Goal: Book appointment/travel/reservation

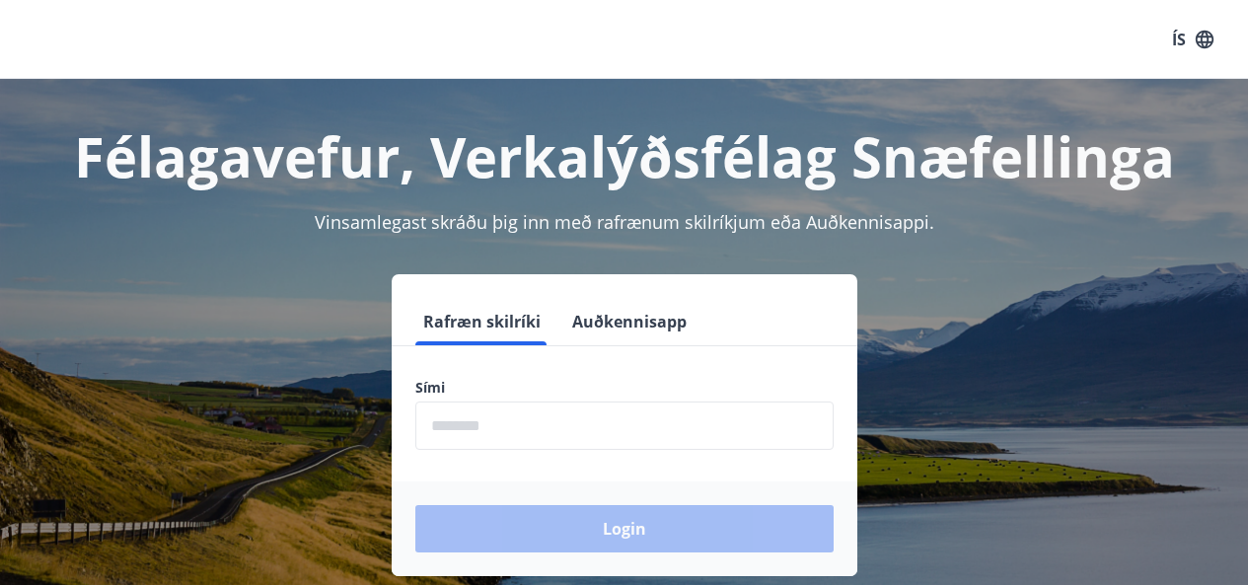
scroll to position [25, 0]
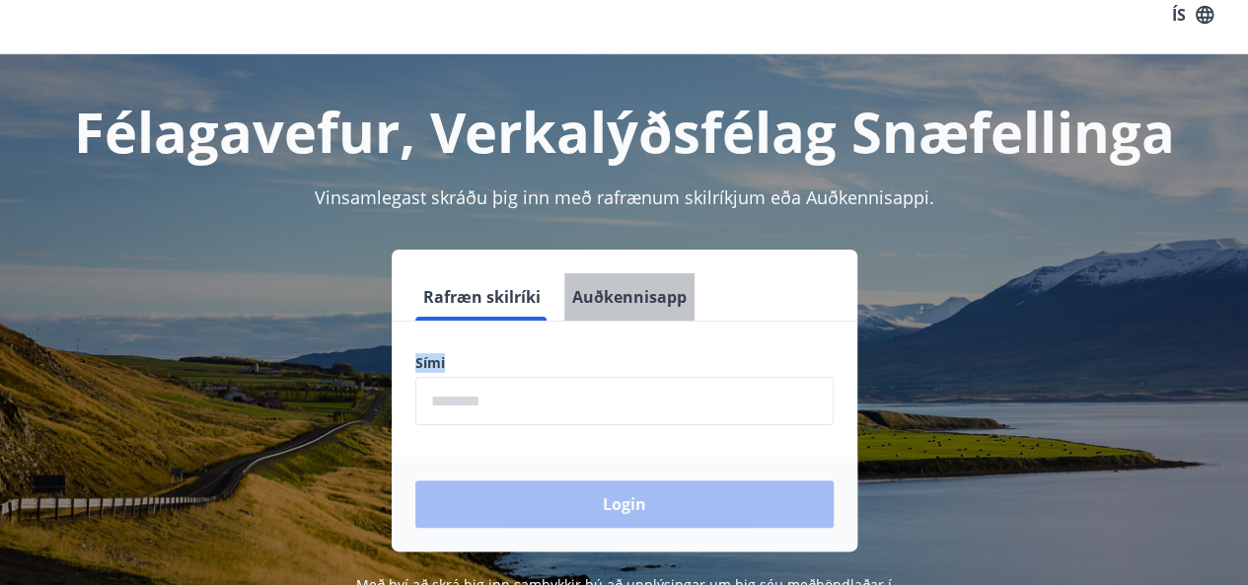
click at [655, 283] on button "Auðkennisapp" at bounding box center [629, 296] width 130 height 47
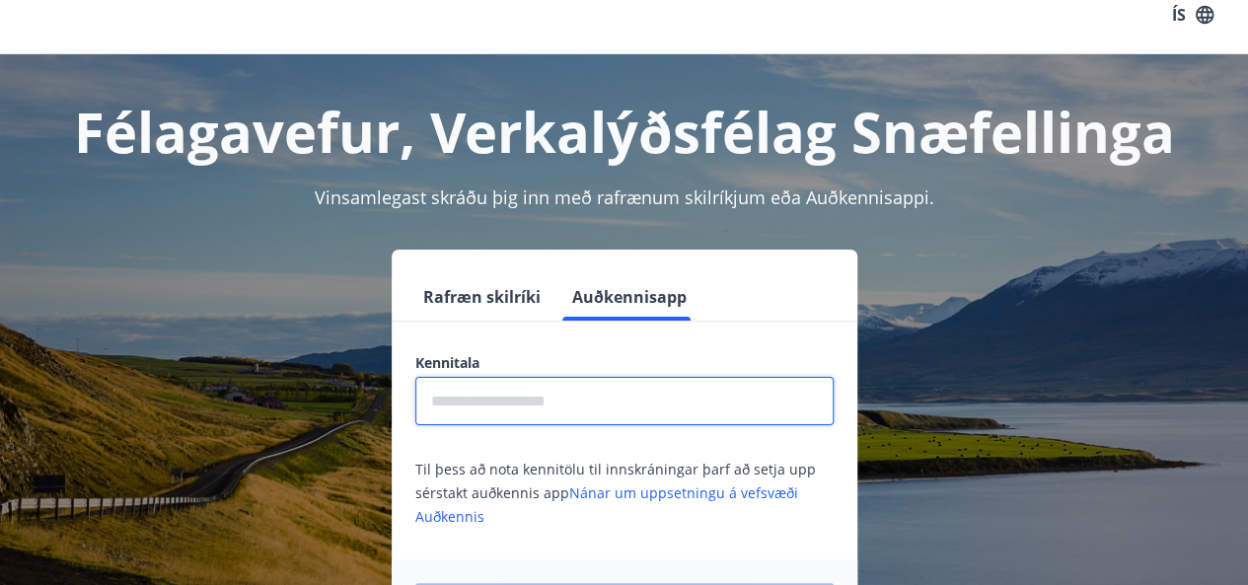
drag, startPoint x: 0, startPoint y: 0, endPoint x: 592, endPoint y: 382, distance: 704.5
click at [592, 382] on input "text" at bounding box center [624, 401] width 418 height 48
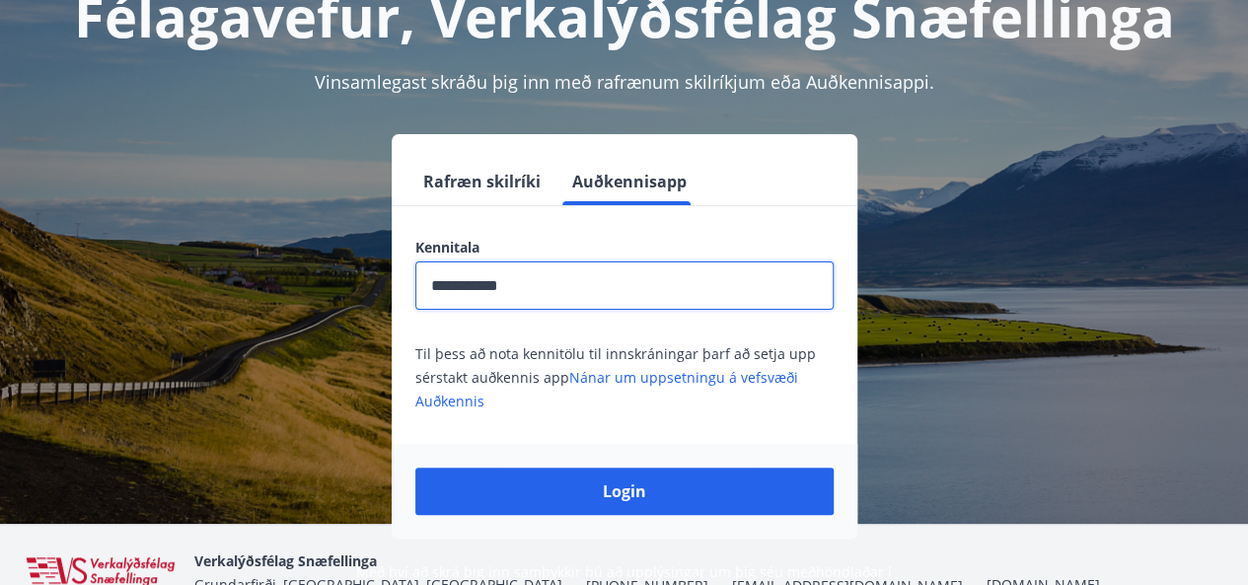
scroll to position [147, 0]
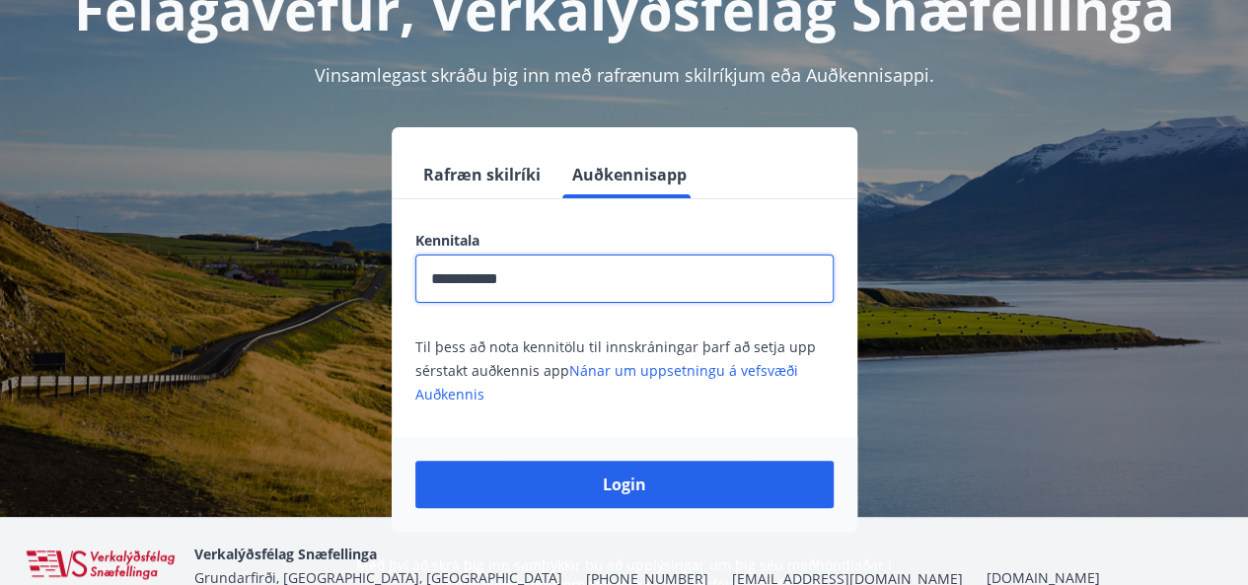
type input "**********"
click at [415, 461] on button "Login" at bounding box center [624, 484] width 418 height 47
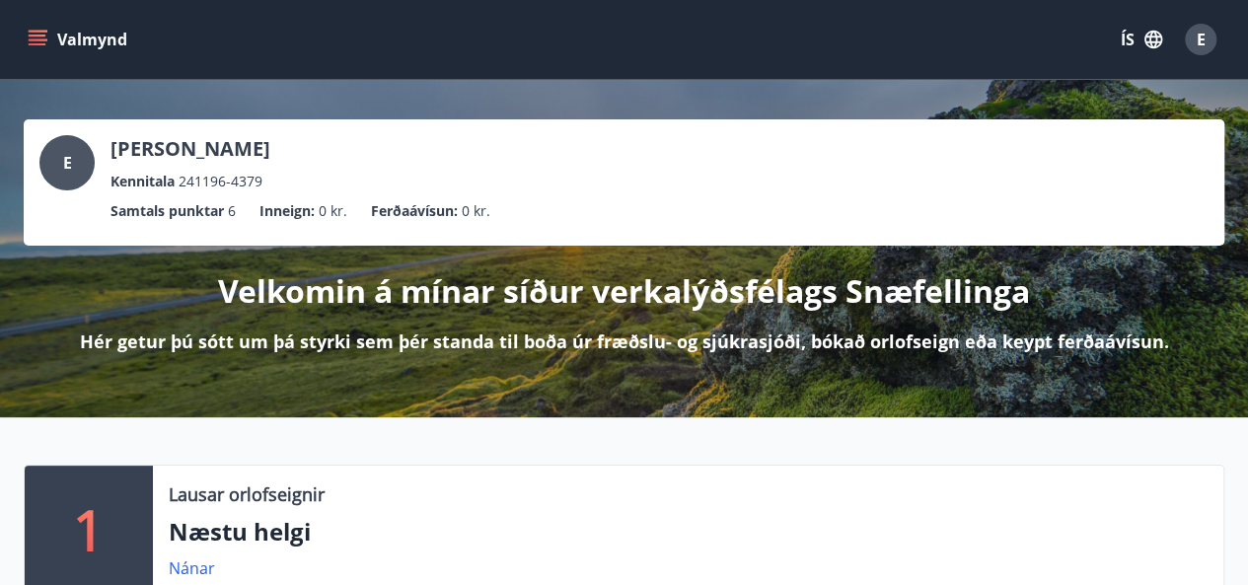
click at [46, 27] on button "Valmynd" at bounding box center [80, 40] width 112 height 36
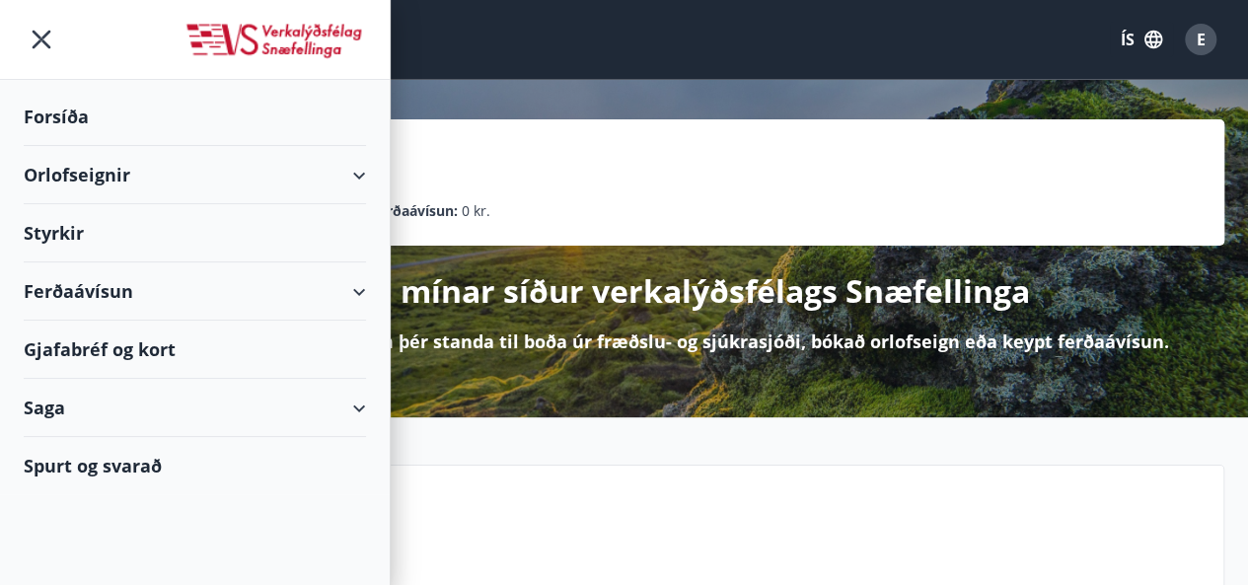
click at [95, 283] on div "Ferðaávísun" at bounding box center [195, 291] width 342 height 58
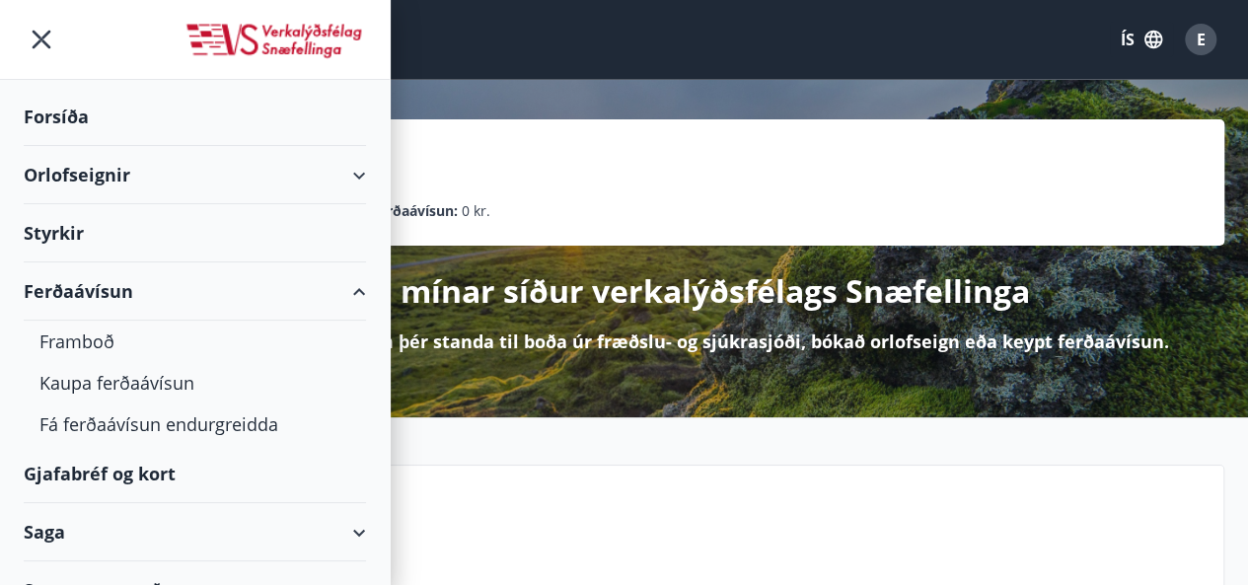
click at [95, 283] on div "Ferðaávísun" at bounding box center [195, 291] width 342 height 58
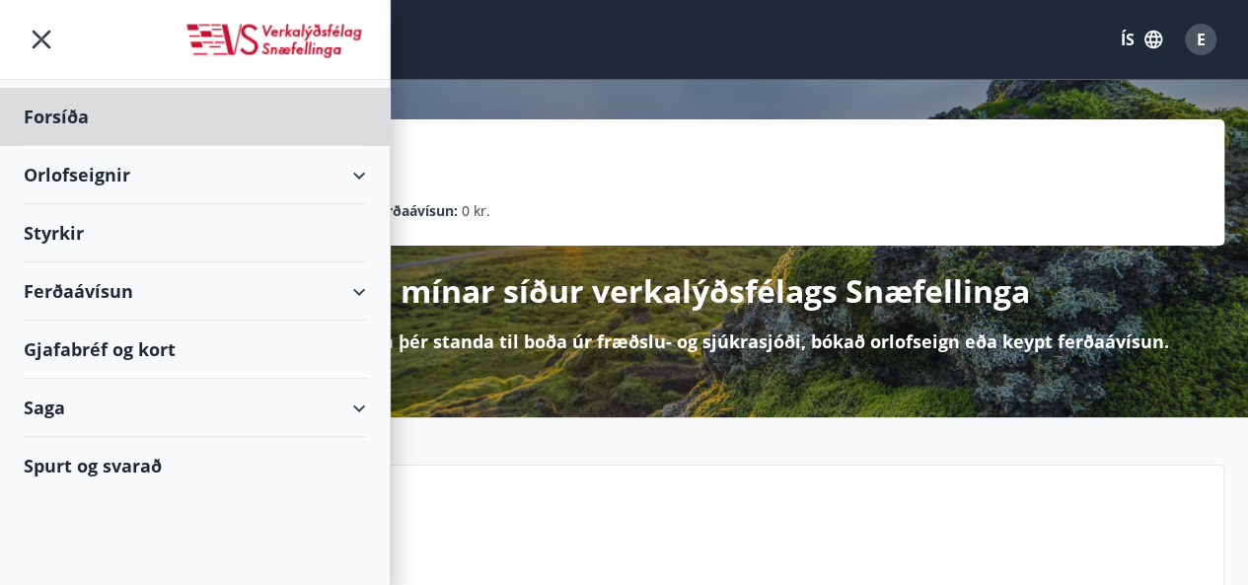
click at [65, 146] on div "Styrkir" at bounding box center [195, 117] width 342 height 58
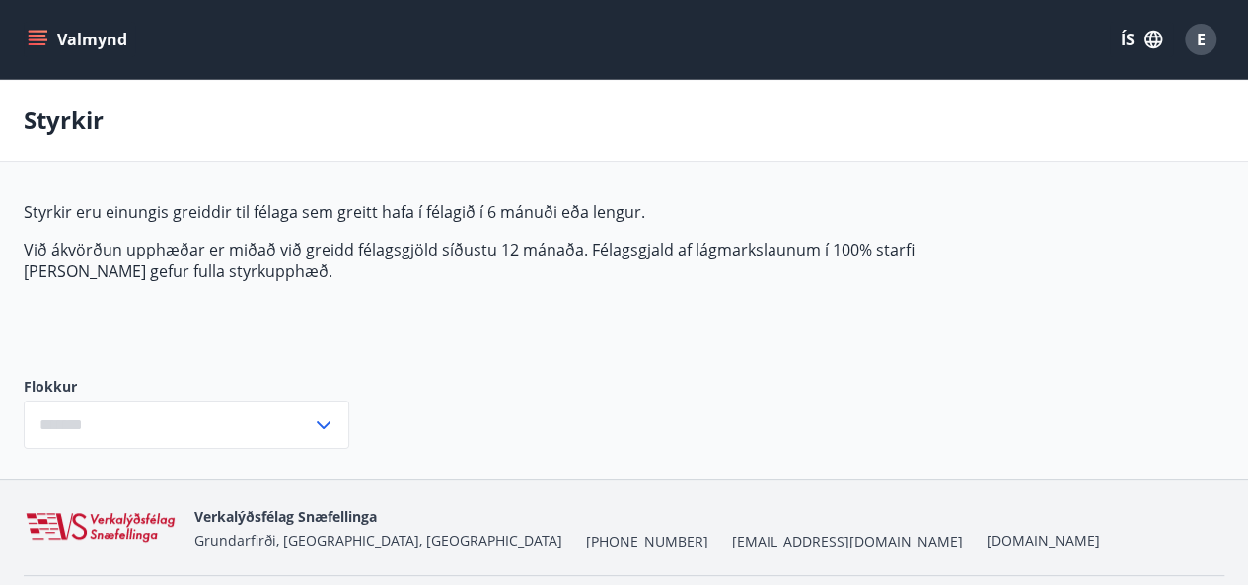
type input "***"
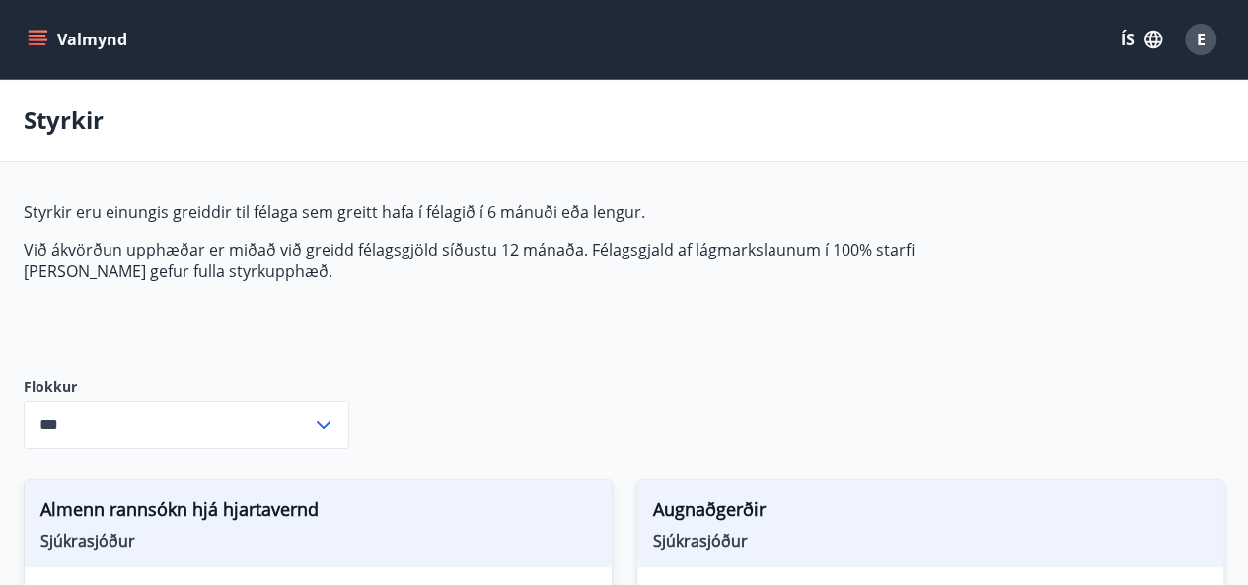
click at [29, 41] on icon "menu" at bounding box center [38, 40] width 20 height 20
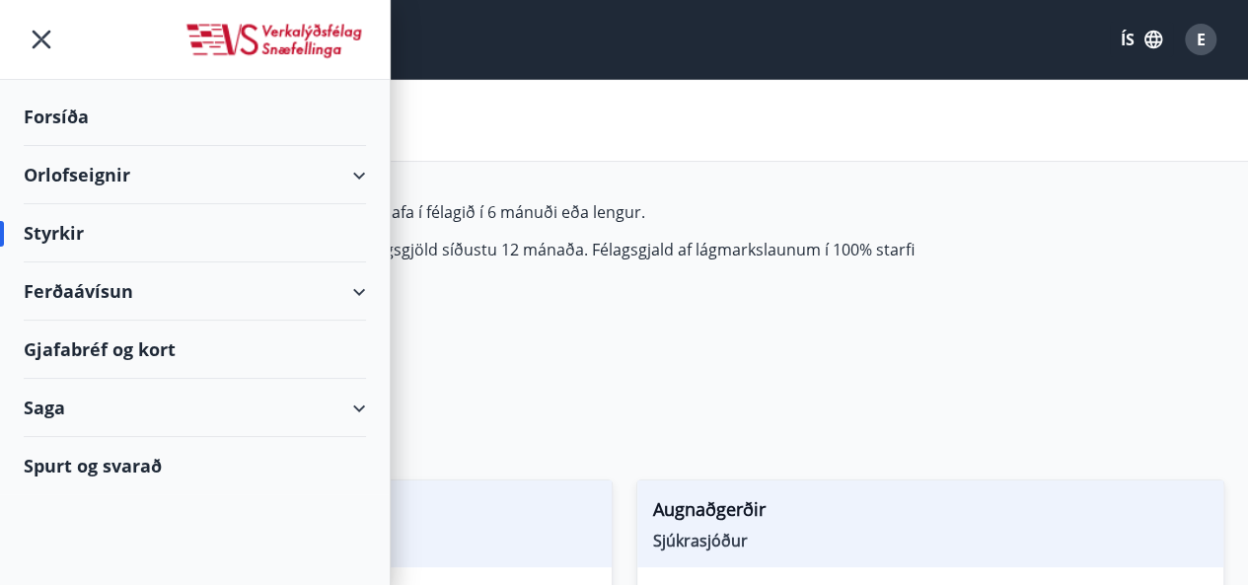
click at [63, 337] on div "Gjafabréf og kort" at bounding box center [195, 350] width 342 height 58
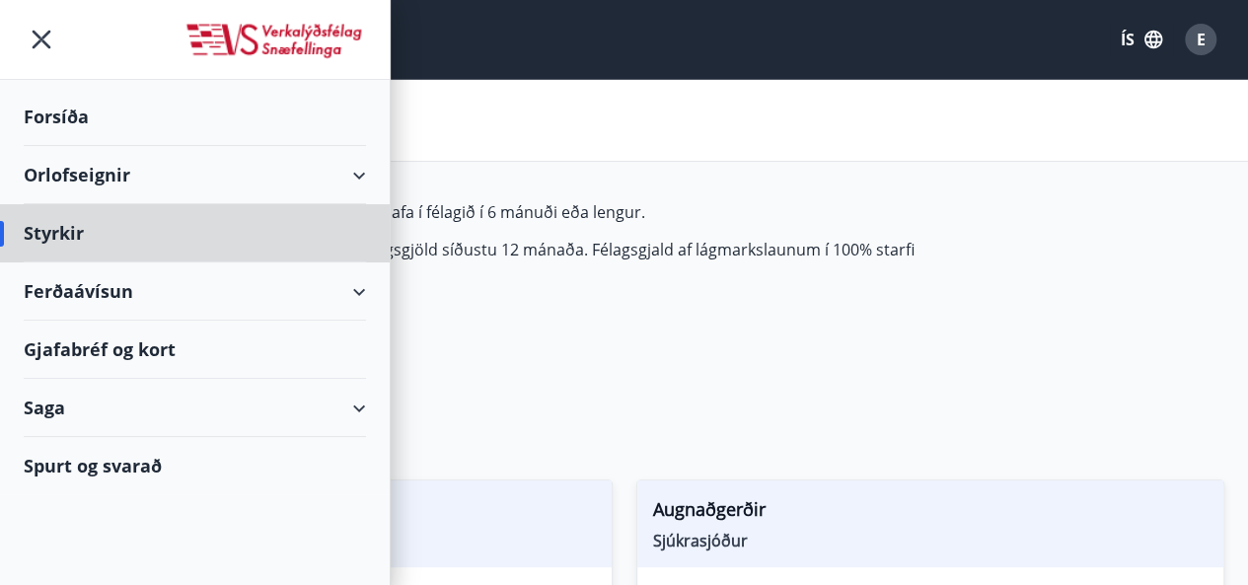
click at [60, 133] on div "Forsíða" at bounding box center [195, 117] width 342 height 58
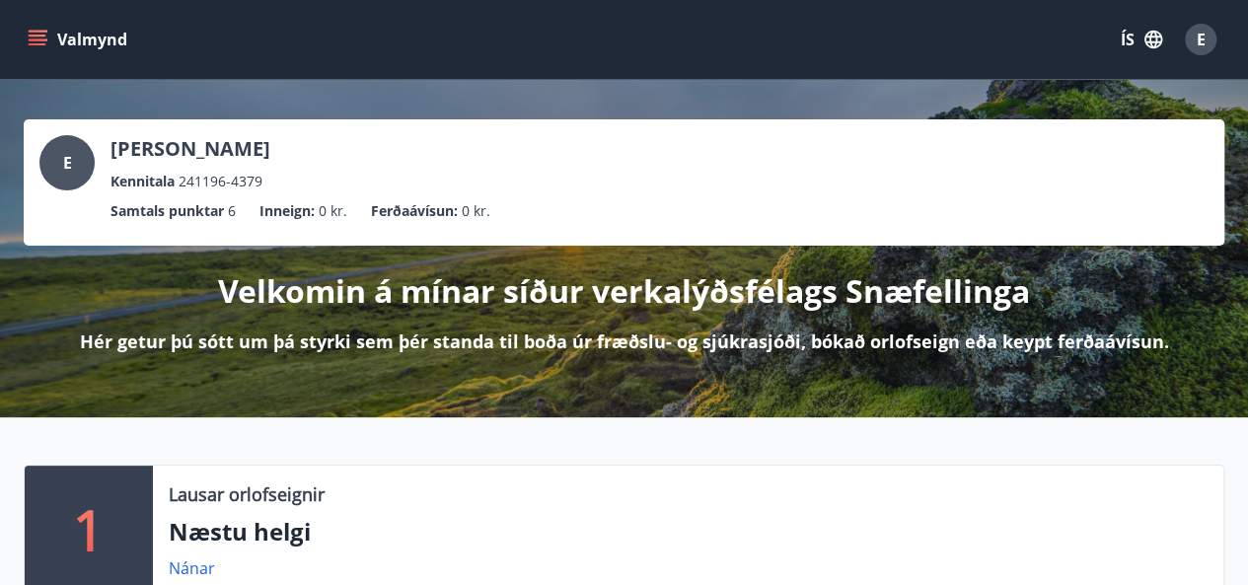
click at [39, 40] on icon "menu" at bounding box center [40, 39] width 22 height 2
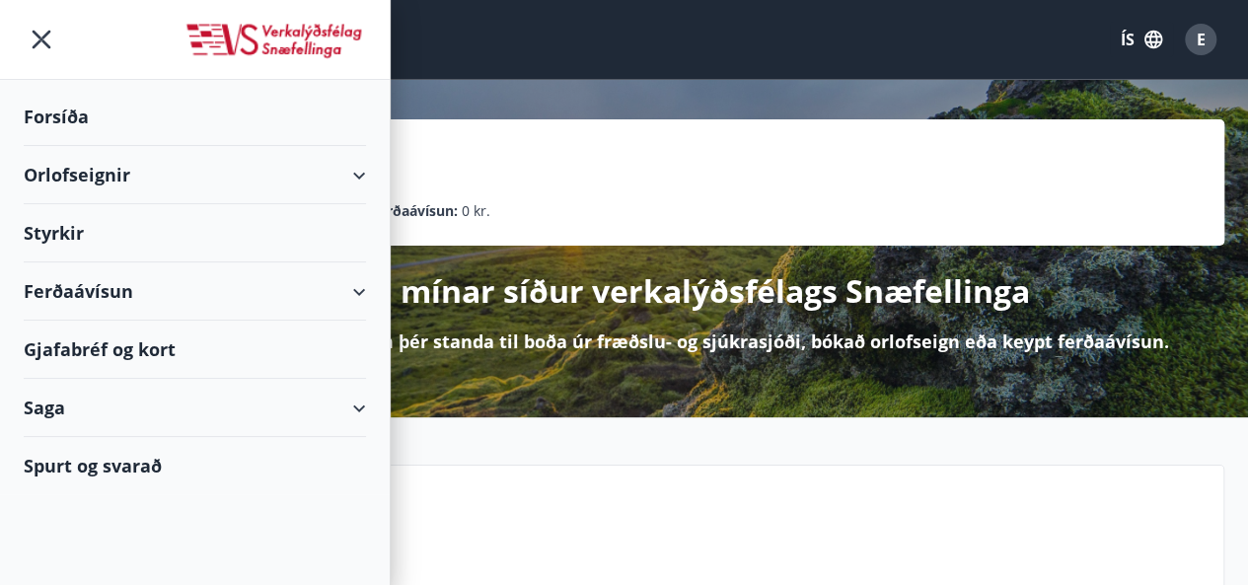
click at [56, 100] on div "Forsíða" at bounding box center [195, 117] width 342 height 58
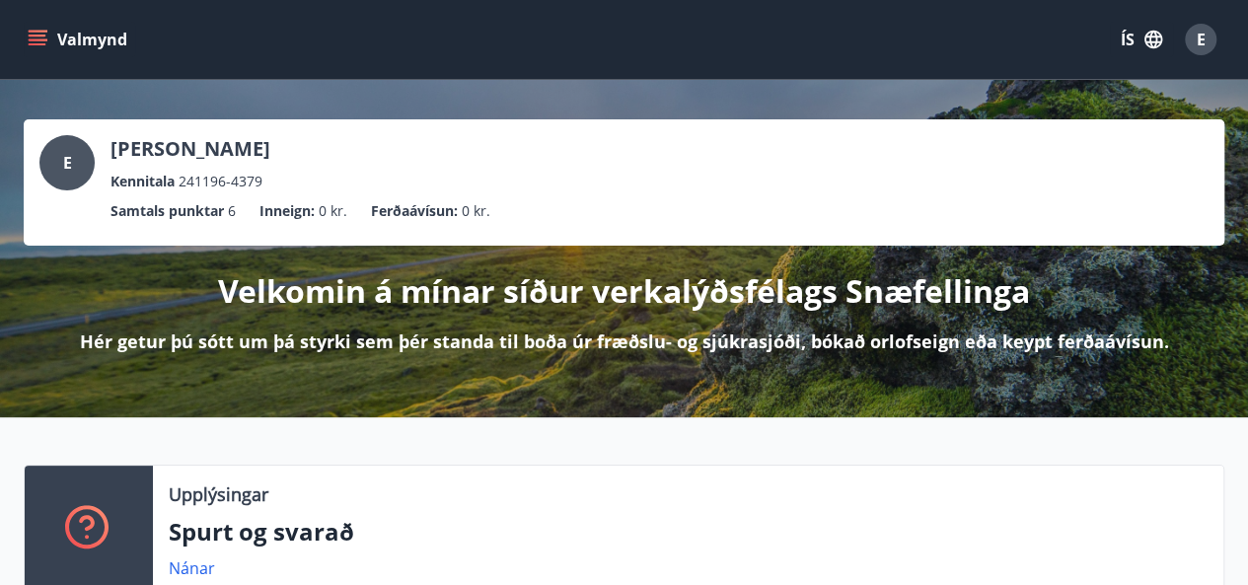
click at [44, 40] on icon "menu" at bounding box center [38, 40] width 20 height 20
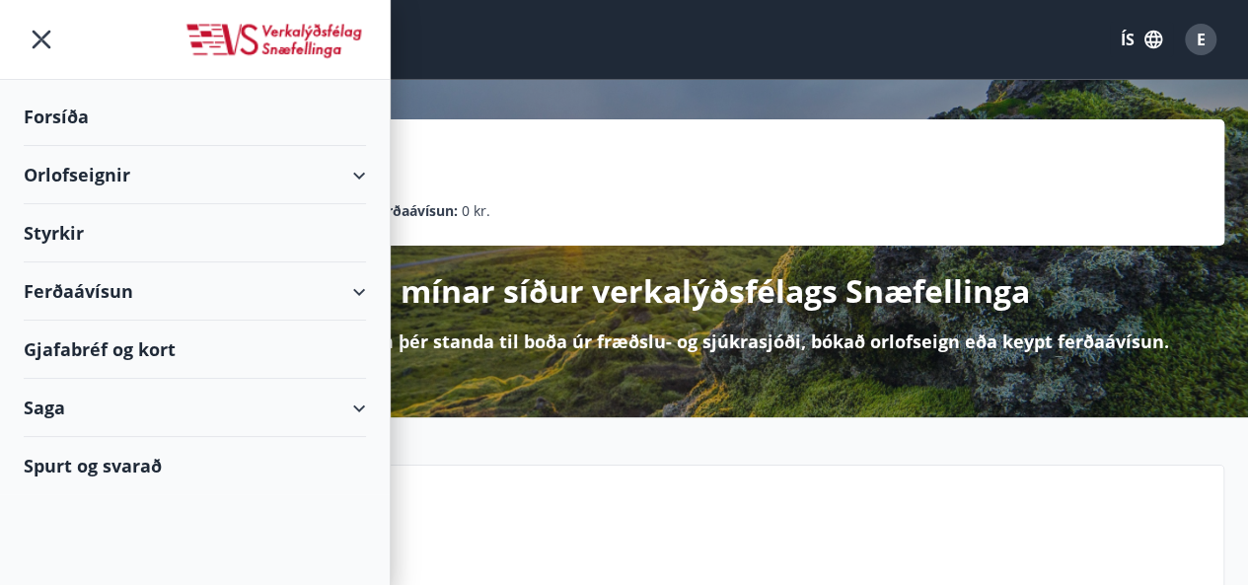
click at [69, 282] on div "Ferðaávísun" at bounding box center [195, 291] width 342 height 58
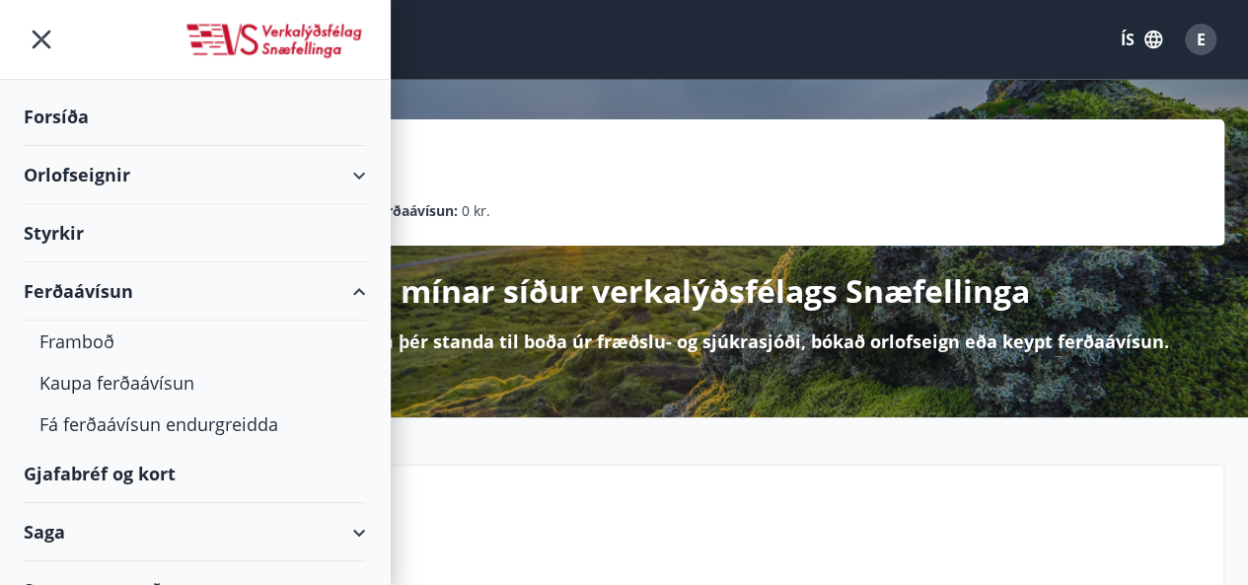
click at [69, 282] on div "Ferðaávísun" at bounding box center [195, 291] width 342 height 58
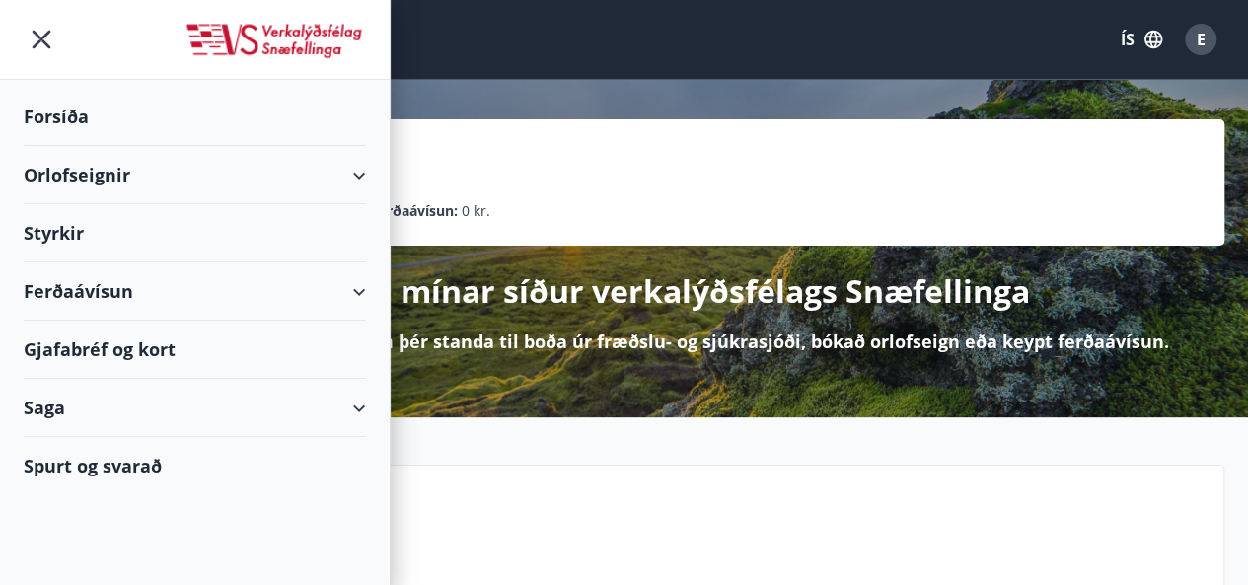
click at [69, 282] on div "Ferðaávísun" at bounding box center [195, 291] width 342 height 58
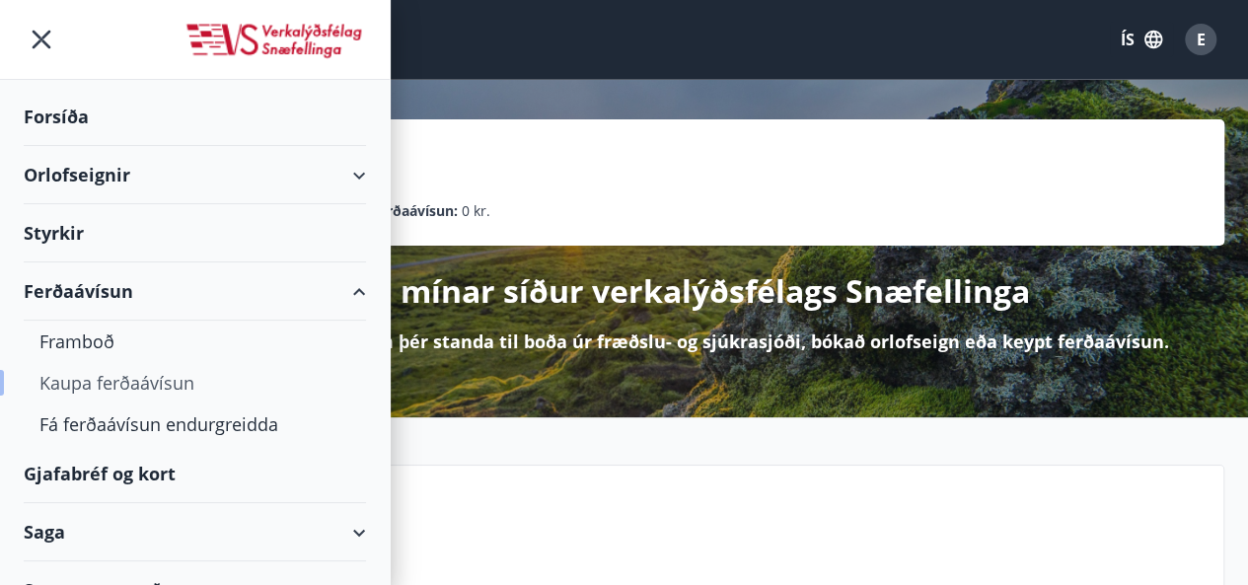
click at [73, 372] on div "Kaupa ferðaávísun" at bounding box center [194, 382] width 311 height 41
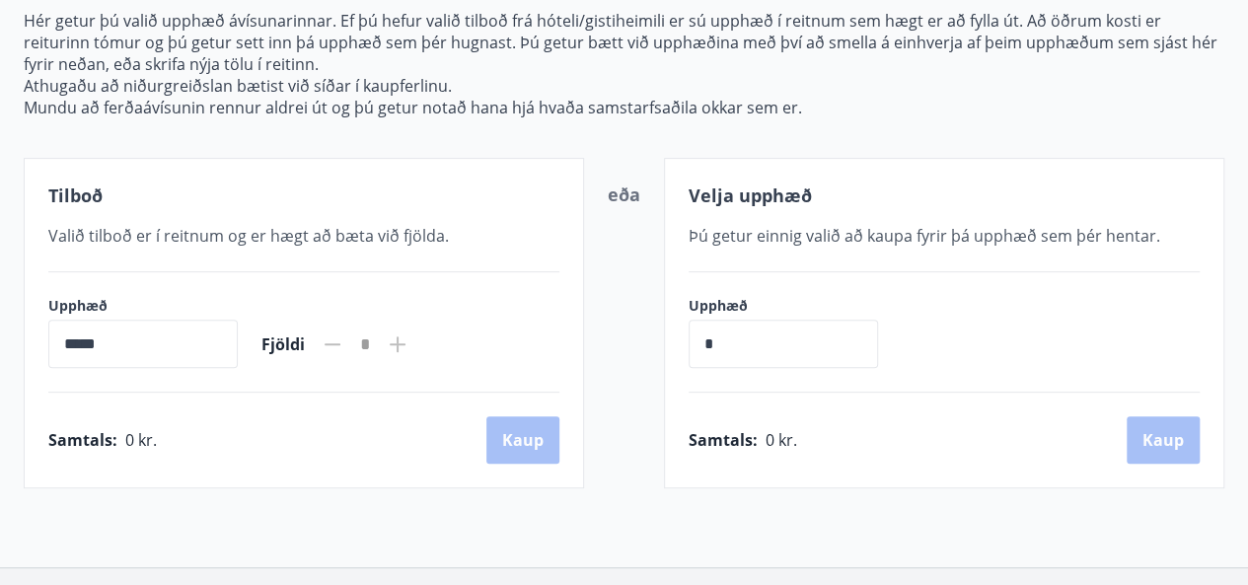
scroll to position [72, 0]
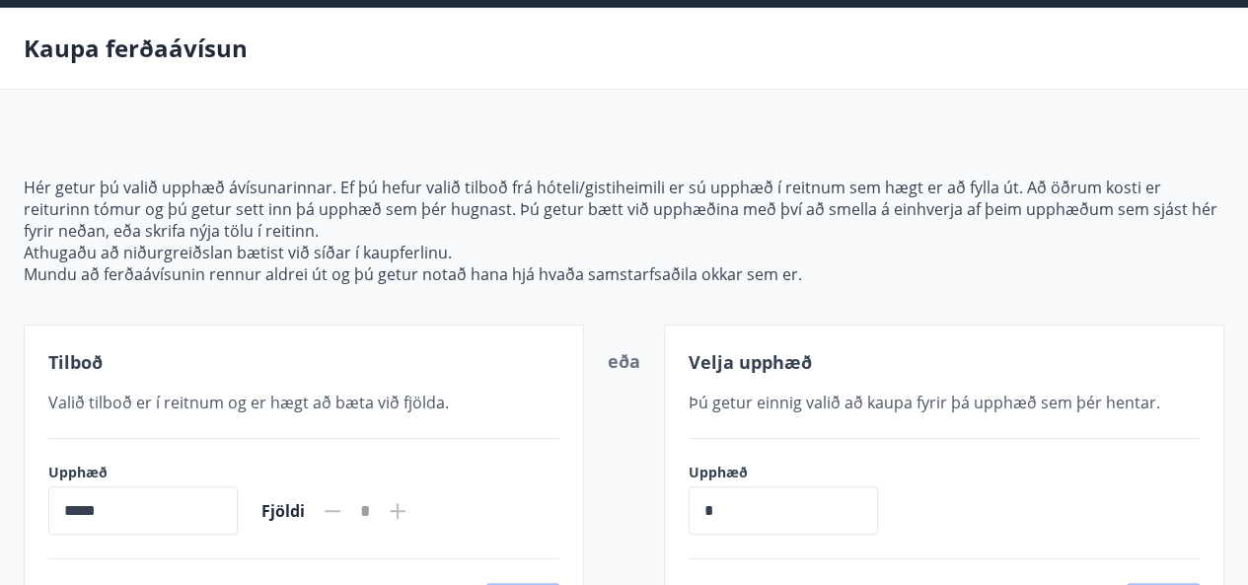
click at [681, 67] on div "Kaupa ferðaávísun" at bounding box center [624, 49] width 1248 height 82
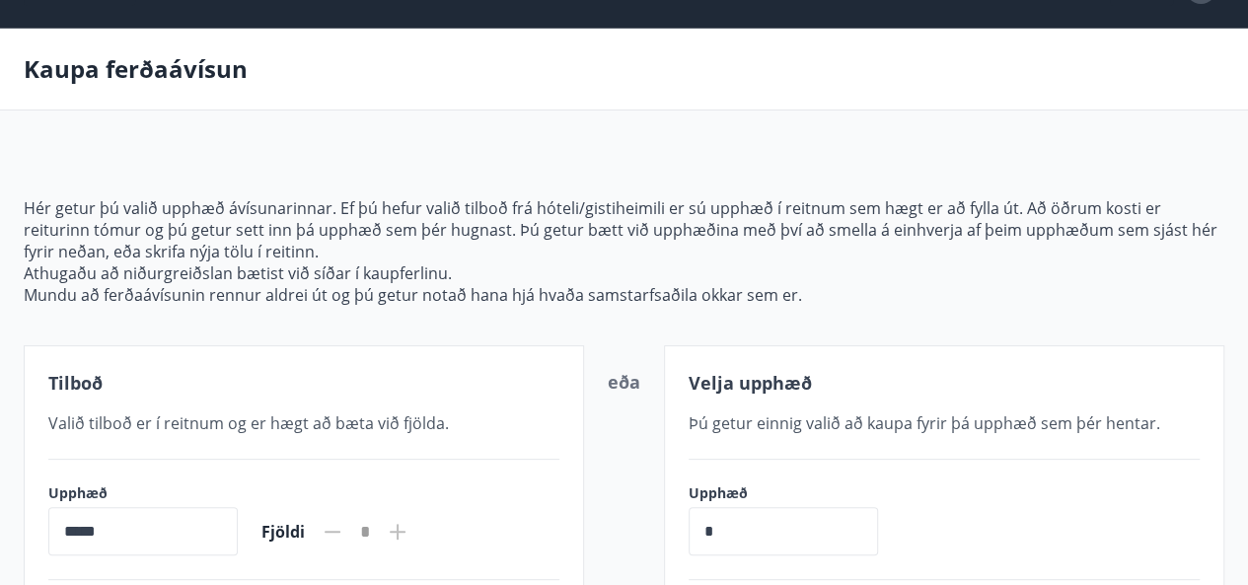
scroll to position [33, 0]
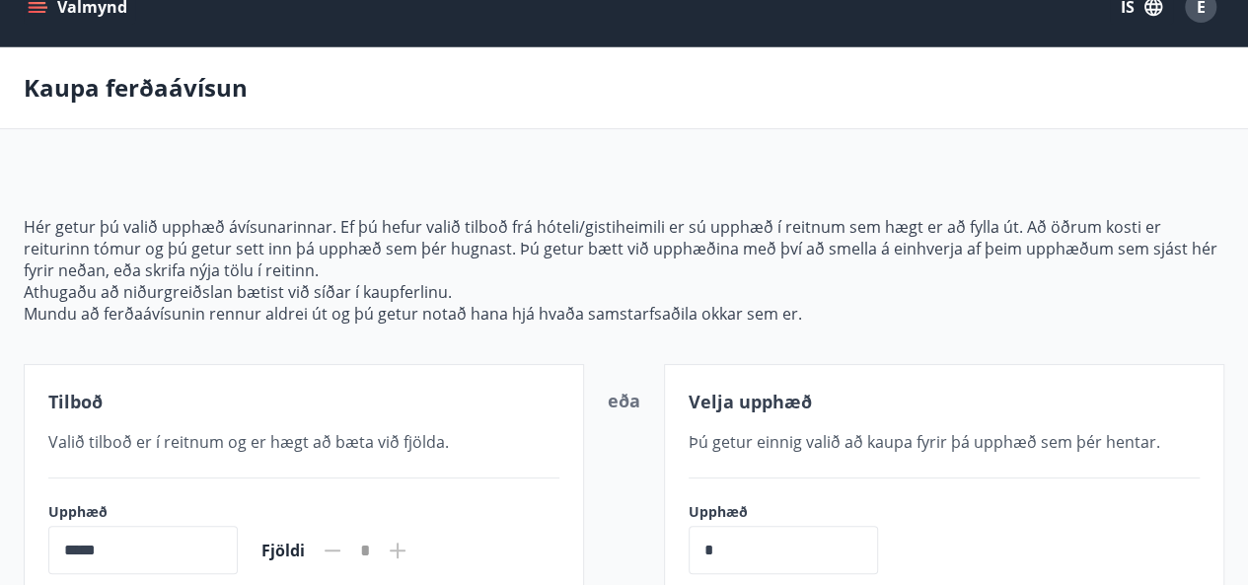
click at [40, 6] on icon "menu" at bounding box center [40, 7] width 22 height 2
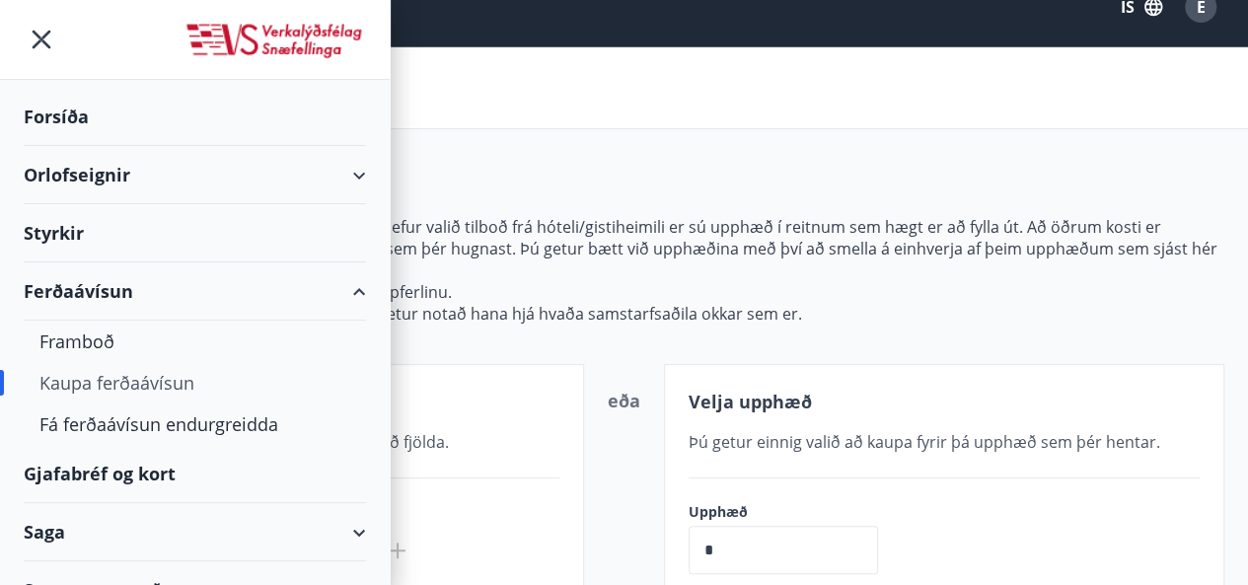
click at [79, 469] on div "Gjafabréf og kort" at bounding box center [195, 474] width 342 height 58
click at [48, 146] on div "Styrkir" at bounding box center [195, 117] width 342 height 58
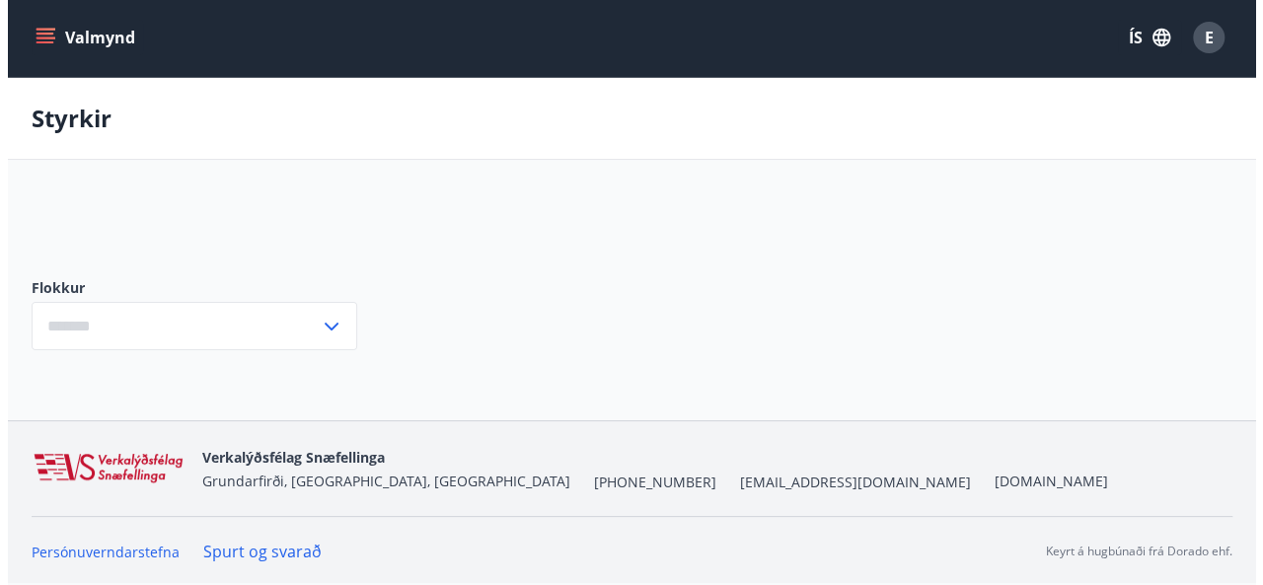
scroll to position [33, 0]
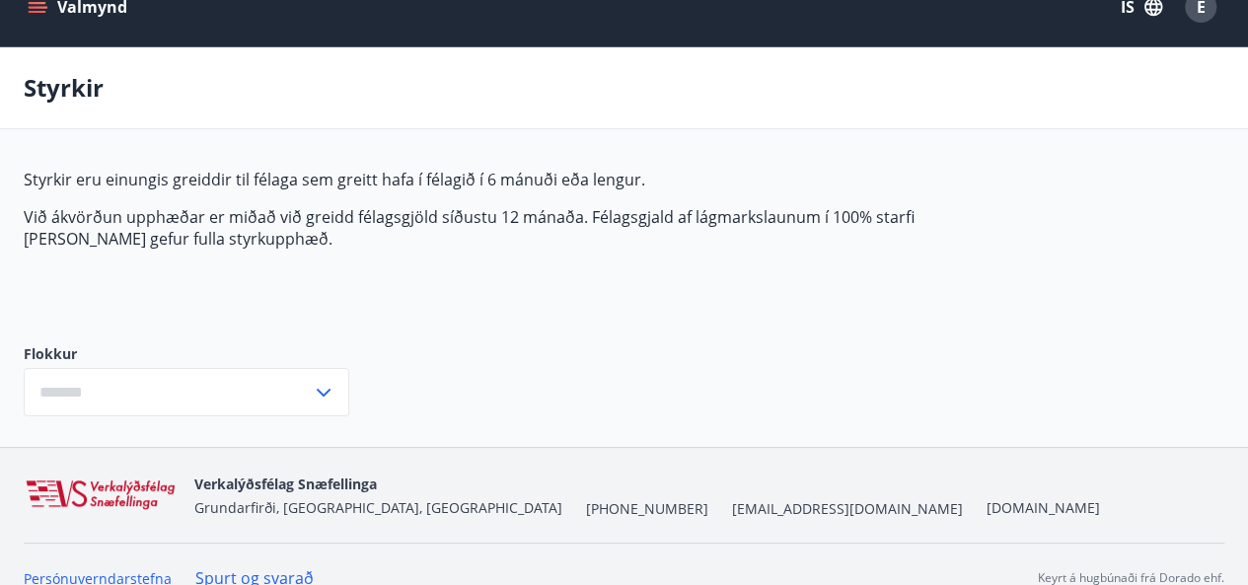
type input "***"
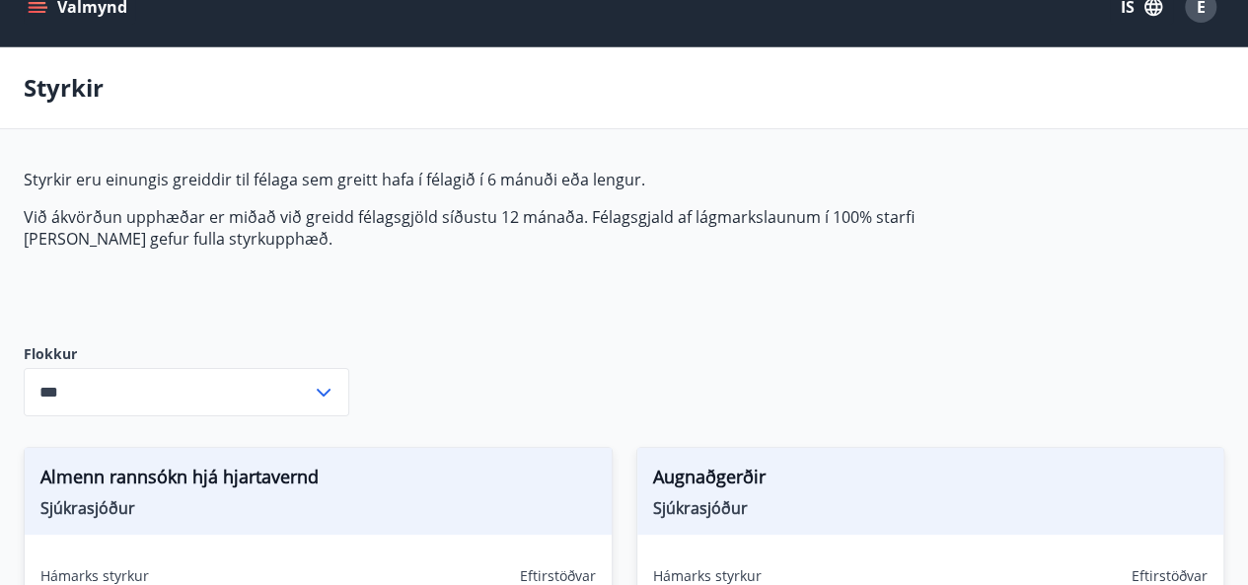
click at [330, 404] on div "*** ​" at bounding box center [187, 392] width 326 height 48
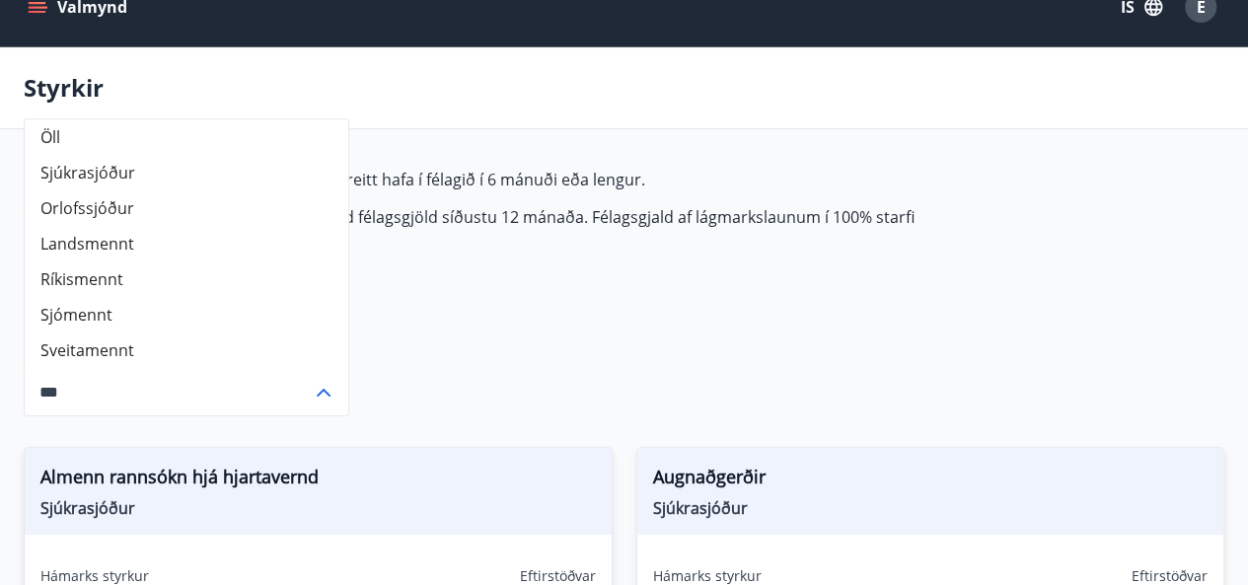
click at [332, 398] on icon at bounding box center [324, 393] width 24 height 24
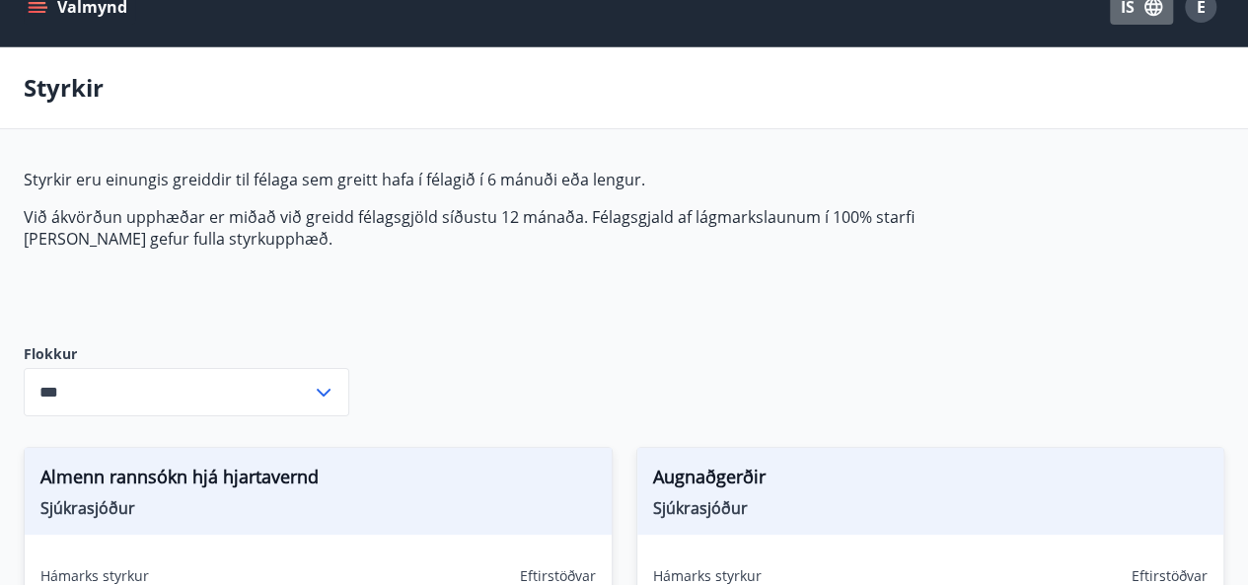
click at [1134, 19] on button "ÍS" at bounding box center [1141, 7] width 63 height 36
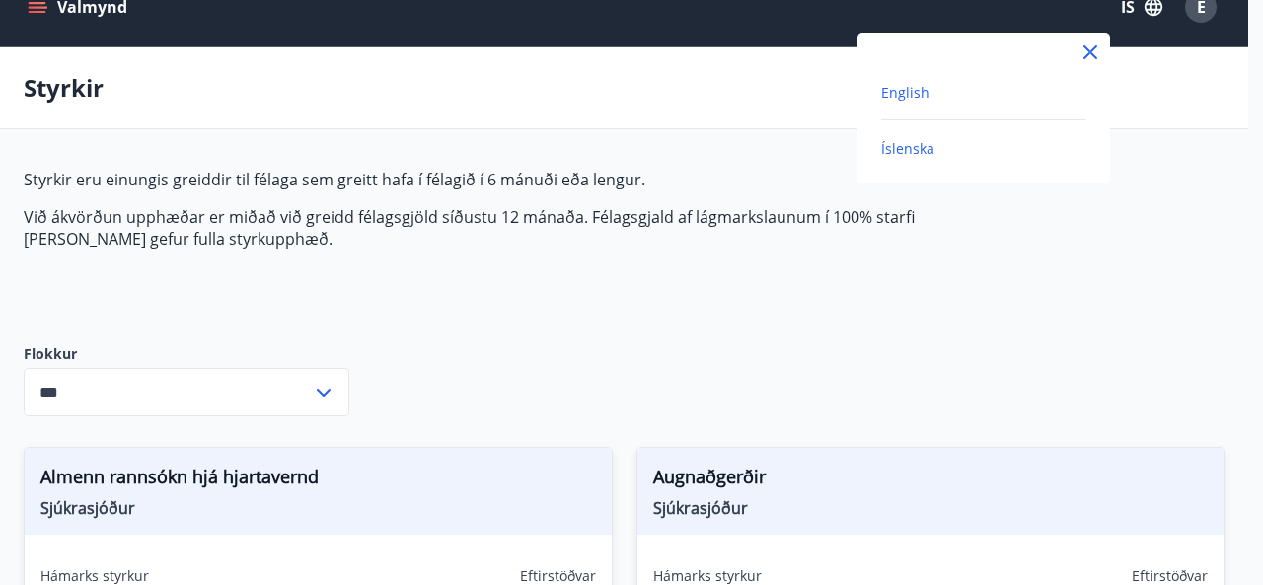
click at [904, 93] on span "English" at bounding box center [905, 92] width 48 height 19
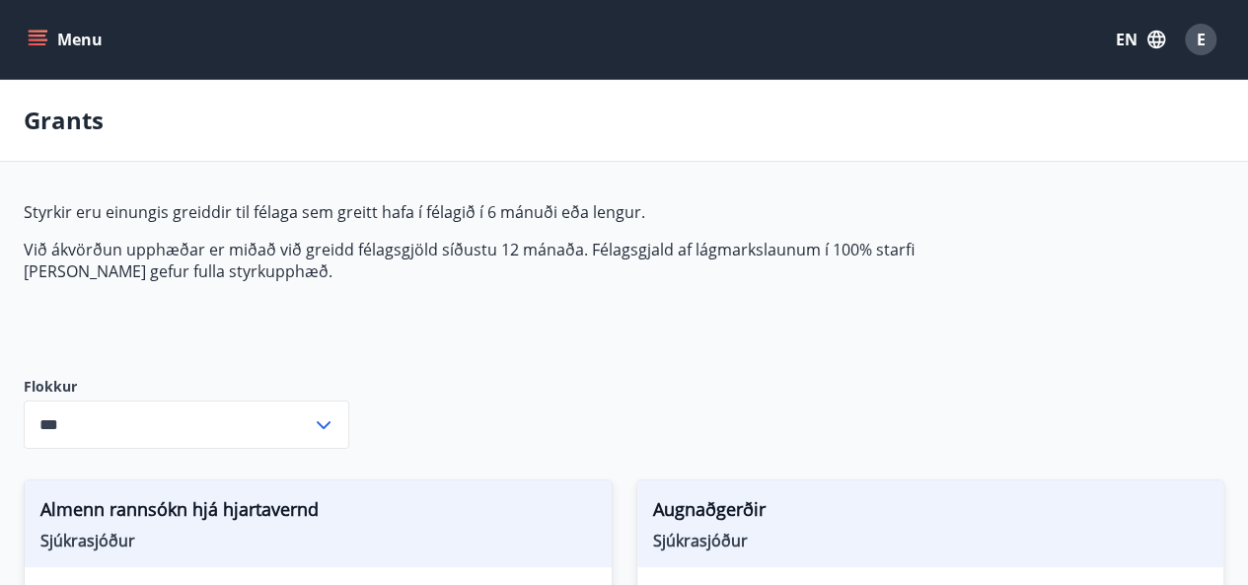
click at [43, 33] on icon "menu" at bounding box center [38, 40] width 20 height 20
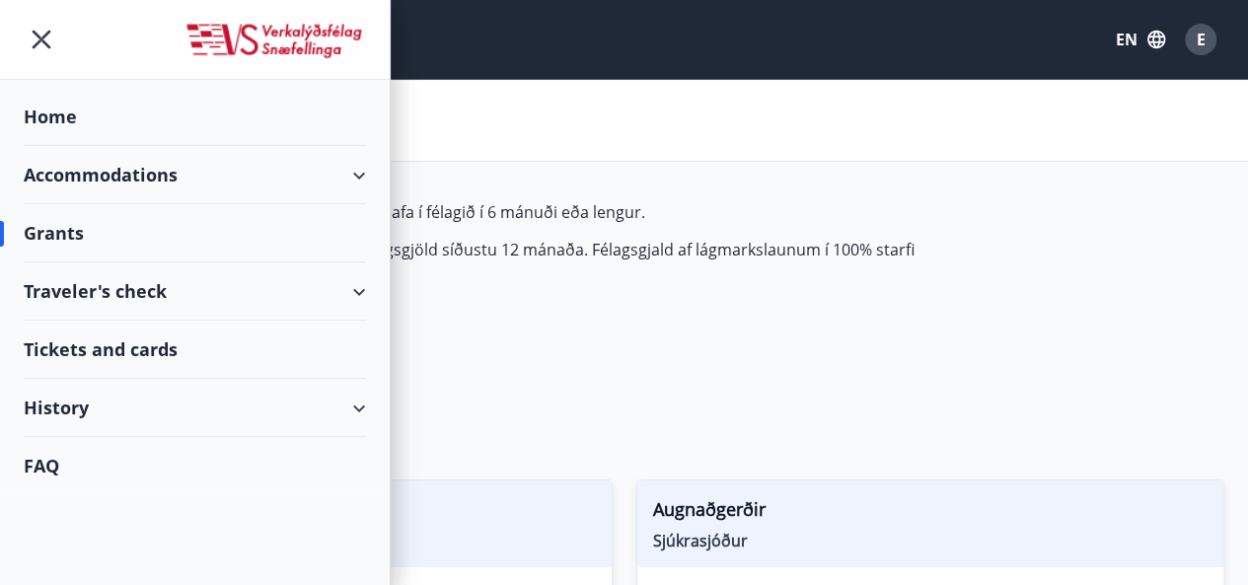
click at [51, 166] on div "Accommodations" at bounding box center [195, 175] width 342 height 58
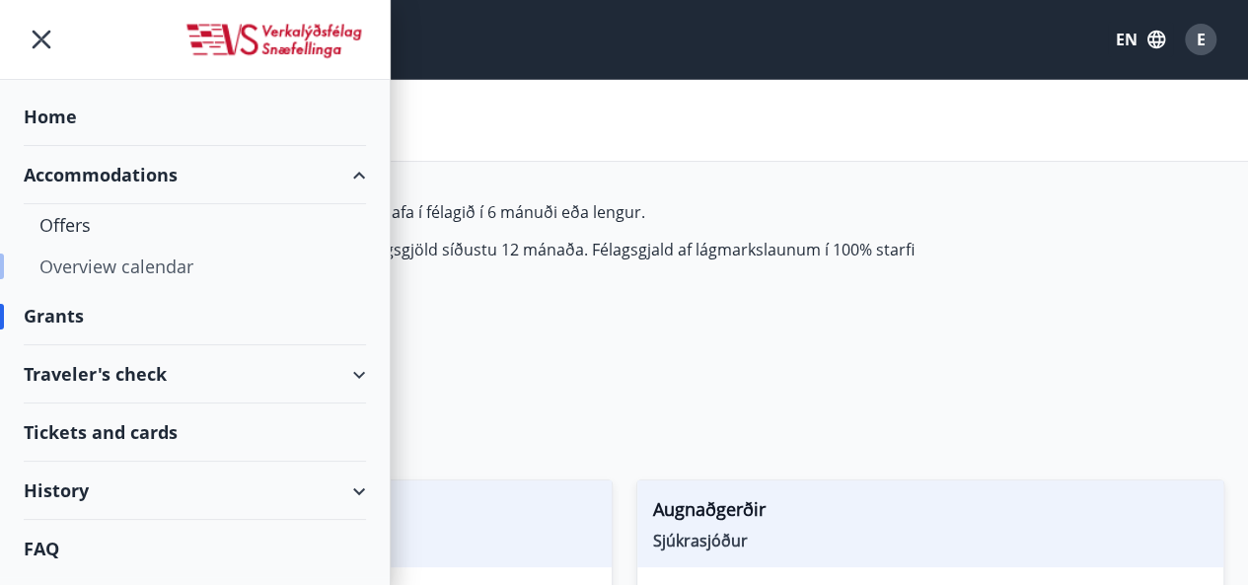
click at [67, 264] on div "Overview calendar" at bounding box center [194, 266] width 311 height 41
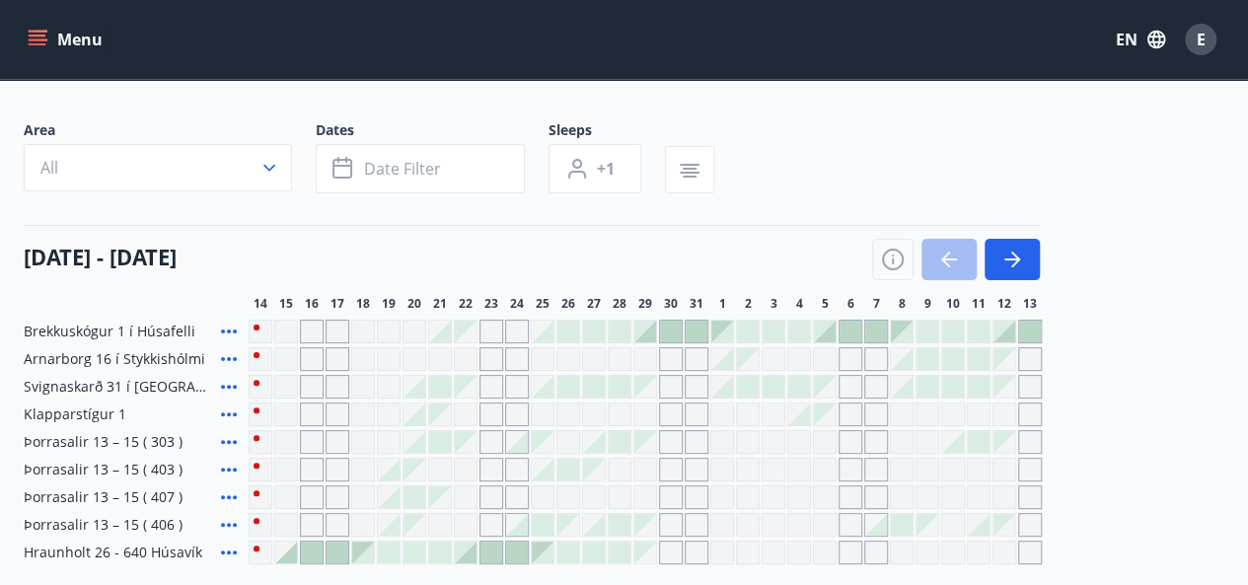
scroll to position [93, 0]
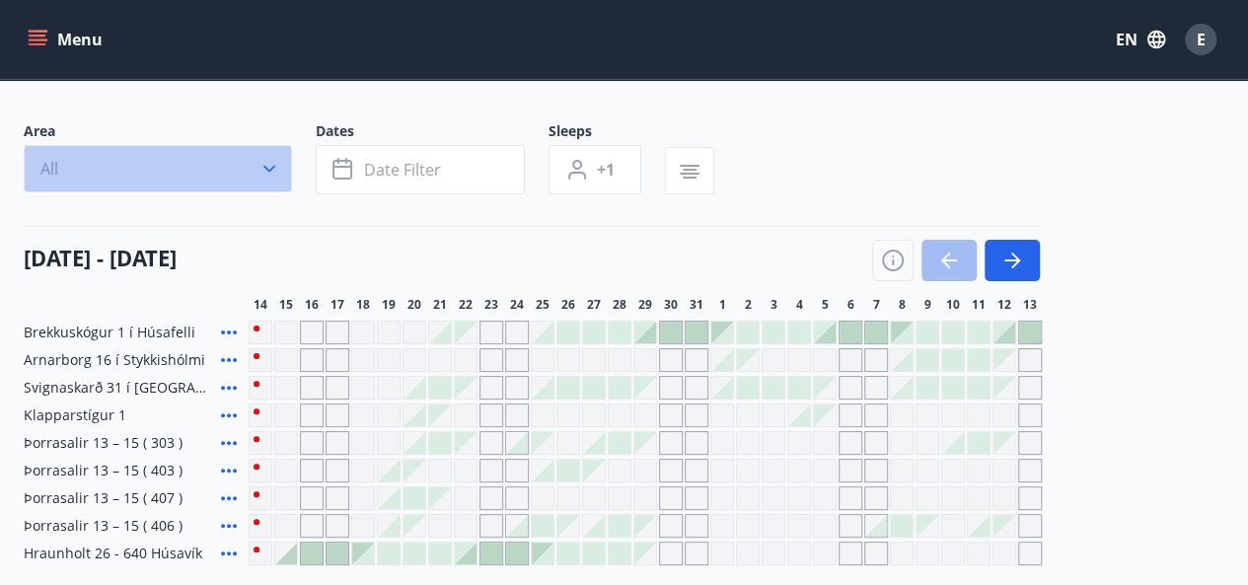
click at [263, 152] on button "All" at bounding box center [158, 168] width 268 height 47
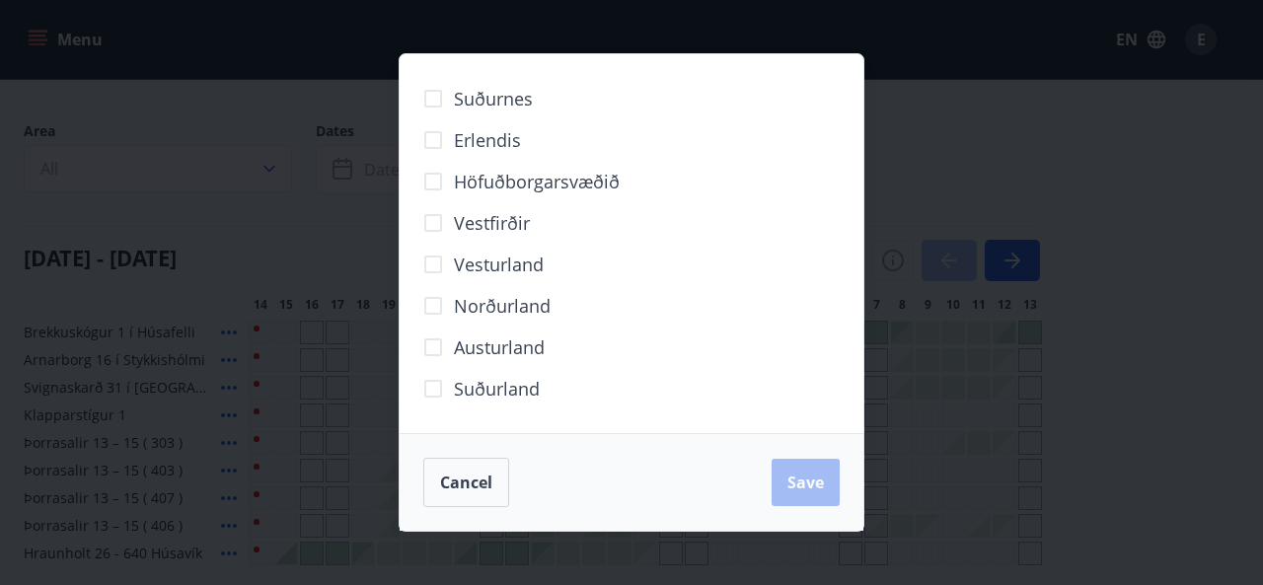
click at [1033, 97] on div "Suðurnes Erlendis Höfuðborgarsvæðið [GEOGRAPHIC_DATA] [GEOGRAPHIC_DATA] [GEOGRA…" at bounding box center [631, 292] width 1263 height 585
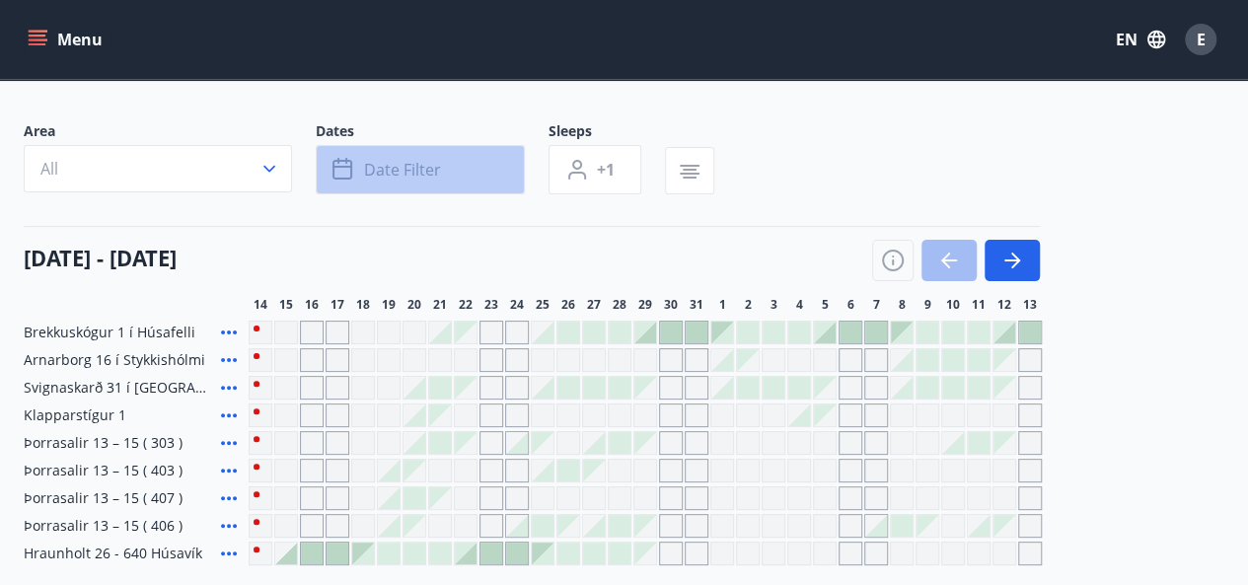
click at [427, 181] on button "Date filter" at bounding box center [420, 169] width 209 height 49
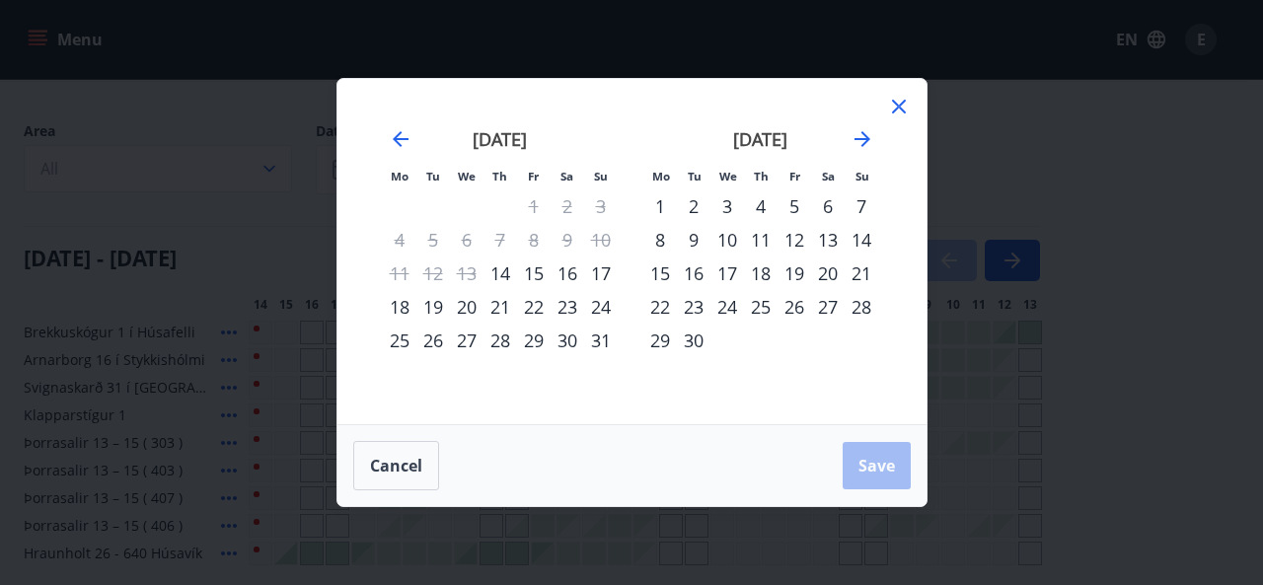
click at [733, 275] on div "17" at bounding box center [727, 274] width 34 height 34
click at [825, 277] on div "20" at bounding box center [828, 274] width 34 height 34
click at [875, 469] on span "Save" at bounding box center [876, 466] width 37 height 22
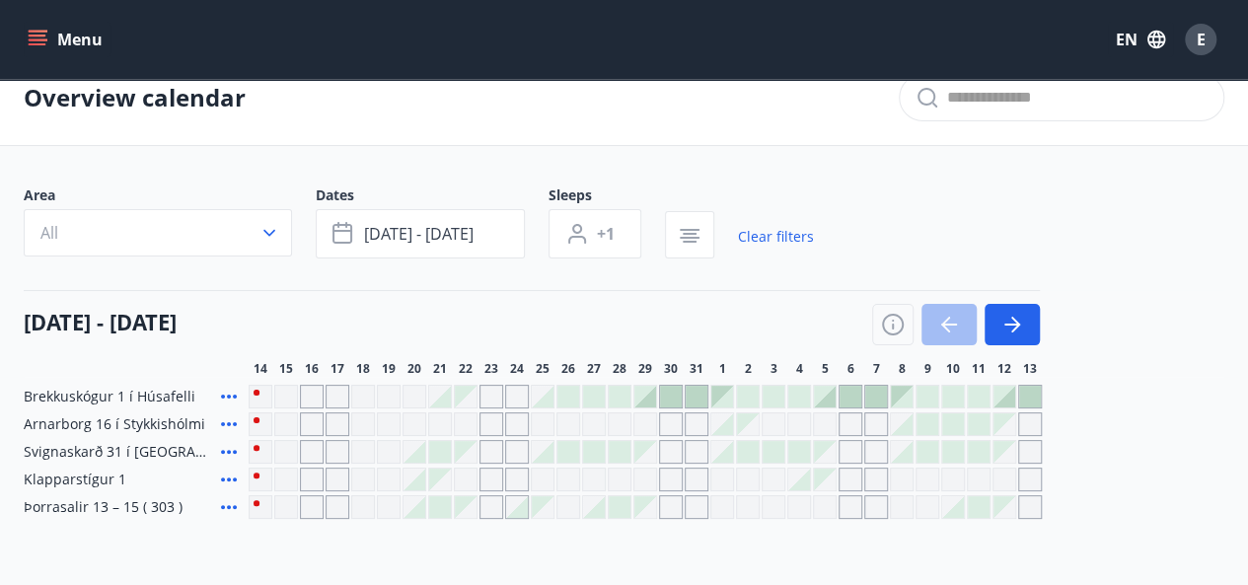
scroll to position [14, 0]
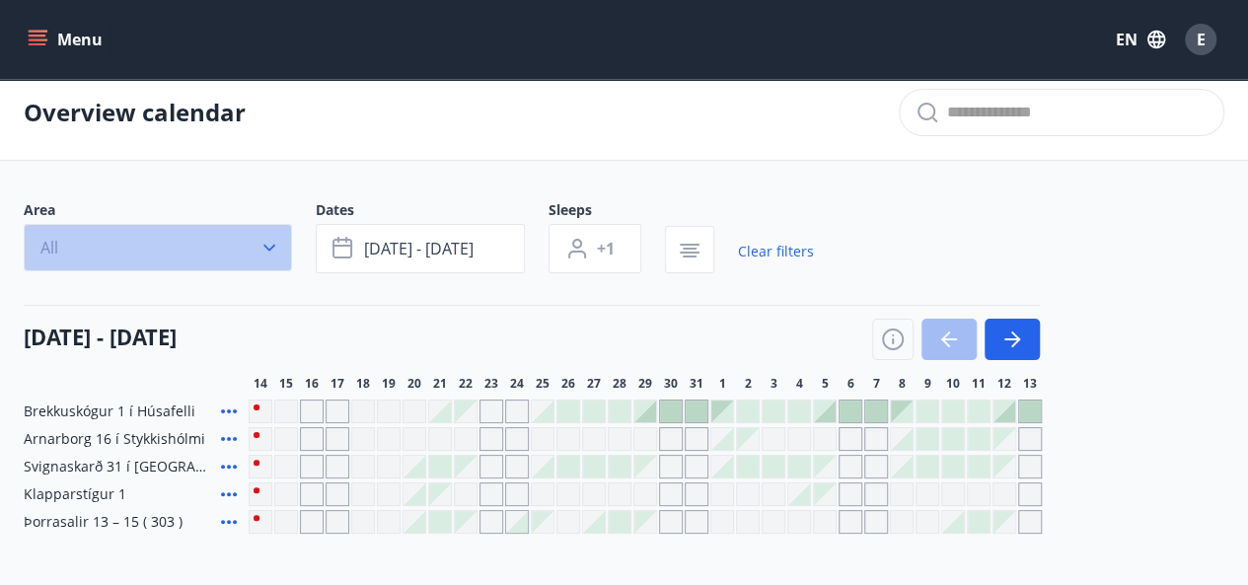
click at [127, 230] on button "All" at bounding box center [158, 247] width 268 height 47
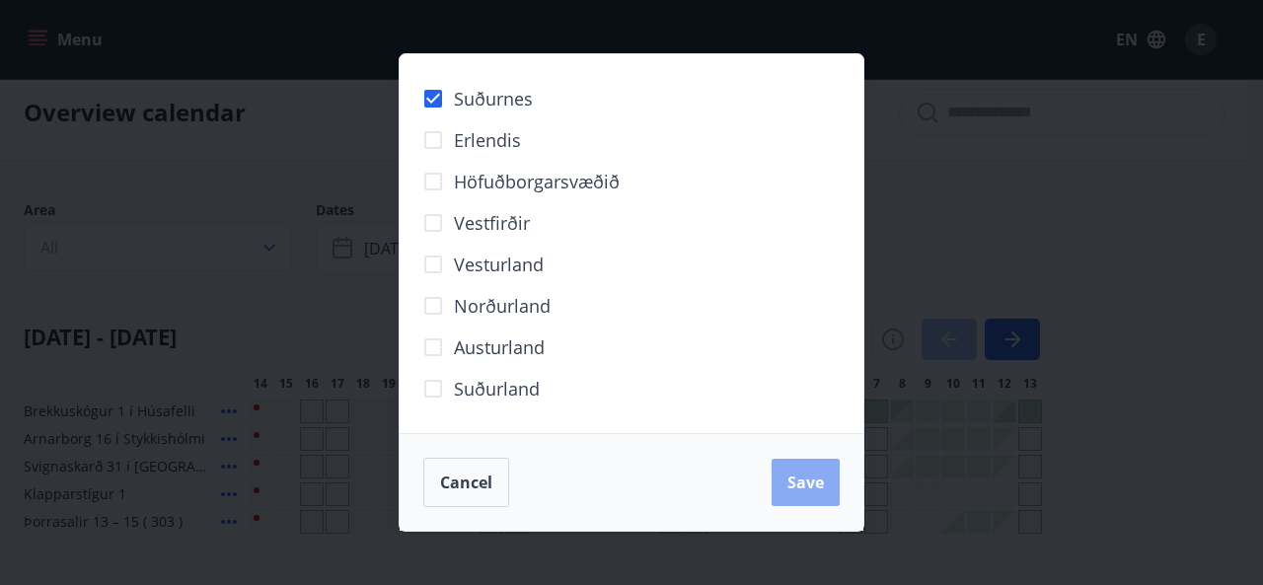
click at [787, 484] on span "Save" at bounding box center [805, 483] width 37 height 22
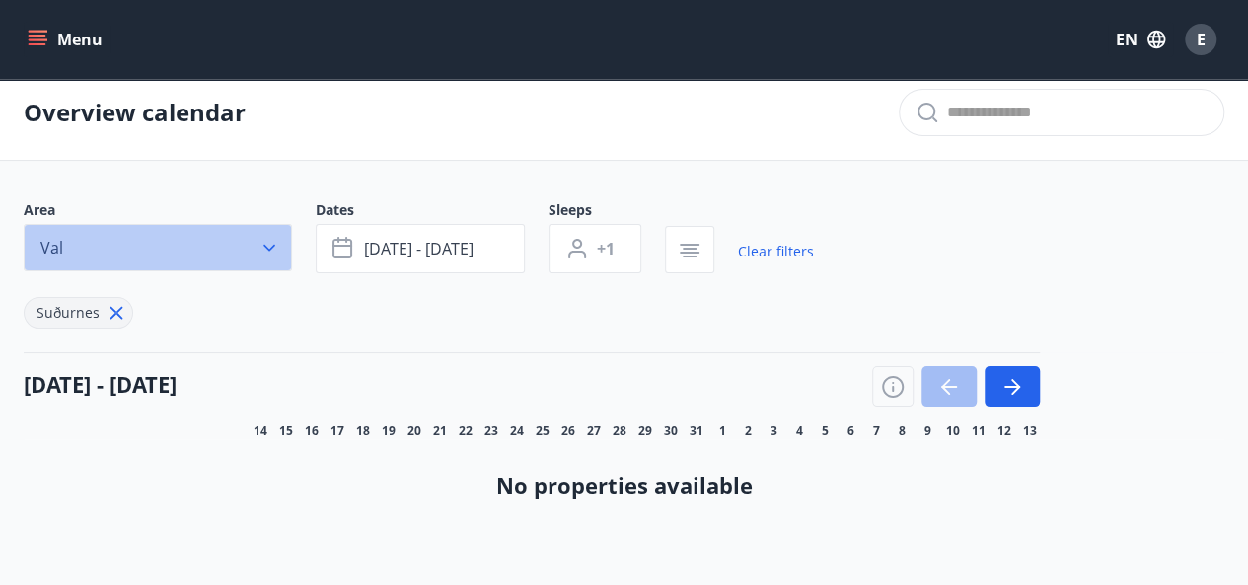
click at [220, 242] on button "Val" at bounding box center [158, 247] width 268 height 47
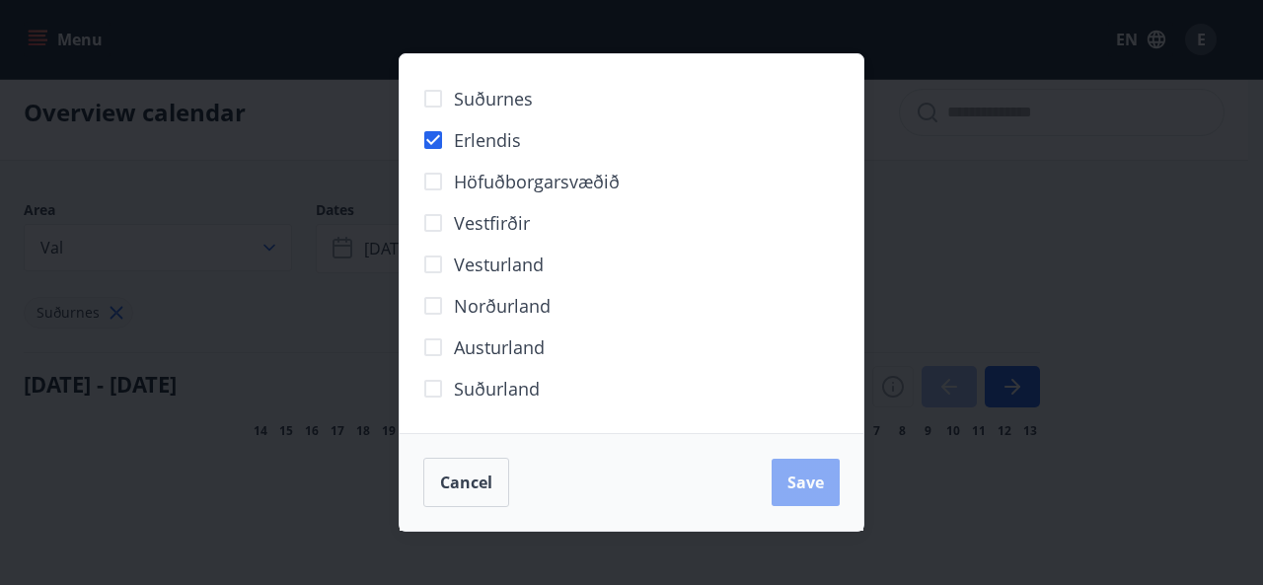
click at [797, 477] on span "Save" at bounding box center [805, 483] width 37 height 22
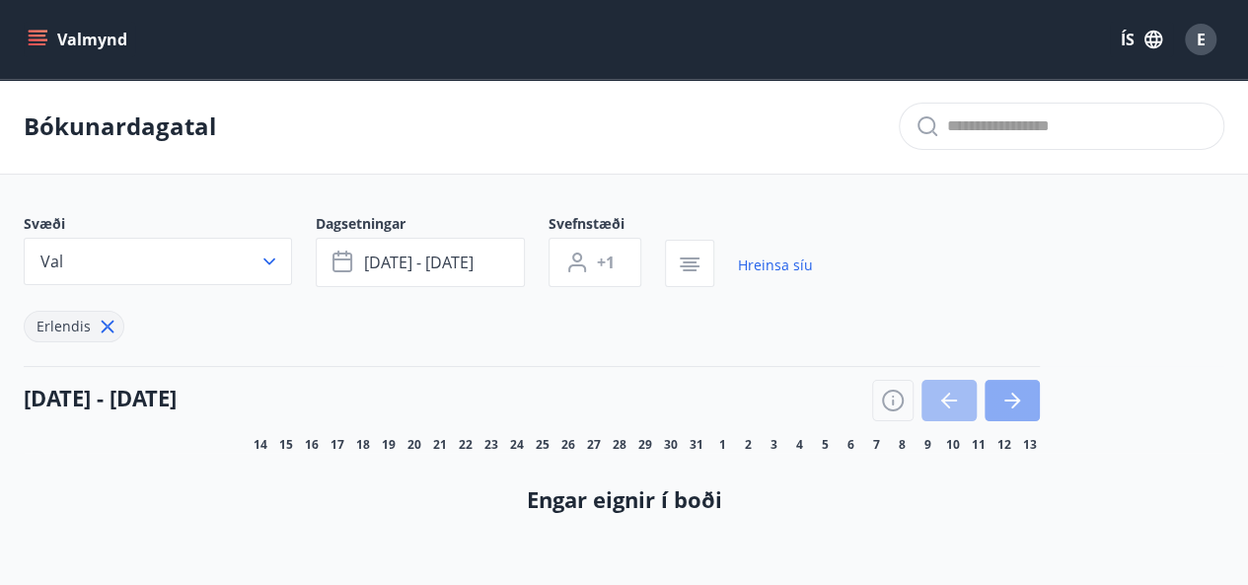
click at [1020, 406] on icon "button" at bounding box center [1013, 401] width 24 height 24
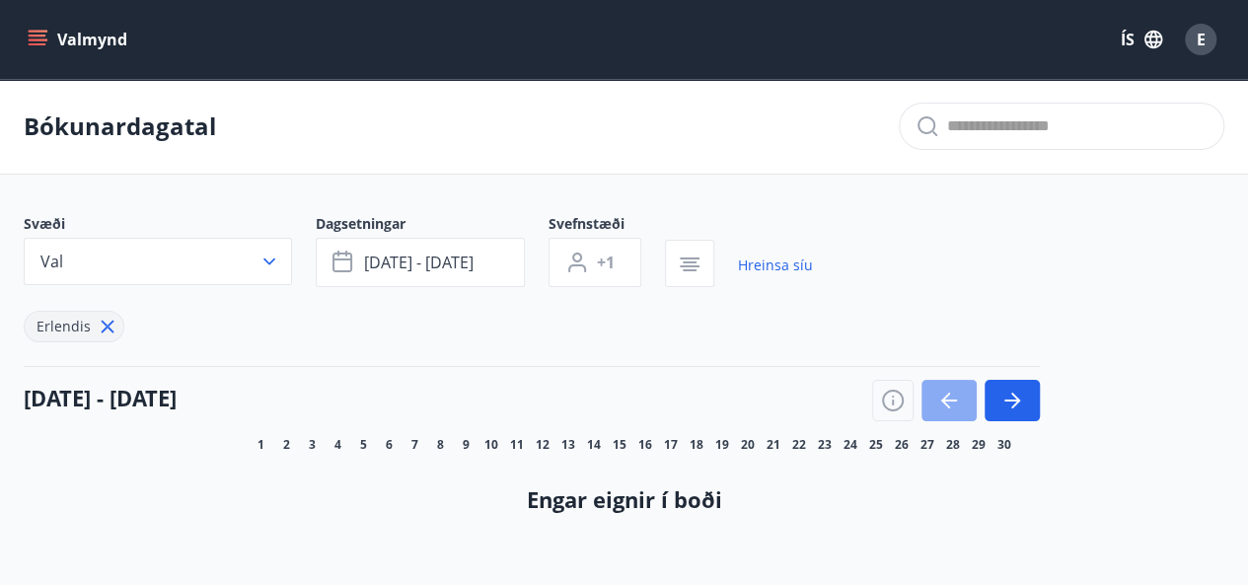
click at [961, 390] on button "button" at bounding box center [949, 400] width 55 height 41
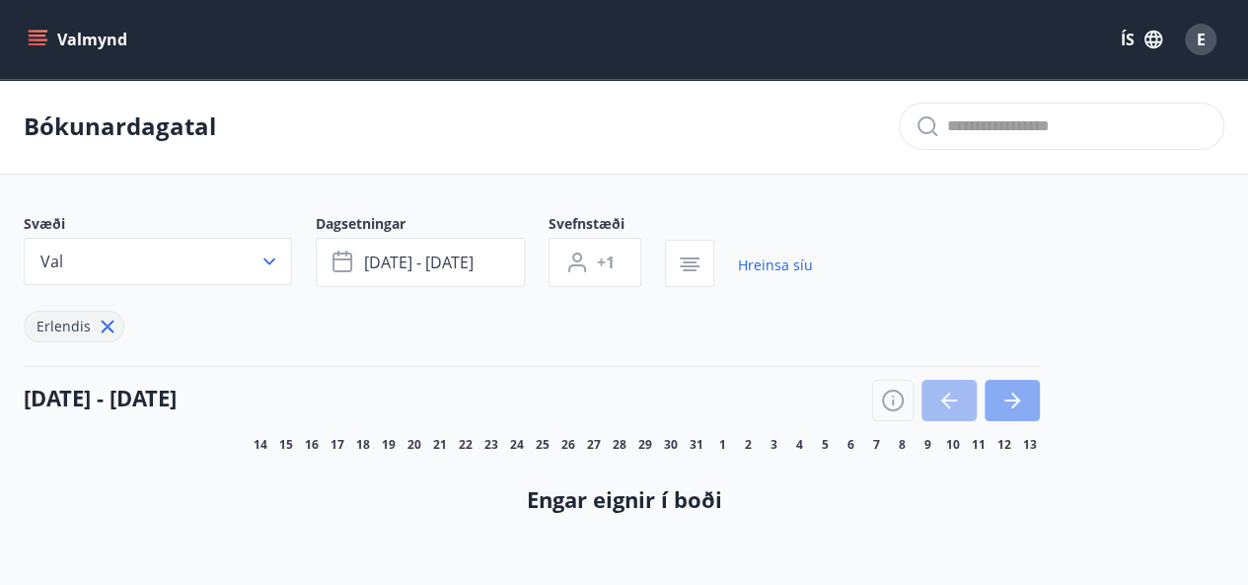
click at [1028, 390] on button "button" at bounding box center [1012, 400] width 55 height 41
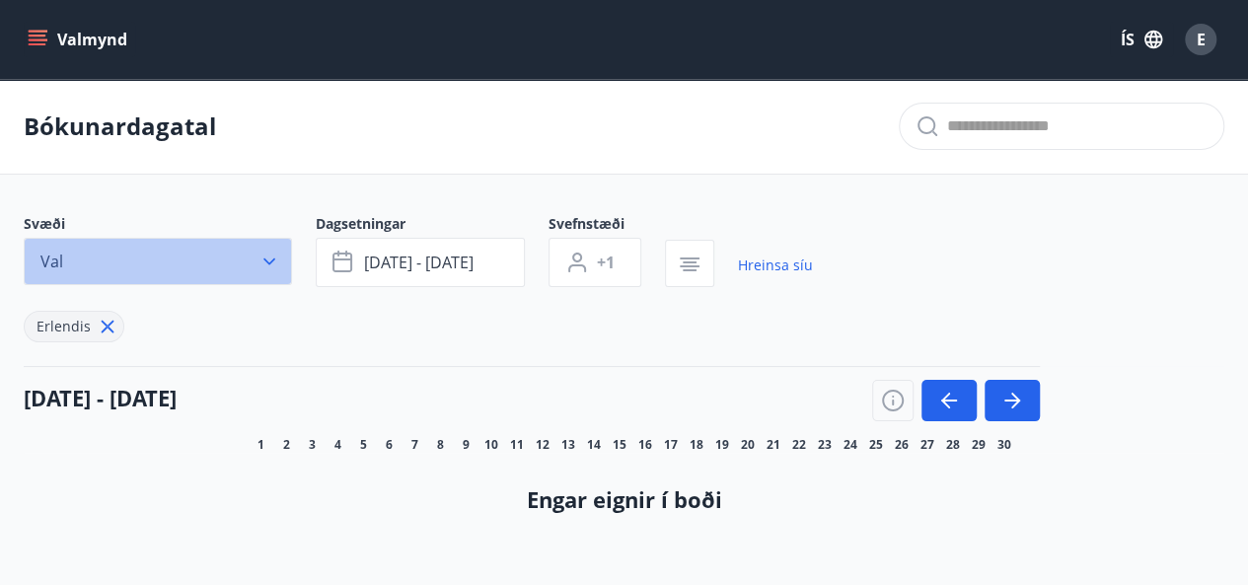
click at [231, 247] on button "Val" at bounding box center [158, 261] width 268 height 47
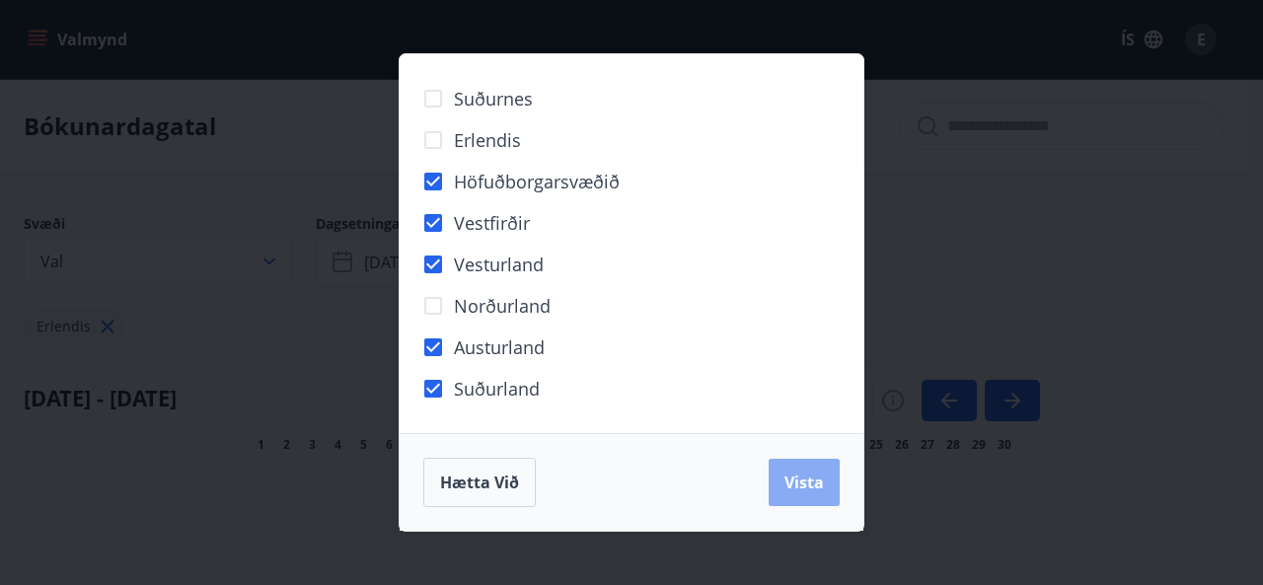
click at [829, 483] on button "Vista" at bounding box center [804, 482] width 71 height 47
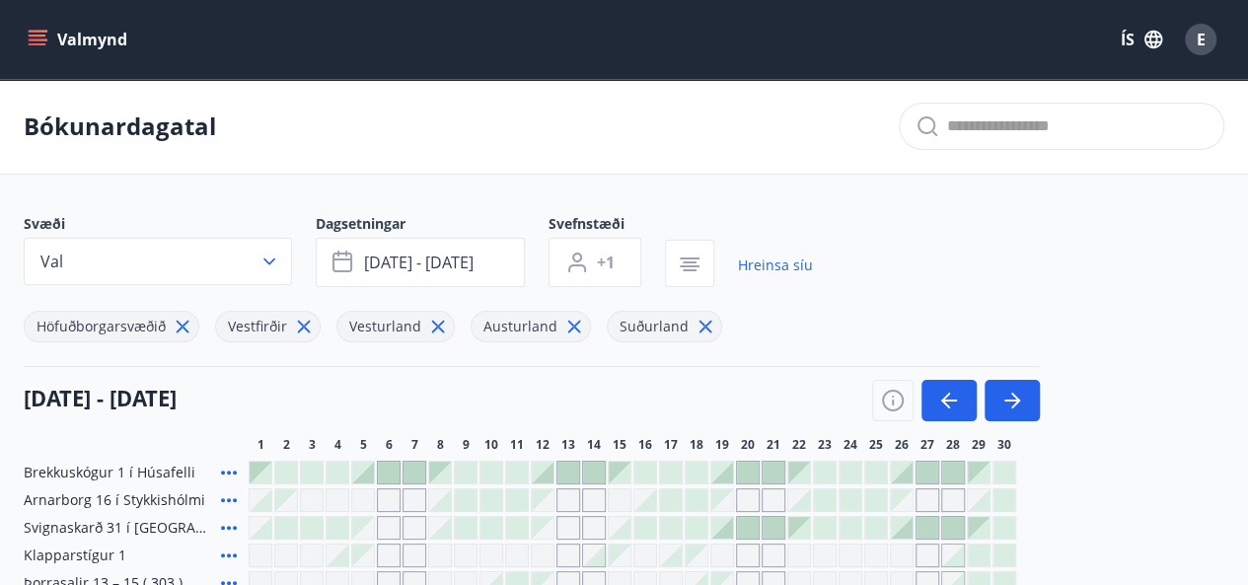
click at [35, 45] on icon "menu" at bounding box center [38, 40] width 20 height 20
click at [1143, 41] on icon "button" at bounding box center [1154, 40] width 22 height 22
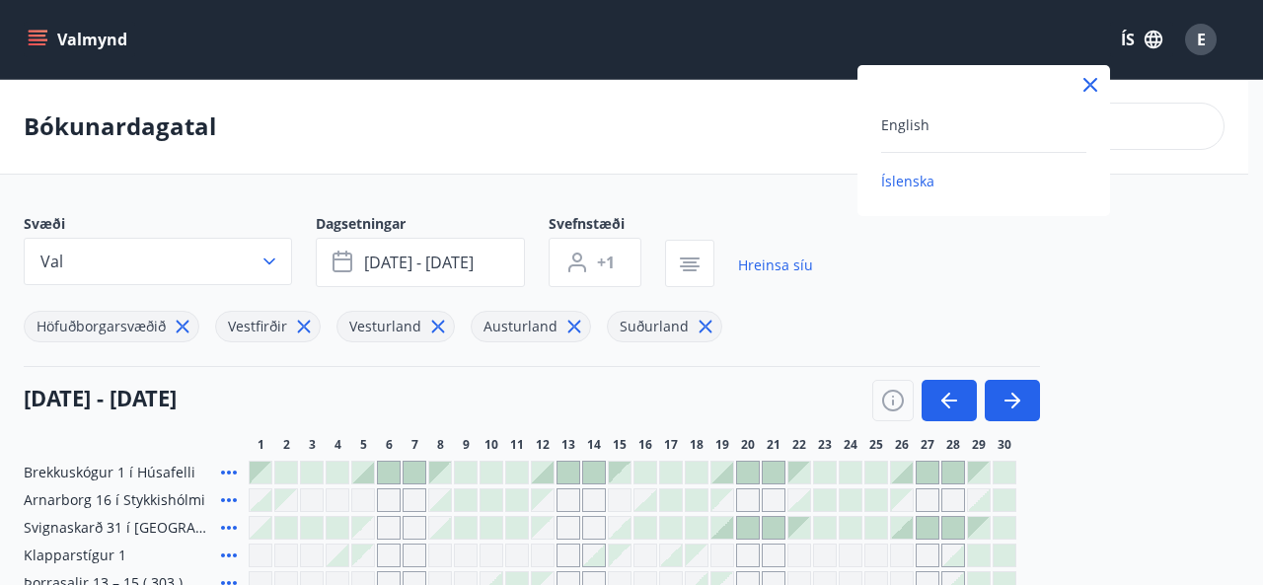
click at [1033, 125] on div "English" at bounding box center [983, 124] width 205 height 24
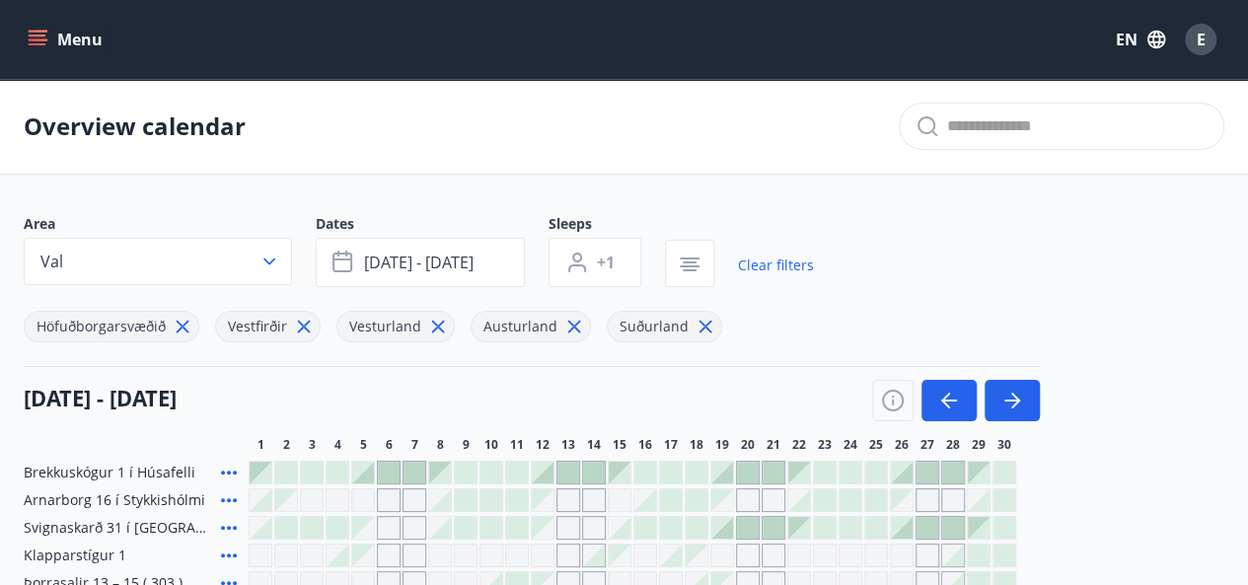
click at [73, 46] on button "Menu" at bounding box center [67, 40] width 87 height 36
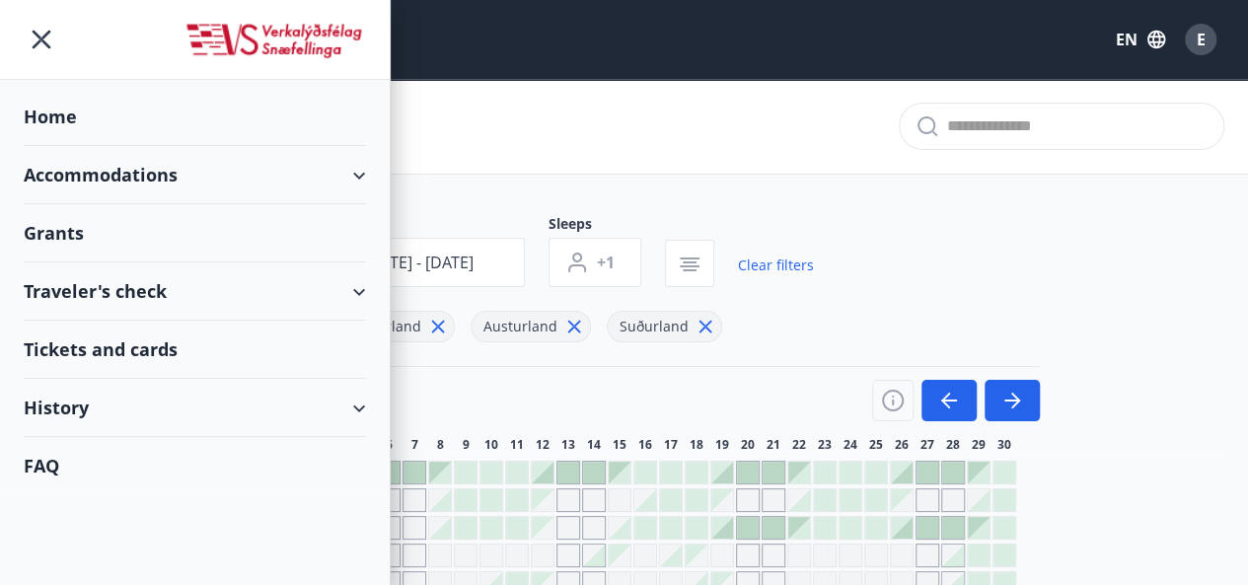
click at [77, 160] on div "Accommodations" at bounding box center [195, 175] width 342 height 58
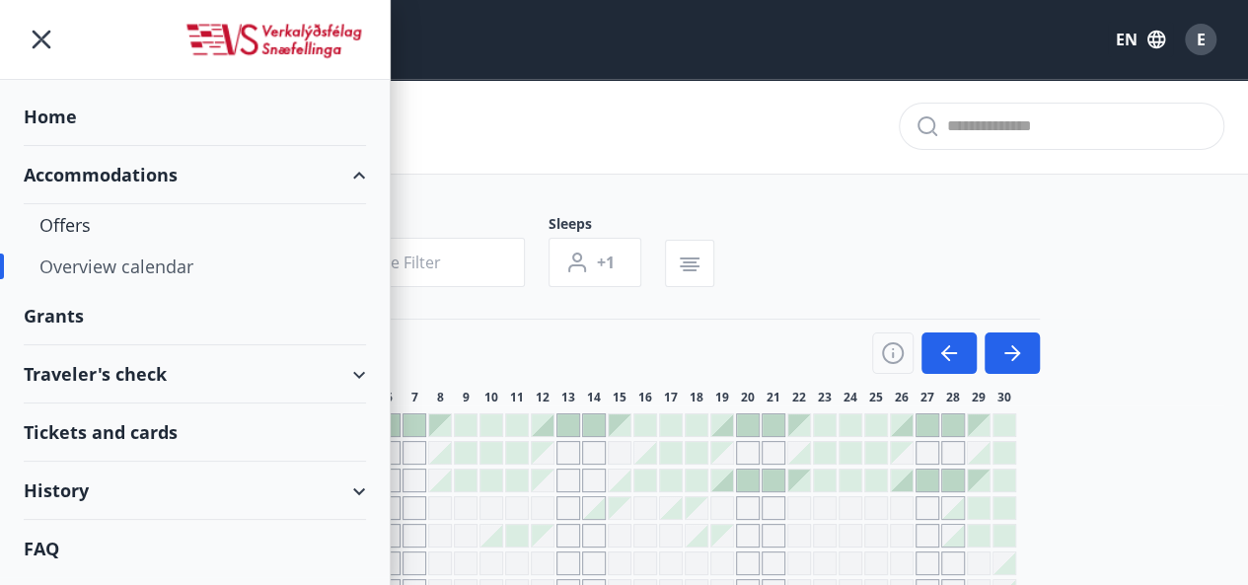
click at [105, 181] on div "Accommodations" at bounding box center [195, 175] width 342 height 58
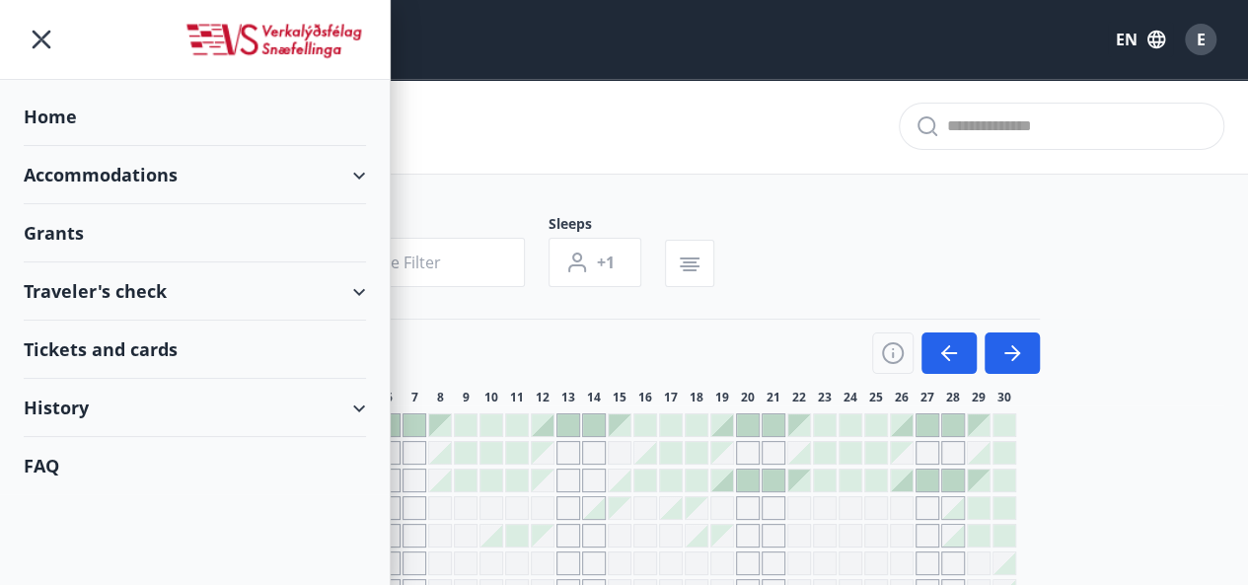
click at [105, 181] on div "Accommodations" at bounding box center [195, 175] width 342 height 58
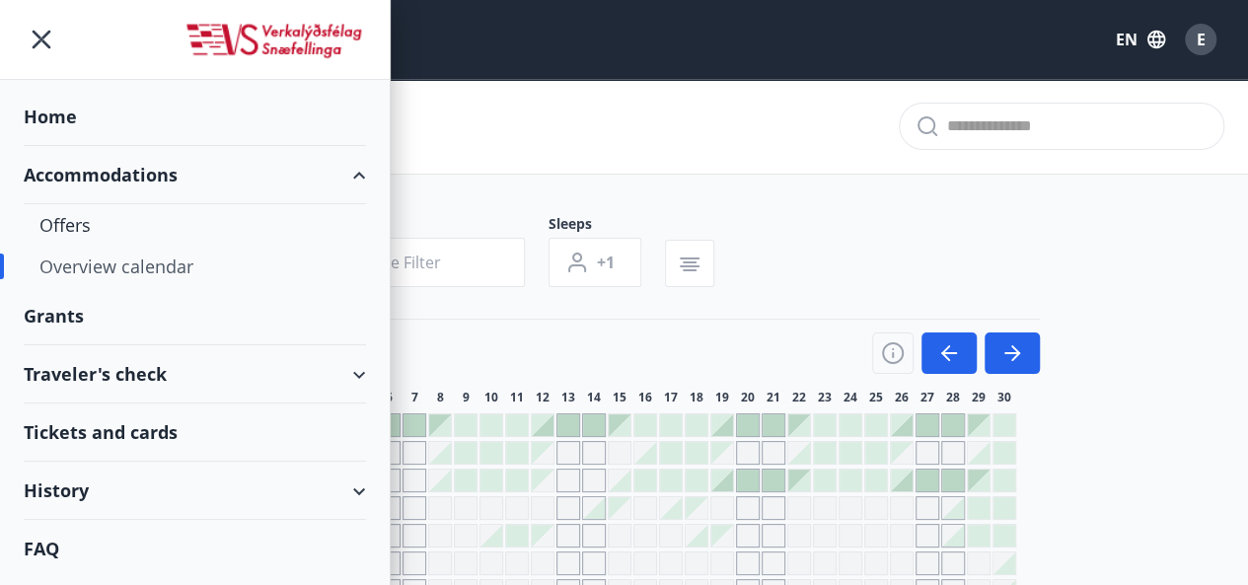
click at [105, 181] on div "Accommodations" at bounding box center [195, 175] width 342 height 58
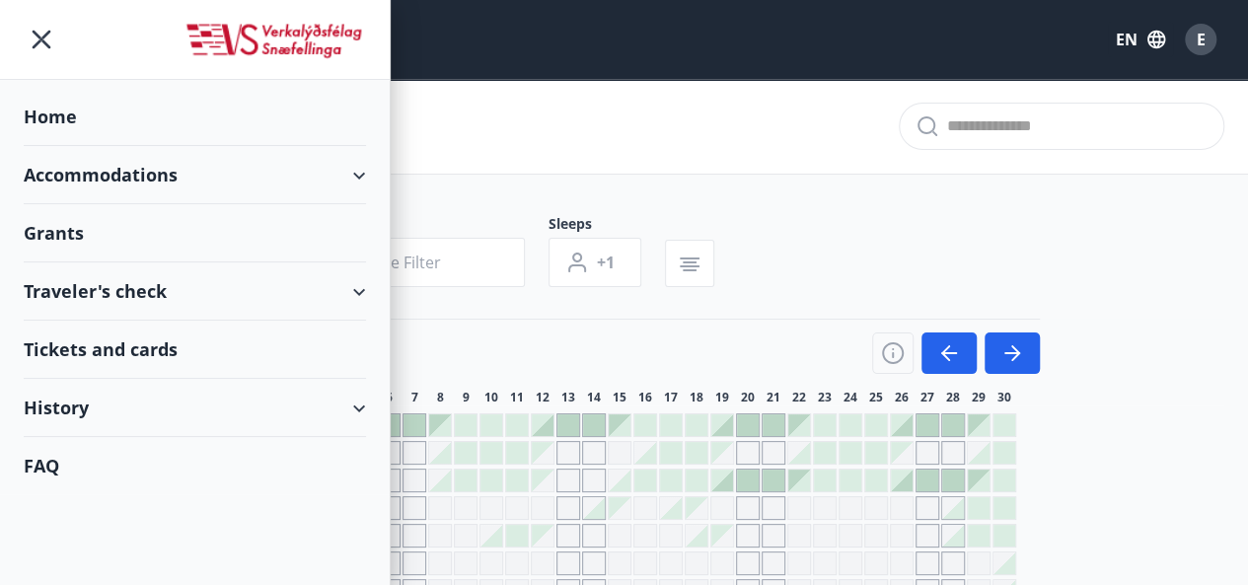
click at [116, 167] on div "Accommodations" at bounding box center [195, 175] width 342 height 58
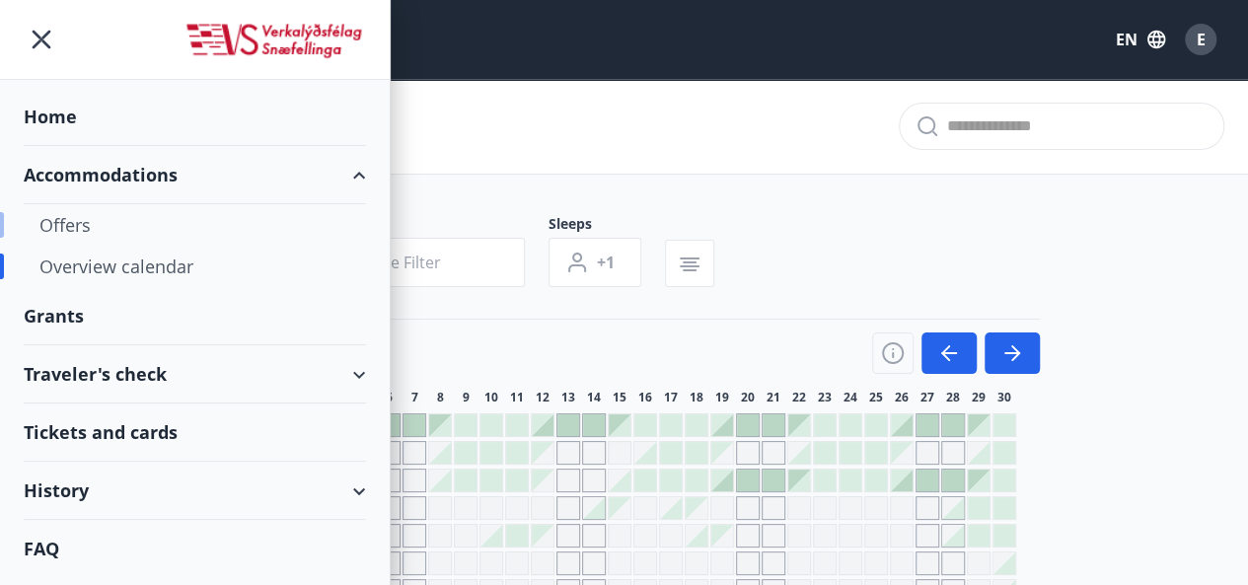
click at [65, 222] on div "Offers" at bounding box center [194, 224] width 311 height 41
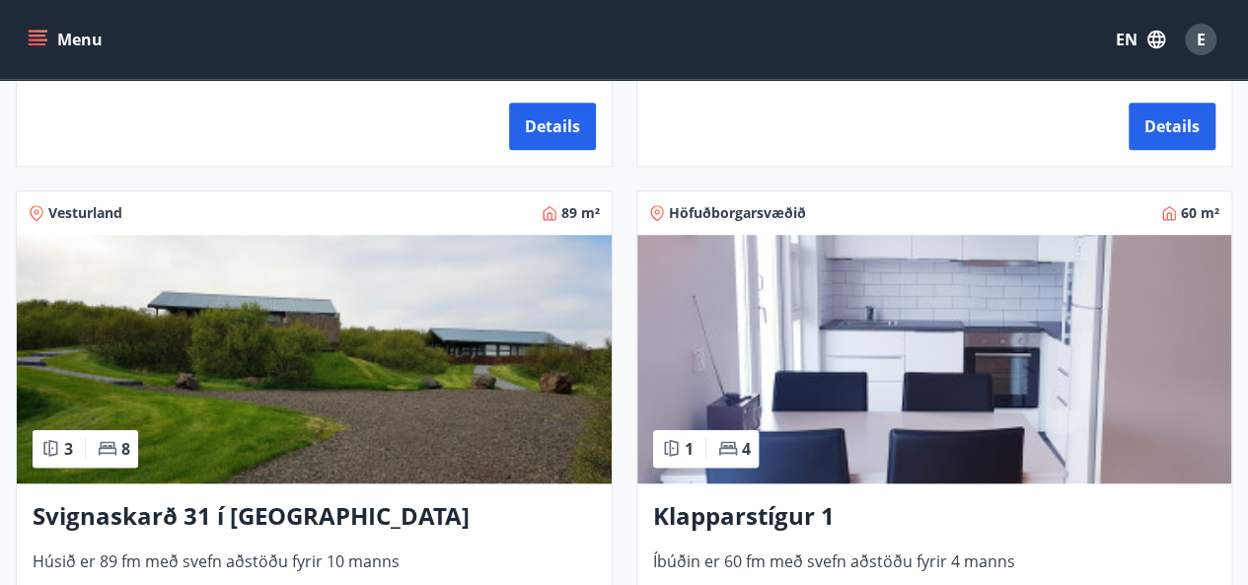
scroll to position [774, 0]
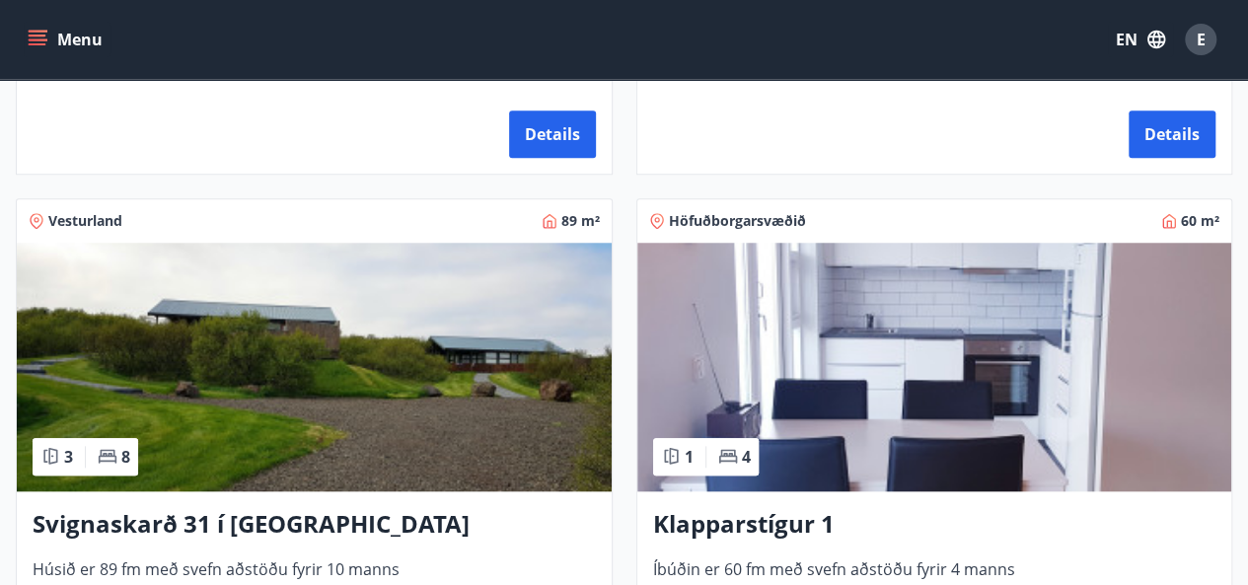
click at [675, 217] on span "Höfuðborgarsvæðið" at bounding box center [737, 221] width 137 height 20
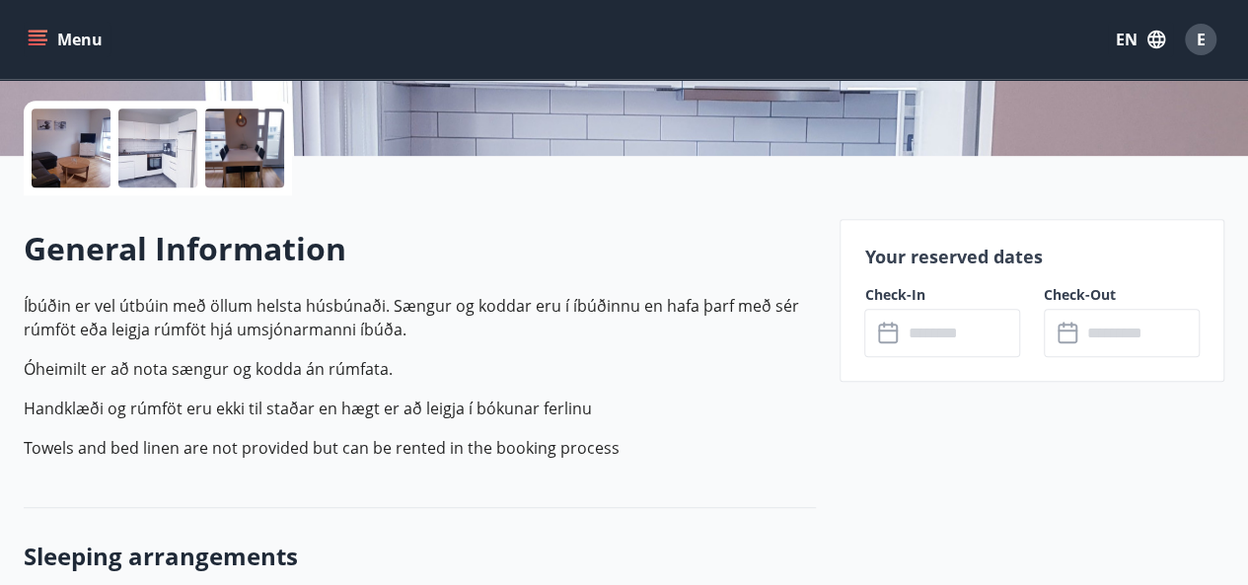
scroll to position [423, 0]
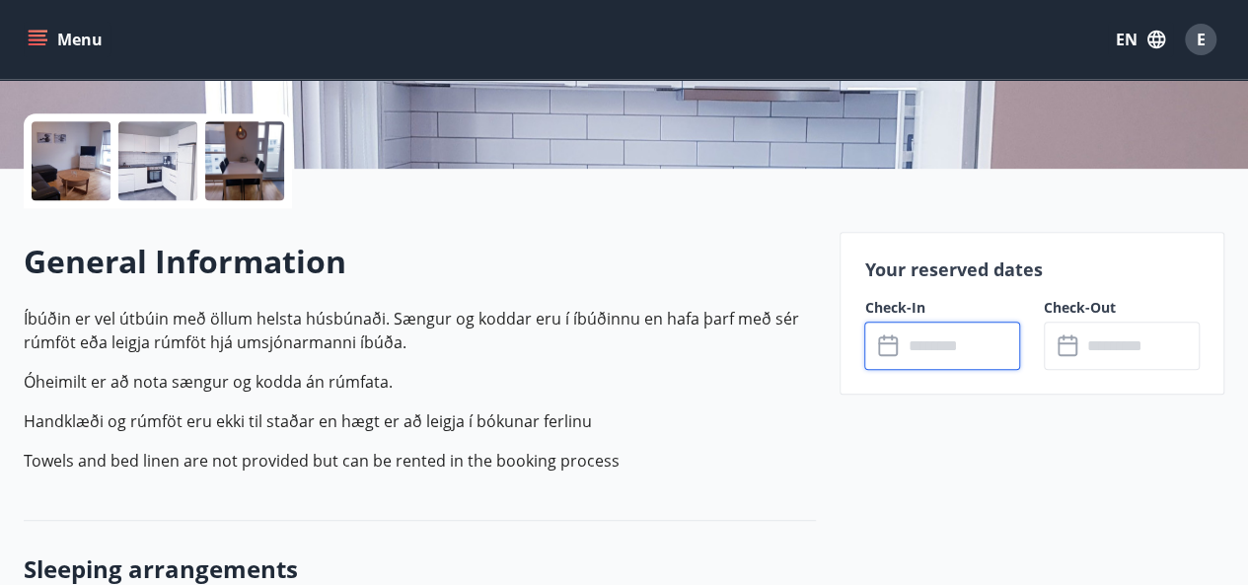
click at [944, 342] on input "text" at bounding box center [961, 346] width 118 height 48
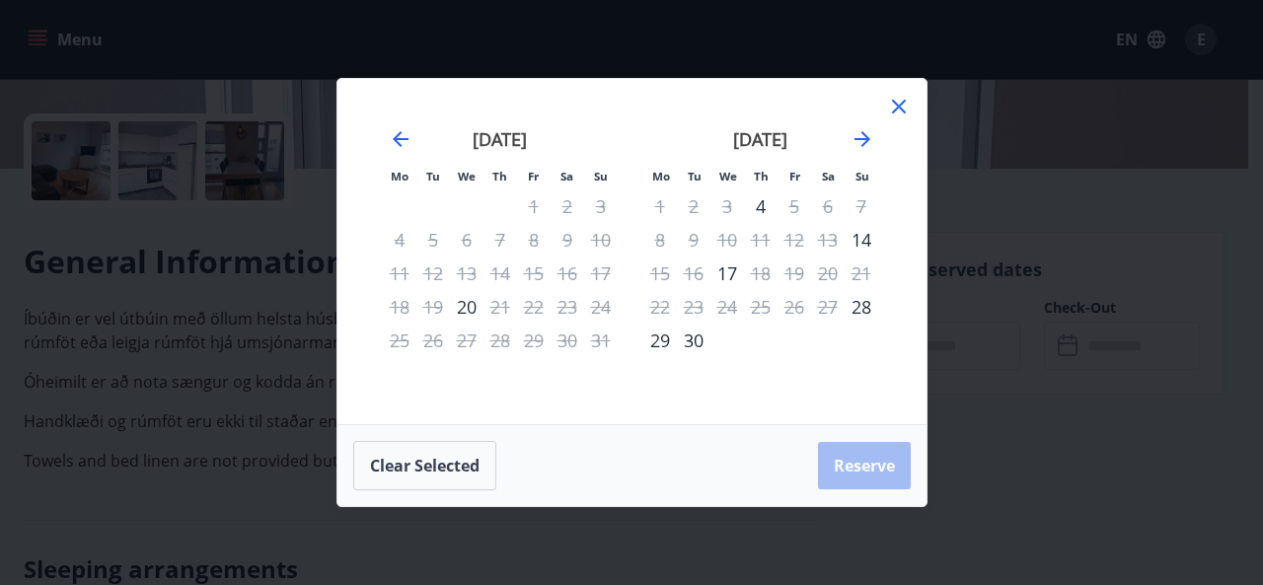
click at [906, 104] on icon at bounding box center [899, 107] width 24 height 24
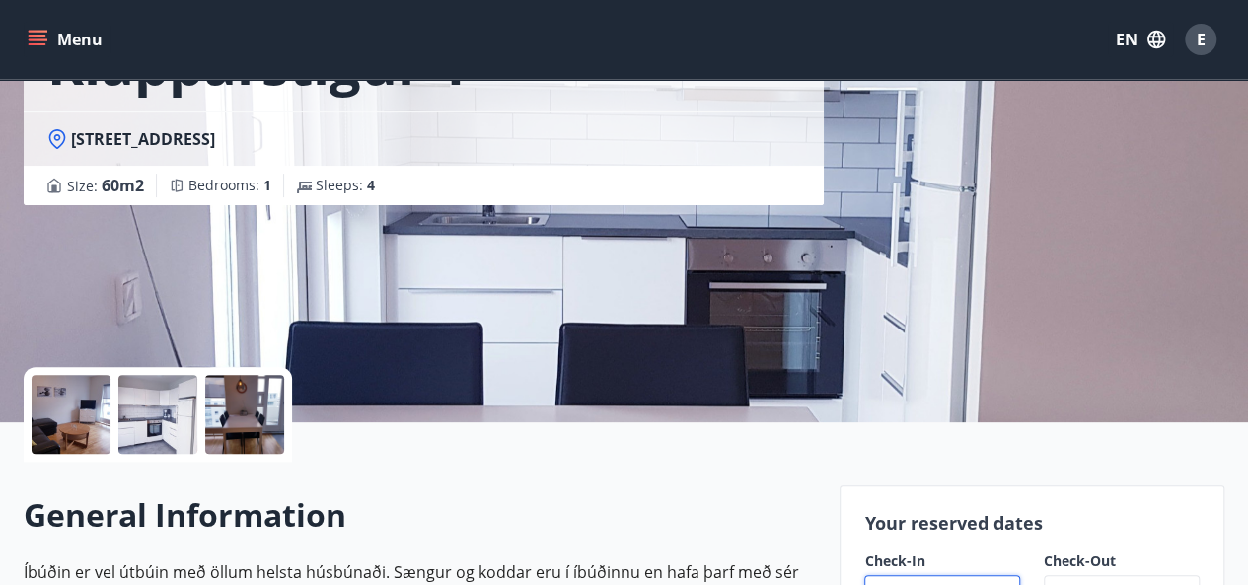
scroll to position [89, 0]
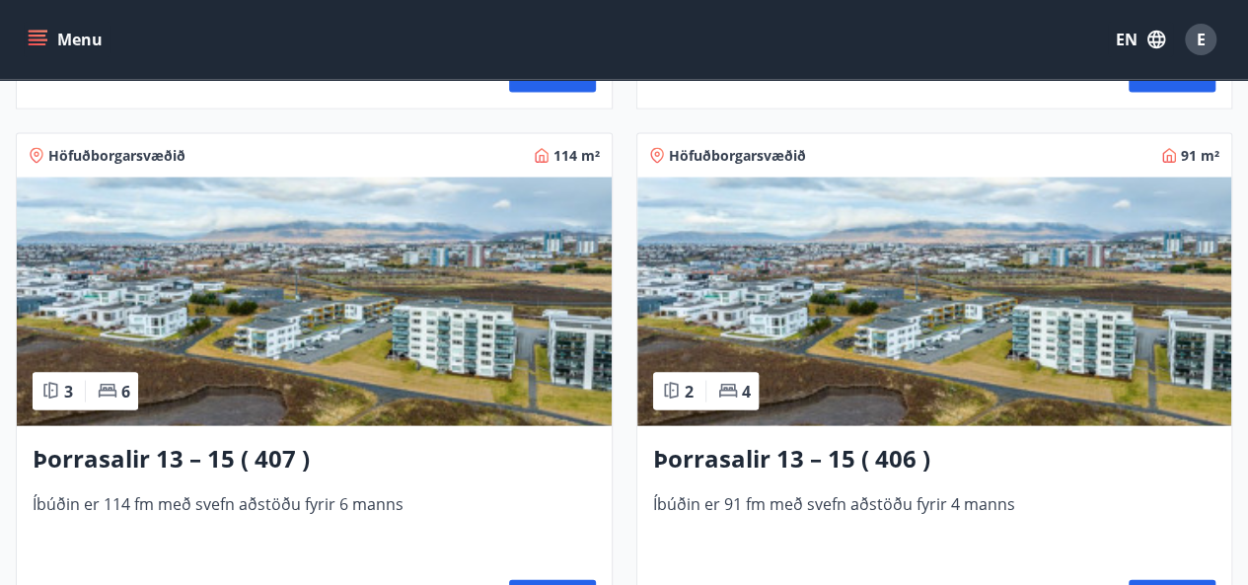
scroll to position [1904, 0]
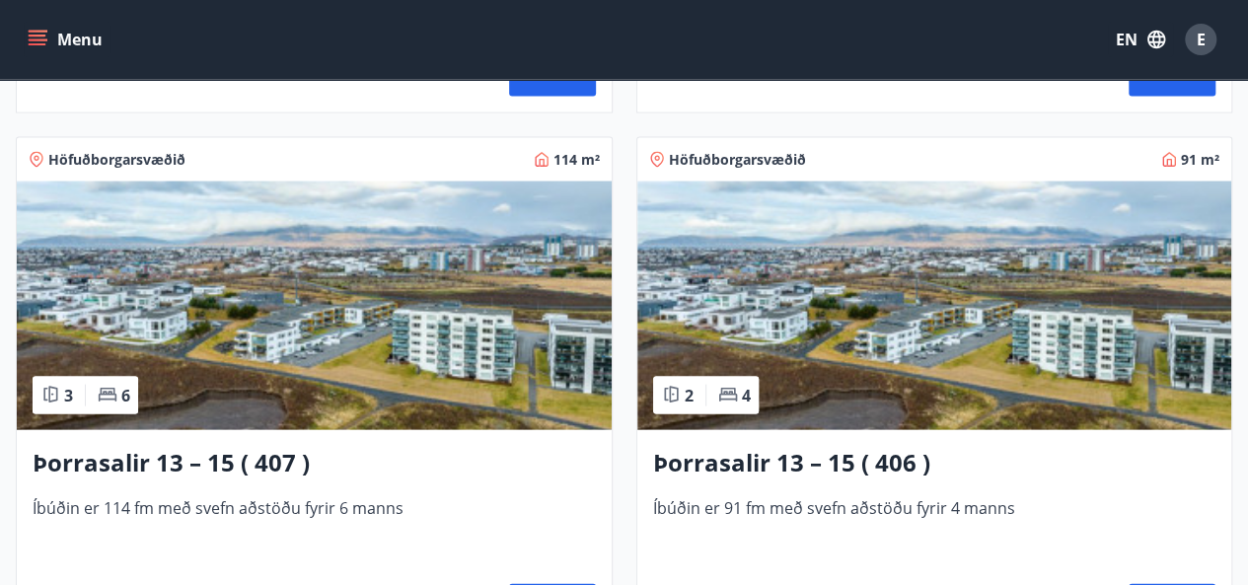
click at [702, 151] on span "Höfuðborgarsvæðið" at bounding box center [737, 160] width 137 height 20
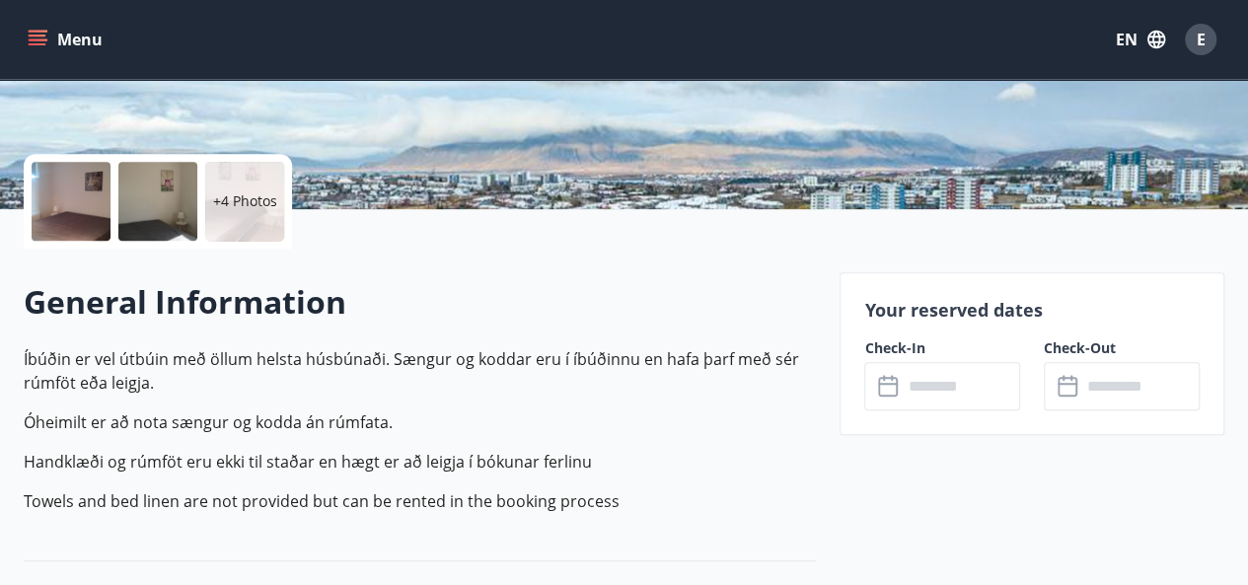
scroll to position [406, 0]
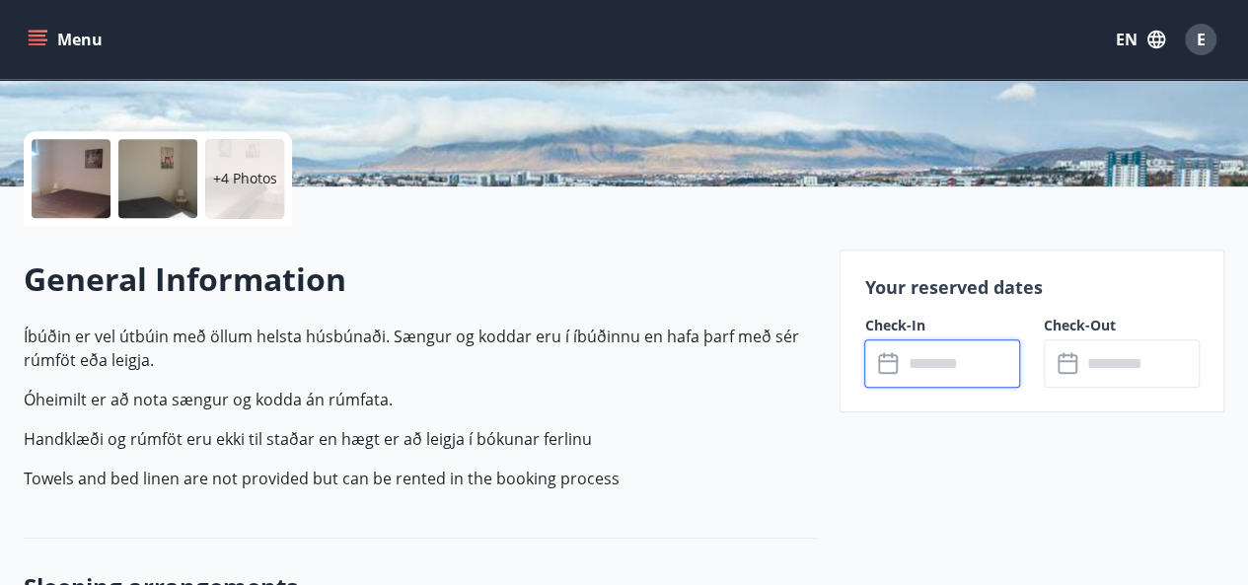
click at [935, 353] on input "text" at bounding box center [961, 363] width 118 height 48
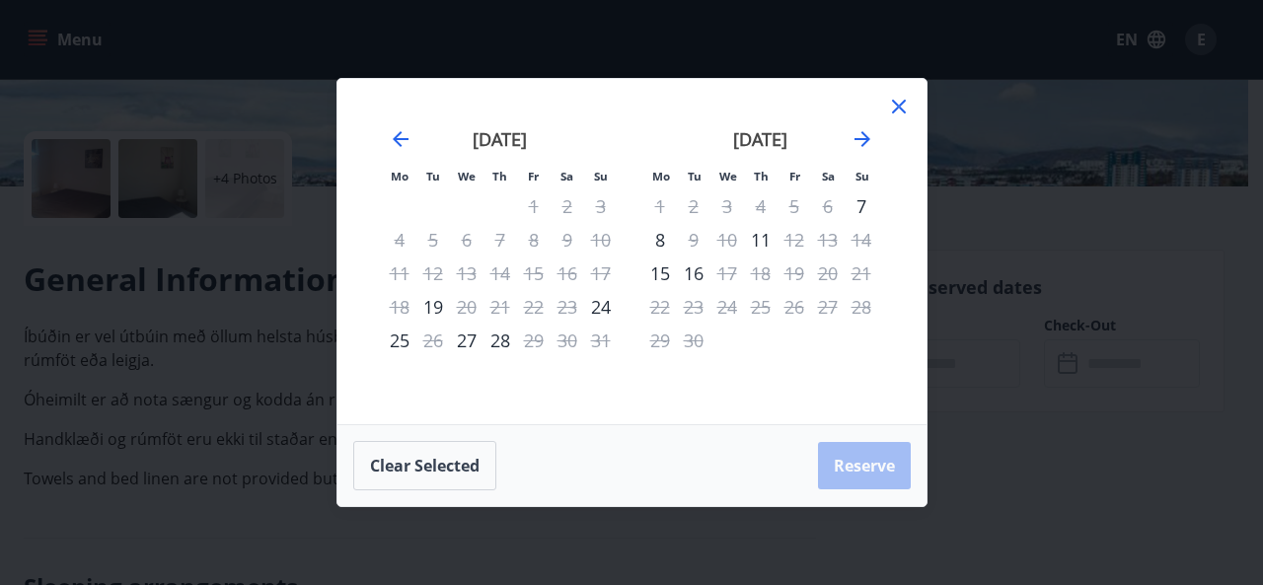
click at [899, 110] on icon at bounding box center [899, 107] width 24 height 24
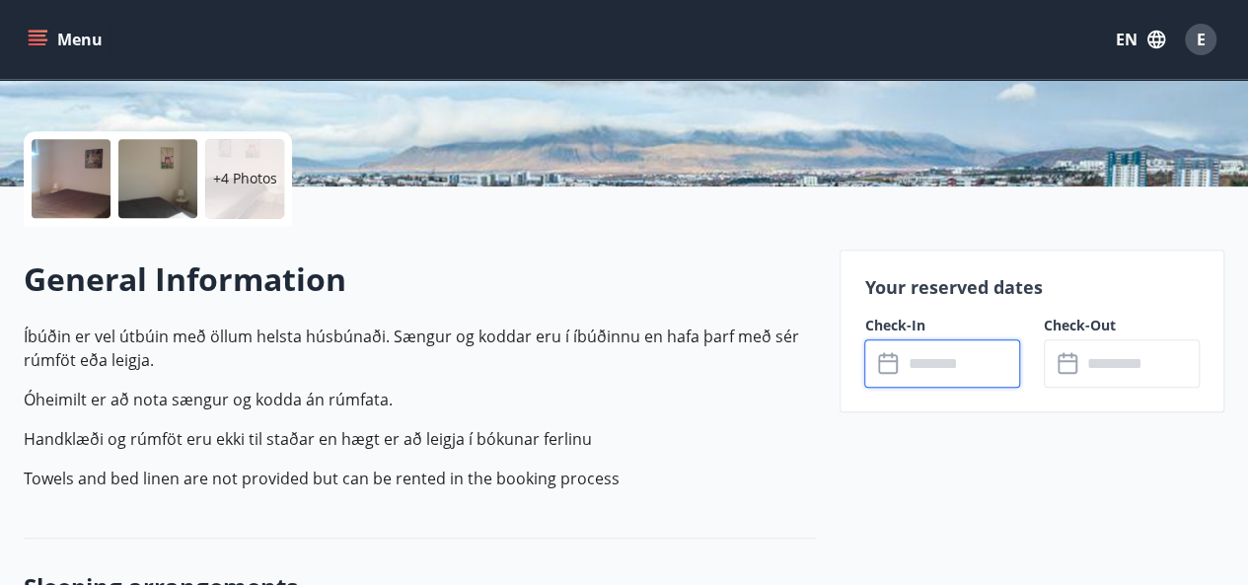
click at [1082, 345] on input "text" at bounding box center [1140, 363] width 118 height 48
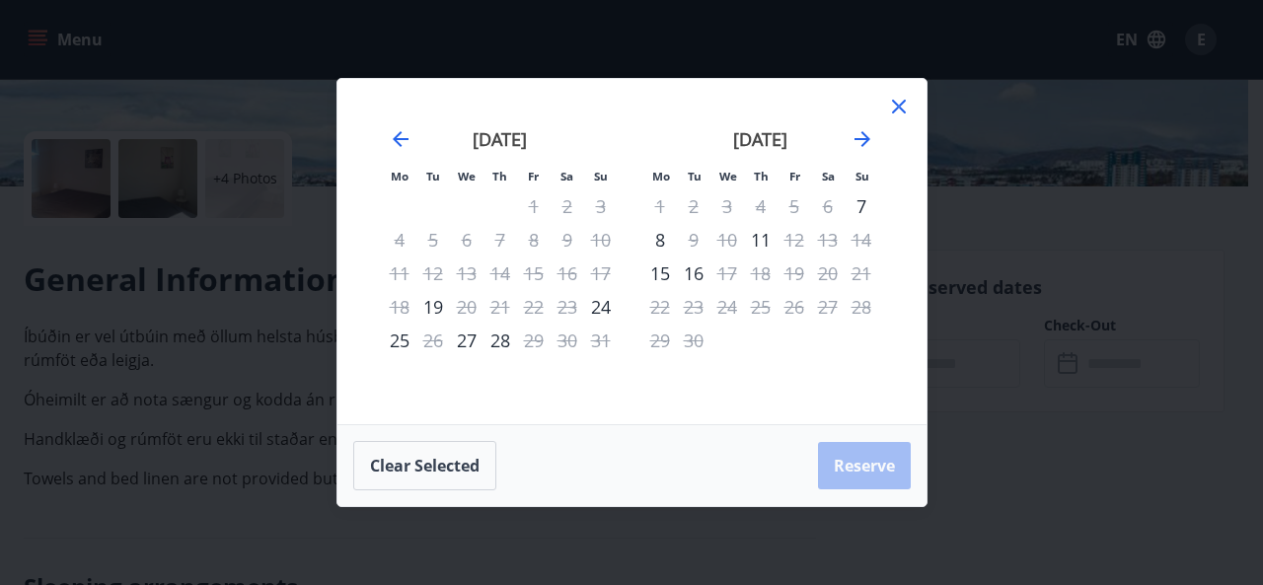
click at [907, 108] on icon at bounding box center [899, 107] width 24 height 24
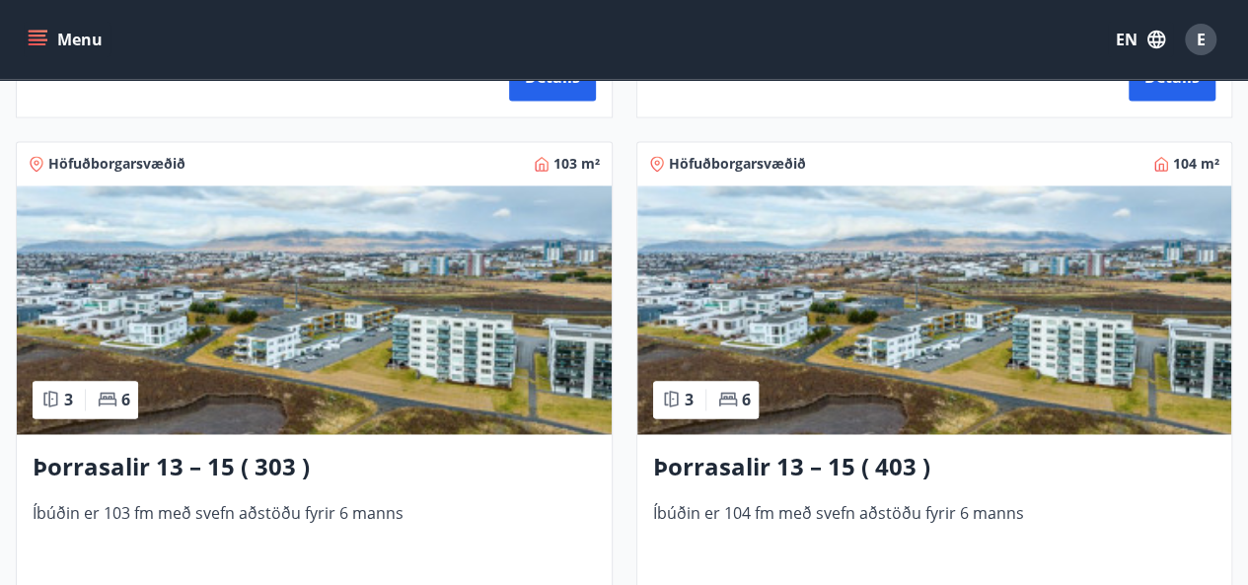
scroll to position [1362, 0]
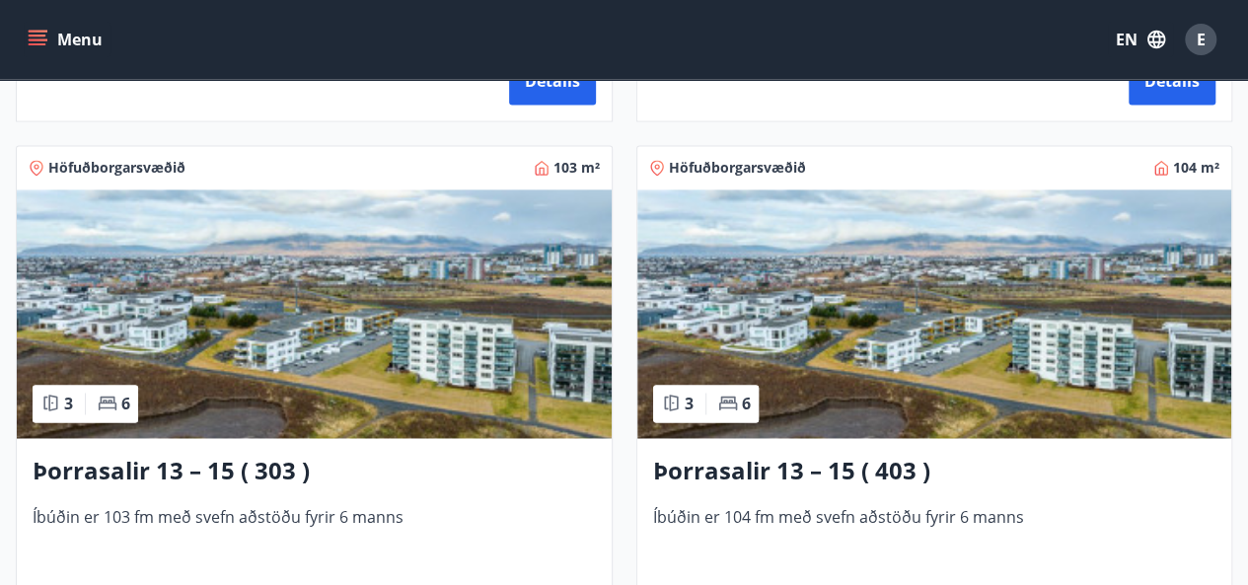
click at [342, 202] on img at bounding box center [314, 313] width 595 height 249
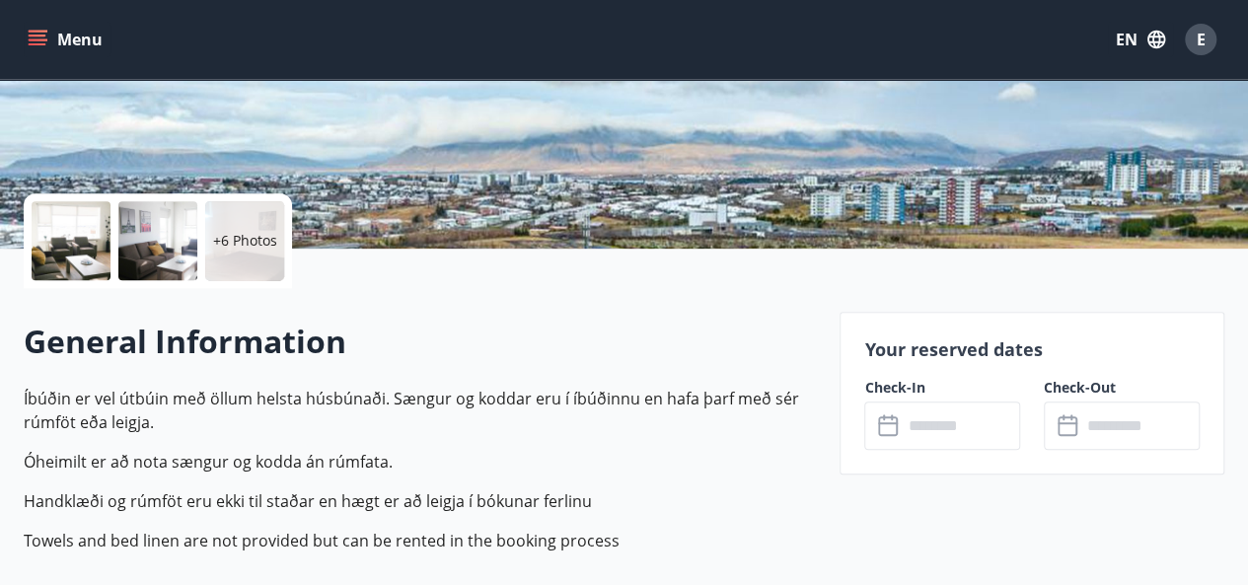
scroll to position [339, 0]
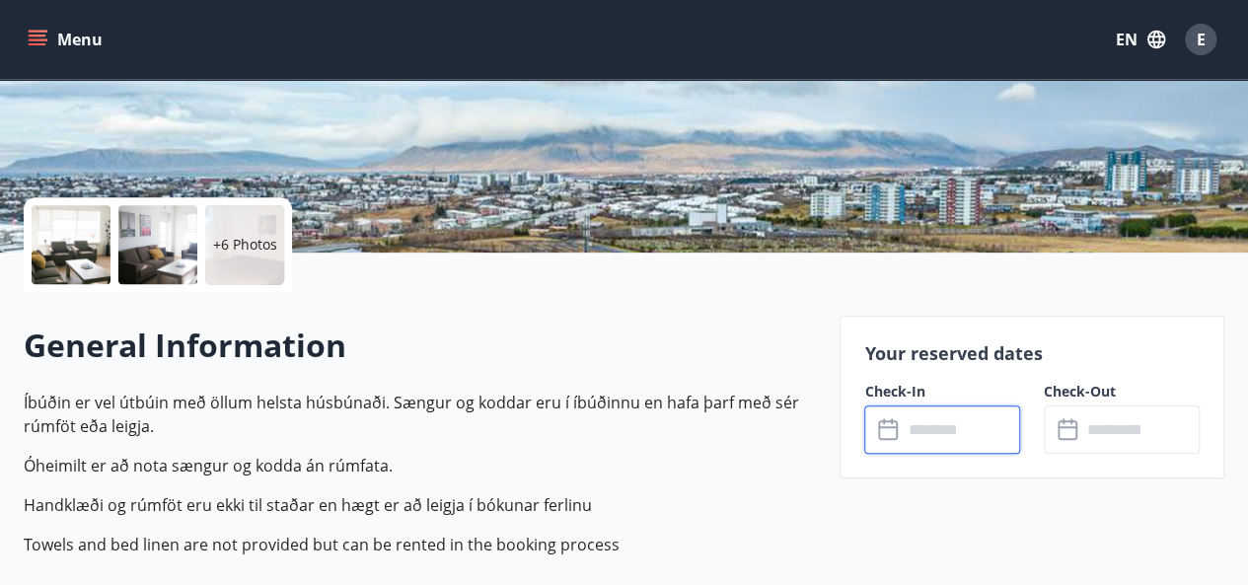
click at [930, 424] on input "text" at bounding box center [961, 430] width 118 height 48
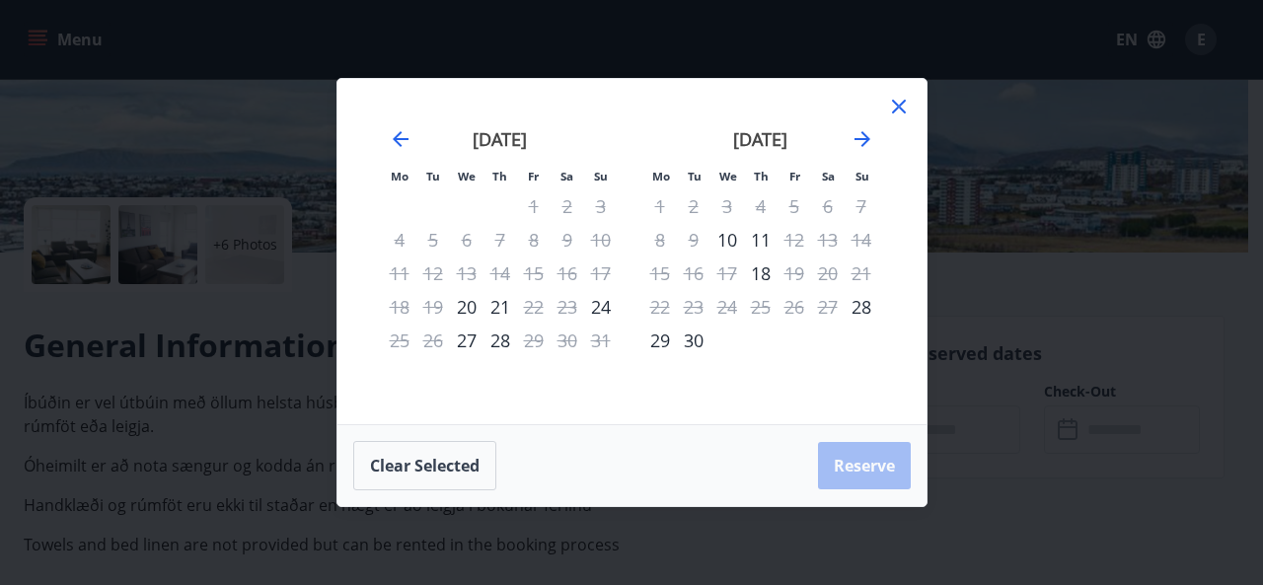
click at [1060, 263] on div "Mo Tu We Th Fr Sa Su Mo Tu We Th Fr Sa Su July 2025 1 2 3 4 5 6 7 8 9 10 11 12 …" at bounding box center [631, 292] width 1263 height 585
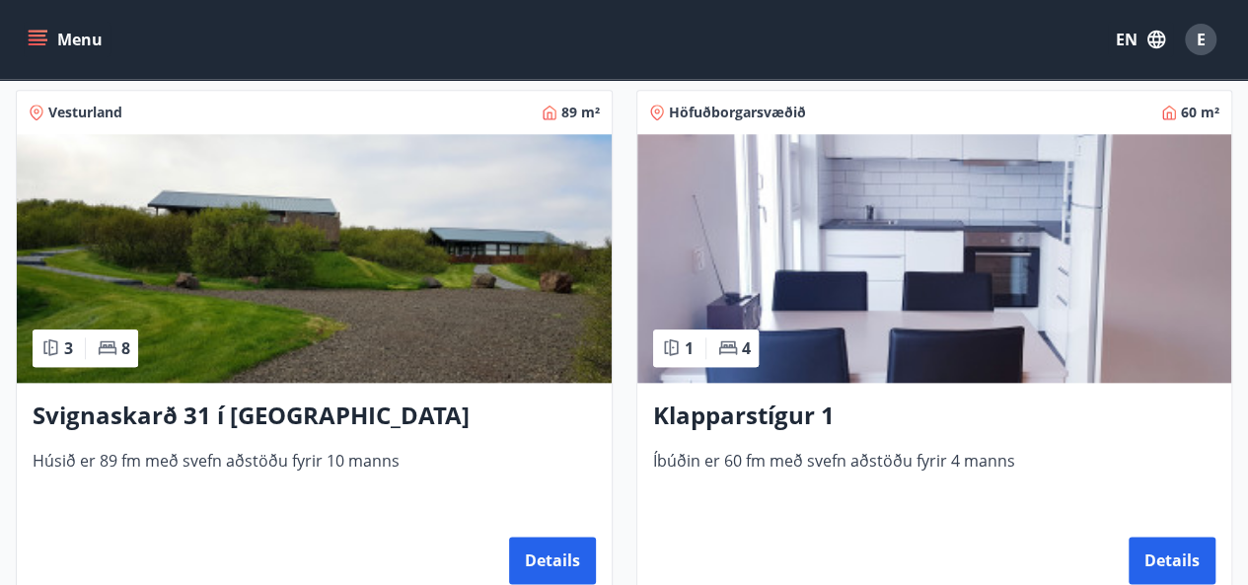
scroll to position [830, 0]
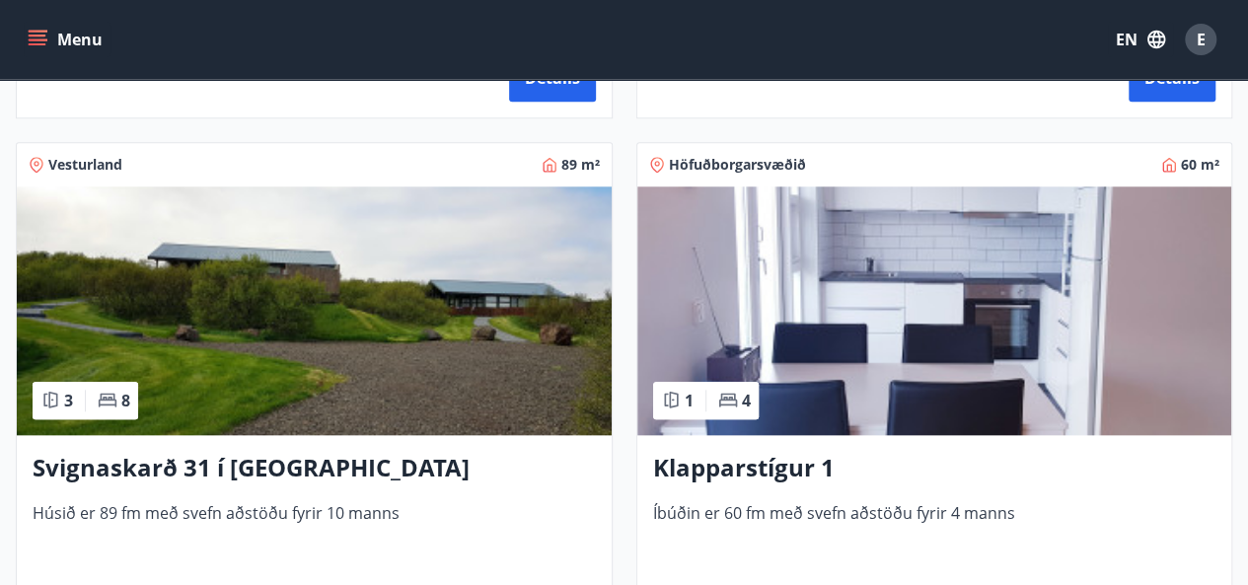
click at [104, 157] on span "Vesturland" at bounding box center [85, 165] width 74 height 20
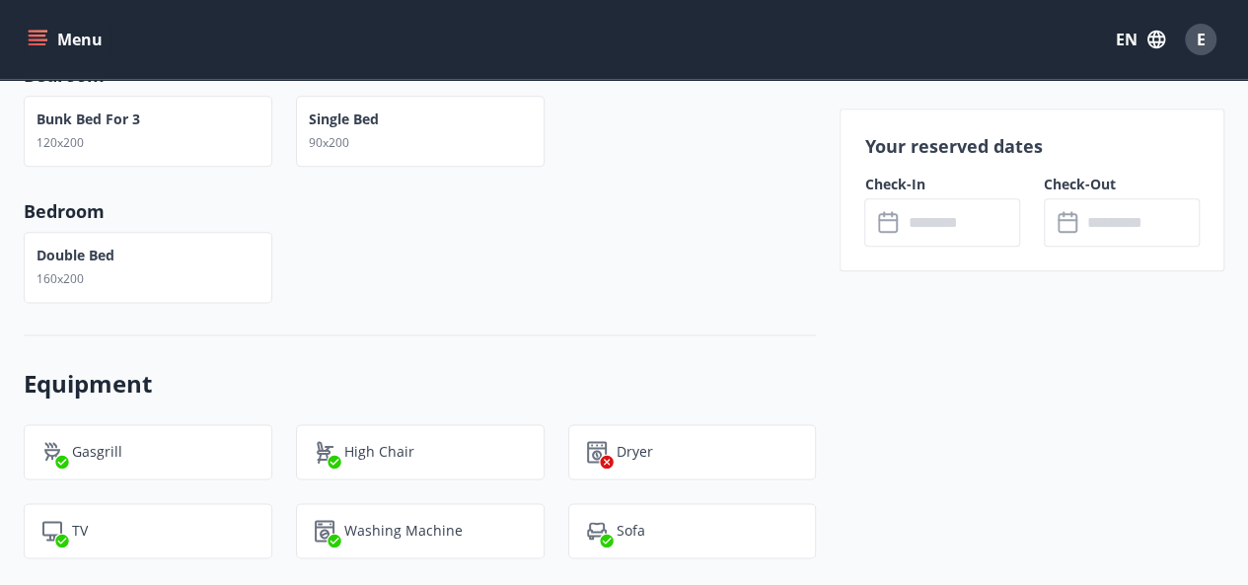
scroll to position [539, 0]
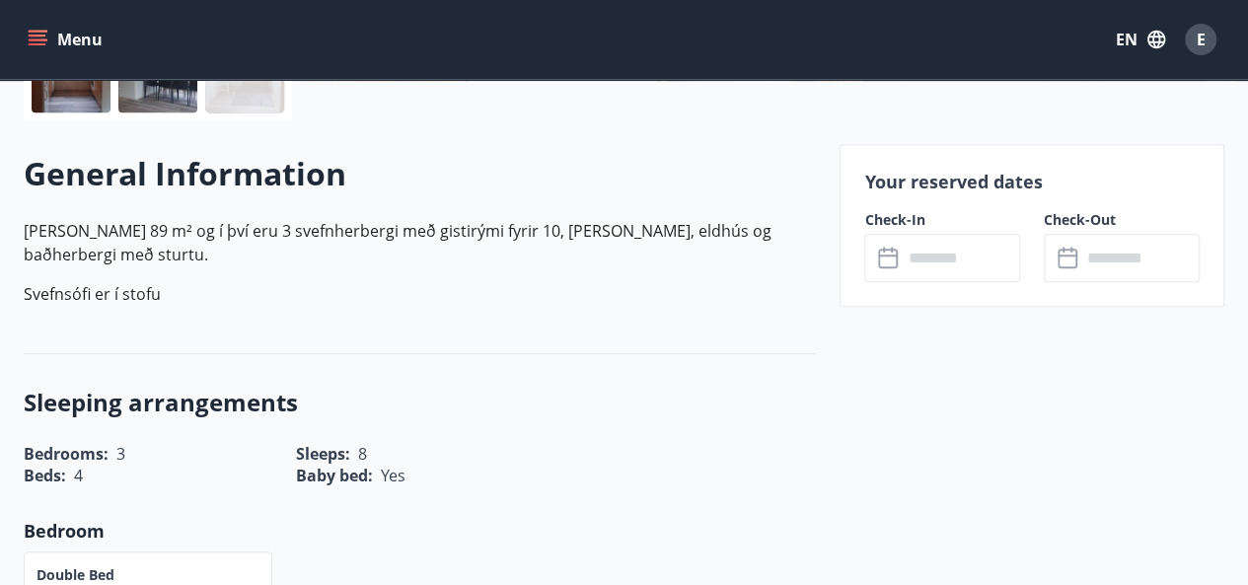
scroll to position [513, 0]
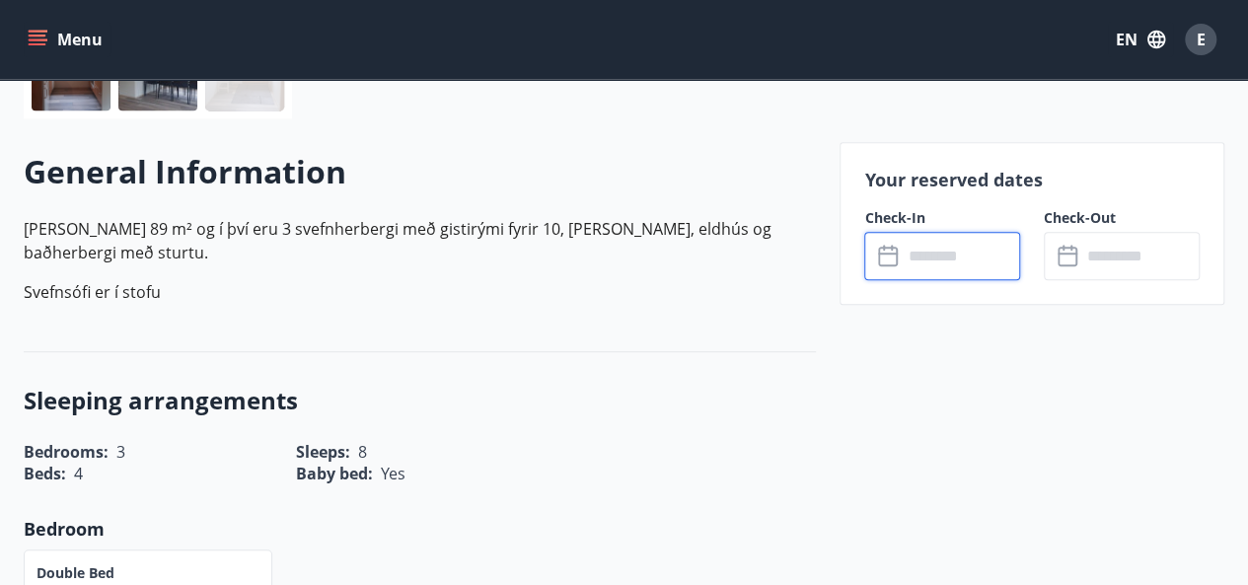
click at [955, 250] on input "text" at bounding box center [961, 256] width 118 height 48
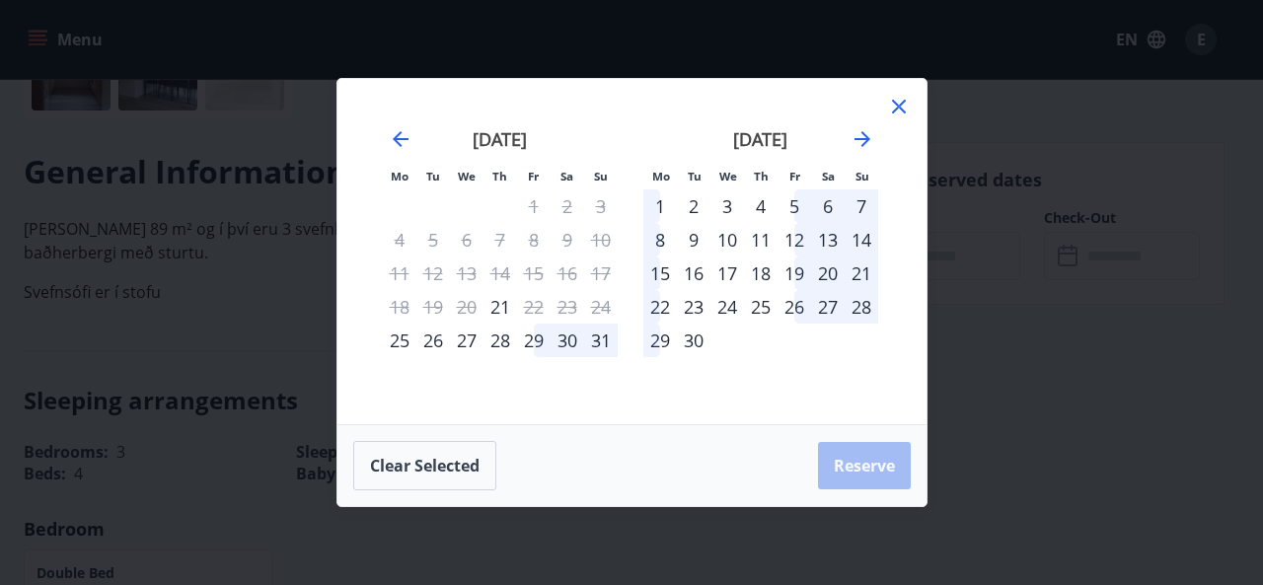
click at [1013, 96] on div "Mo Tu We Th Fr Sa Su Mo Tu We Th Fr Sa Su July 2025 1 2 3 4 5 6 7 8 9 10 11 12 …" at bounding box center [631, 292] width 1263 height 585
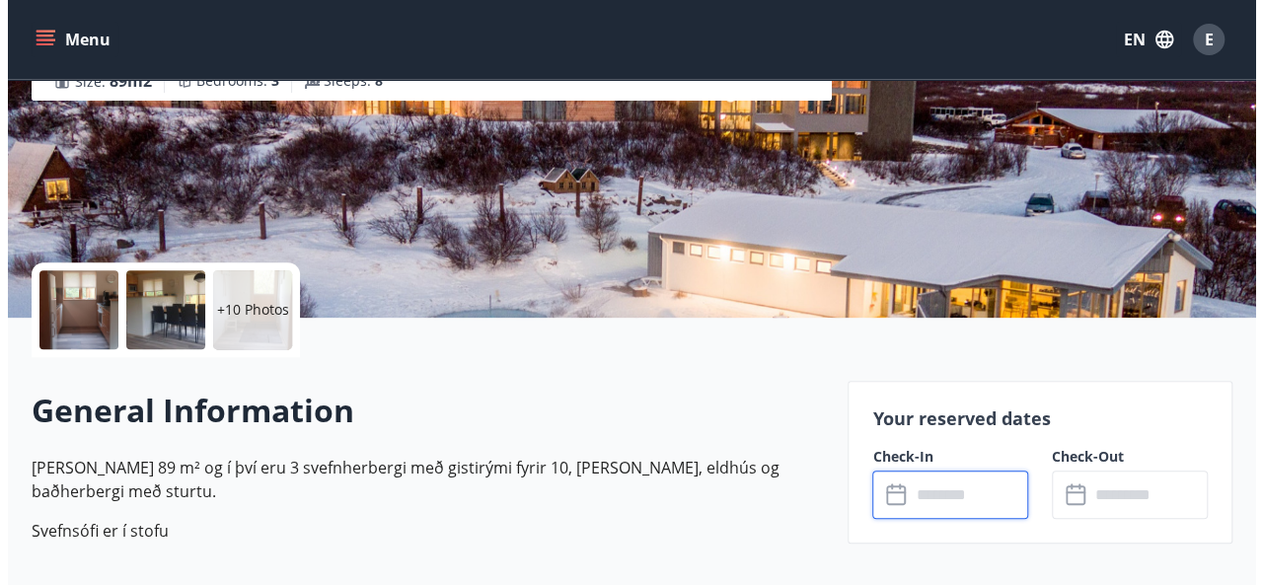
scroll to position [261, 0]
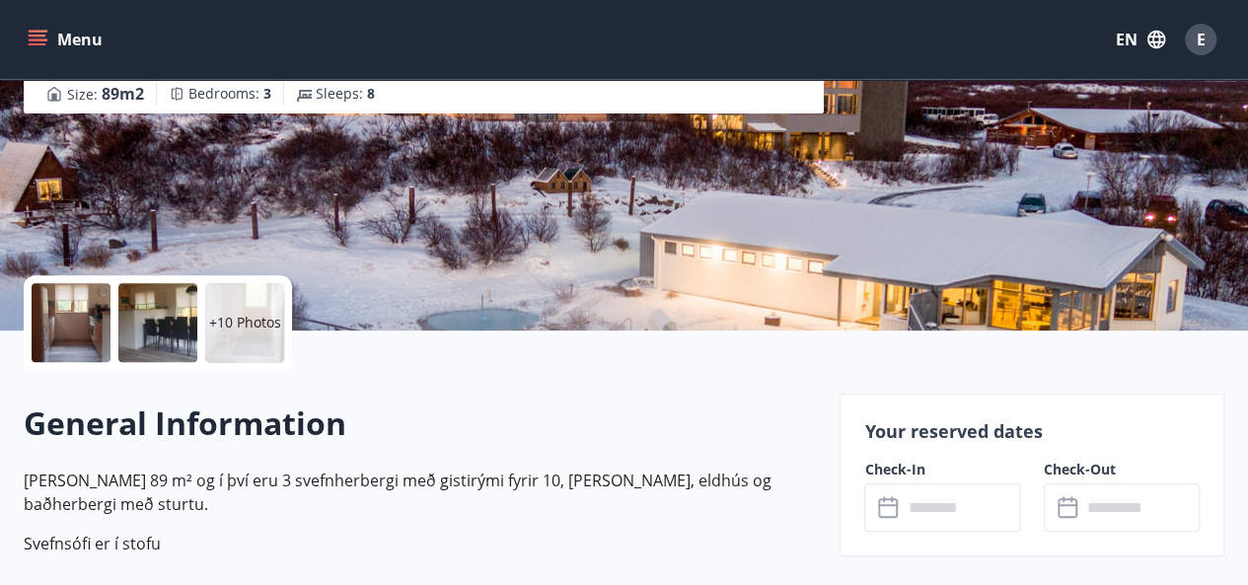
click at [58, 324] on div at bounding box center [71, 322] width 79 height 79
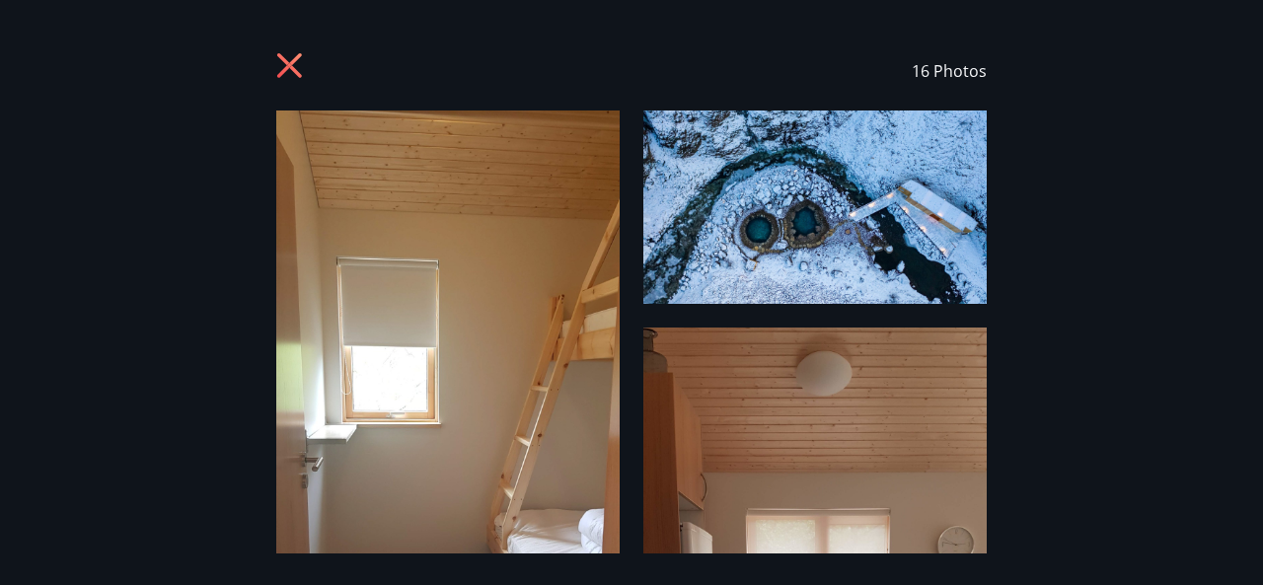
drag, startPoint x: 1262, startPoint y: 135, endPoint x: 1233, endPoint y: 358, distance: 224.8
click at [1233, 358] on div "16 Photos" at bounding box center [631, 293] width 1263 height 522
click at [641, 336] on div "16 Photos" at bounding box center [631, 293] width 1263 height 522
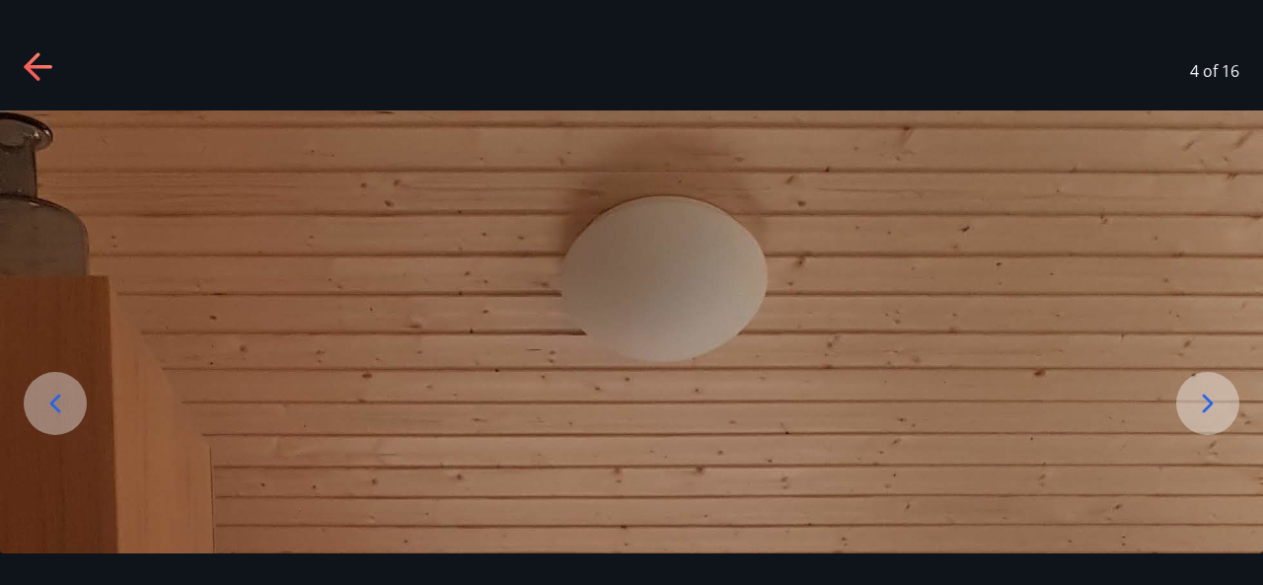
click at [1231, 399] on div at bounding box center [1207, 403] width 63 height 63
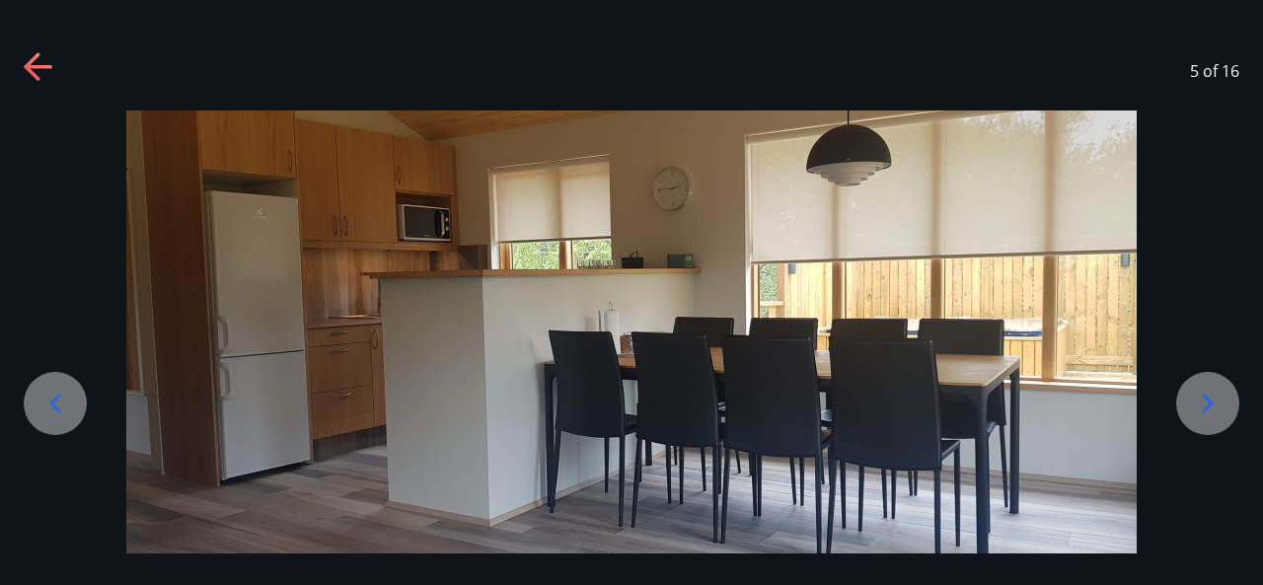
click at [1231, 399] on div at bounding box center [1207, 403] width 63 height 63
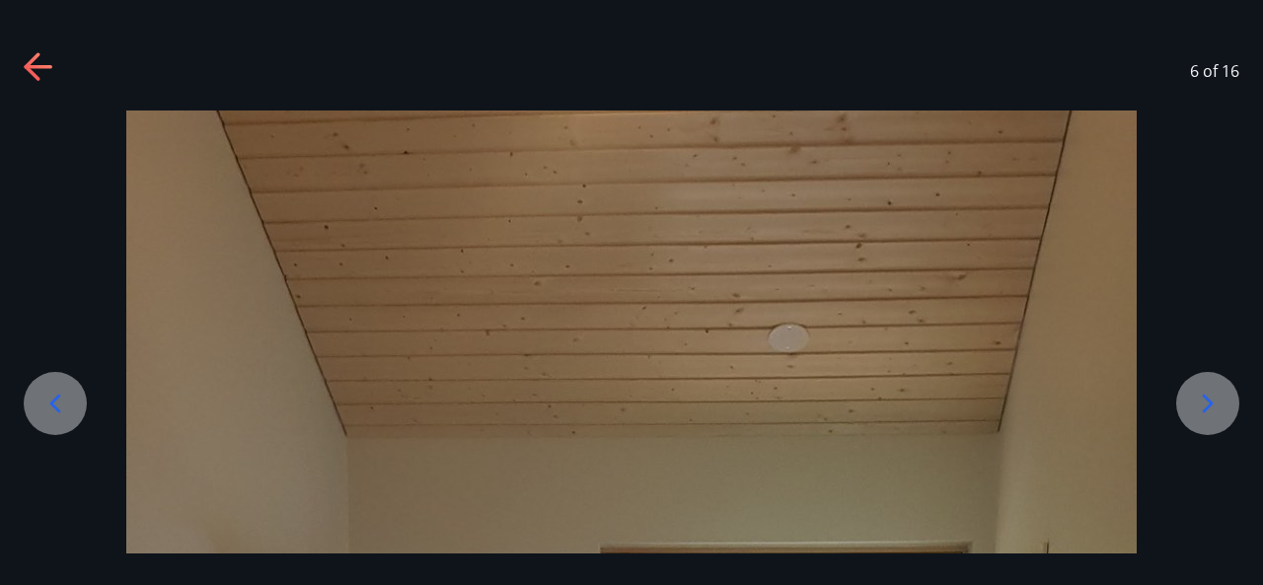
click at [1231, 399] on div at bounding box center [1207, 403] width 63 height 63
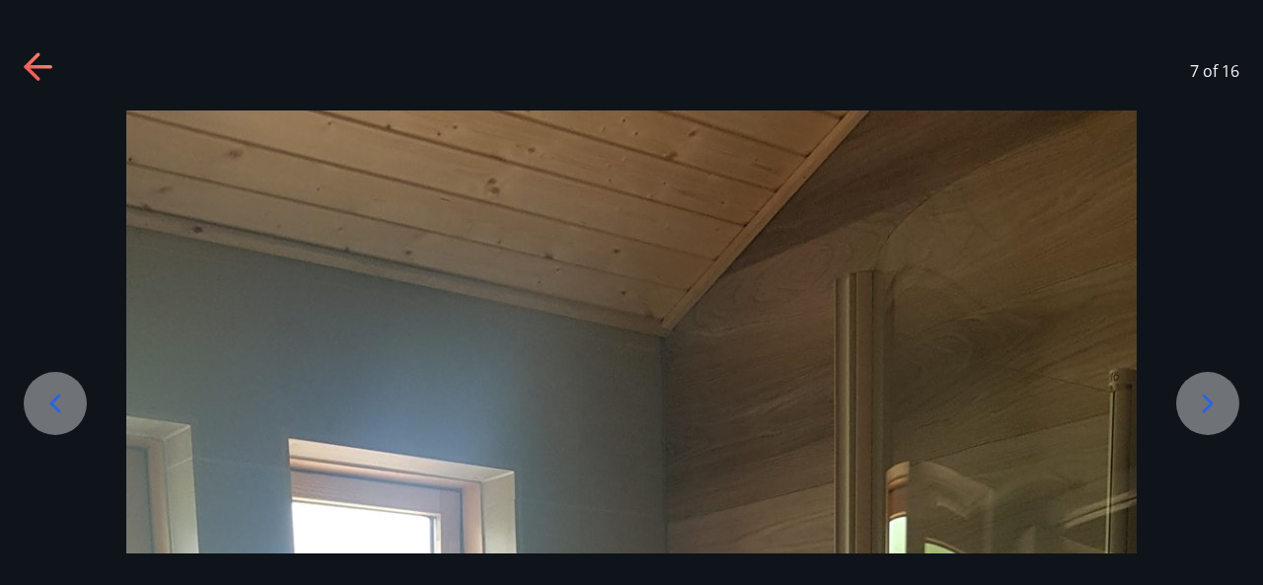
click at [1231, 399] on div at bounding box center [1207, 403] width 63 height 63
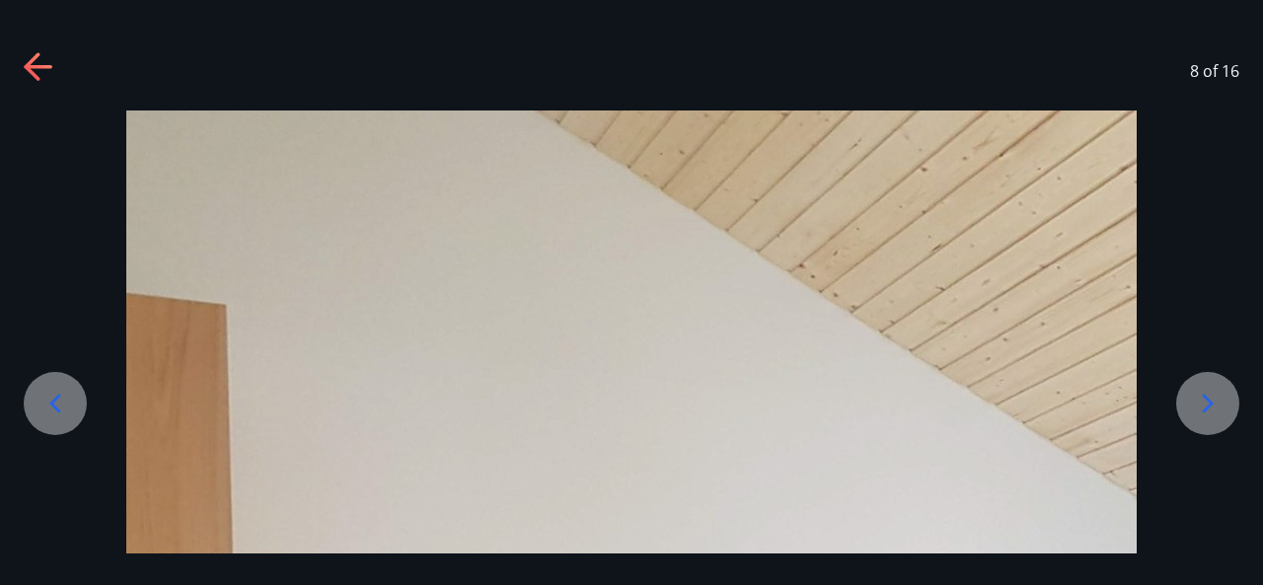
click at [1231, 399] on div at bounding box center [1207, 403] width 63 height 63
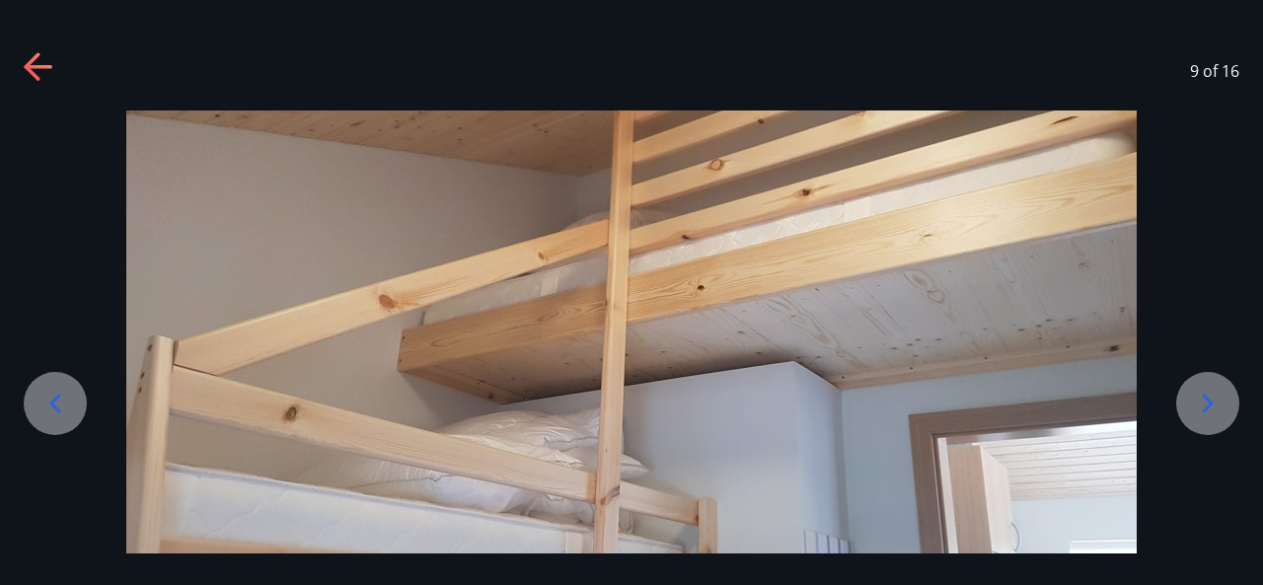
click at [1231, 399] on div at bounding box center [1207, 403] width 63 height 63
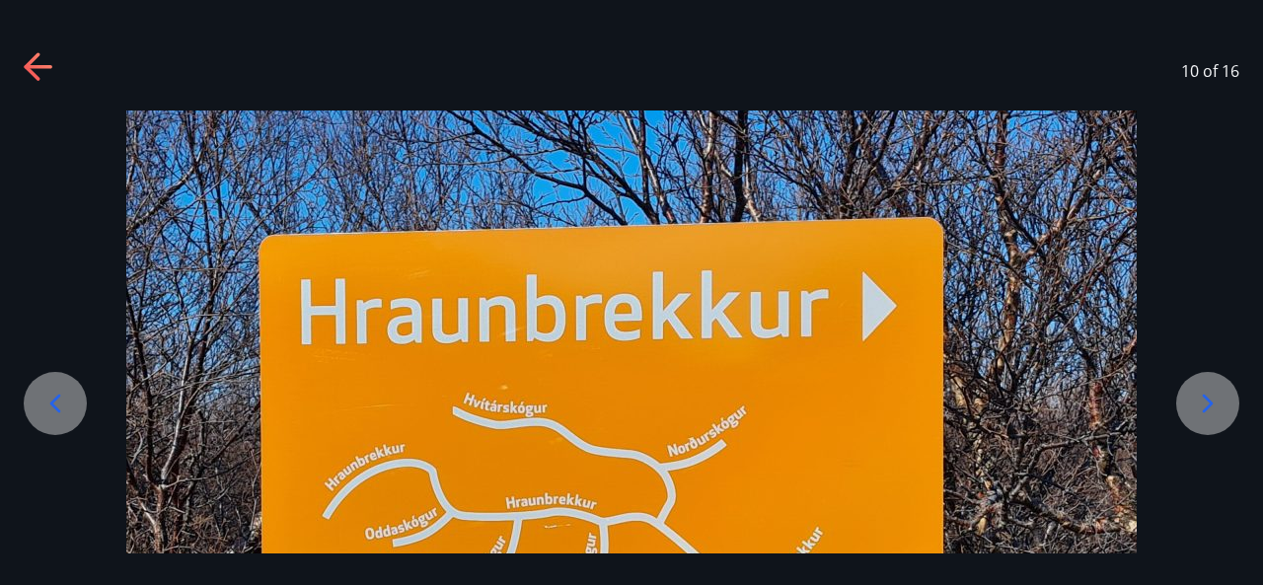
click at [1231, 399] on div at bounding box center [1207, 403] width 63 height 63
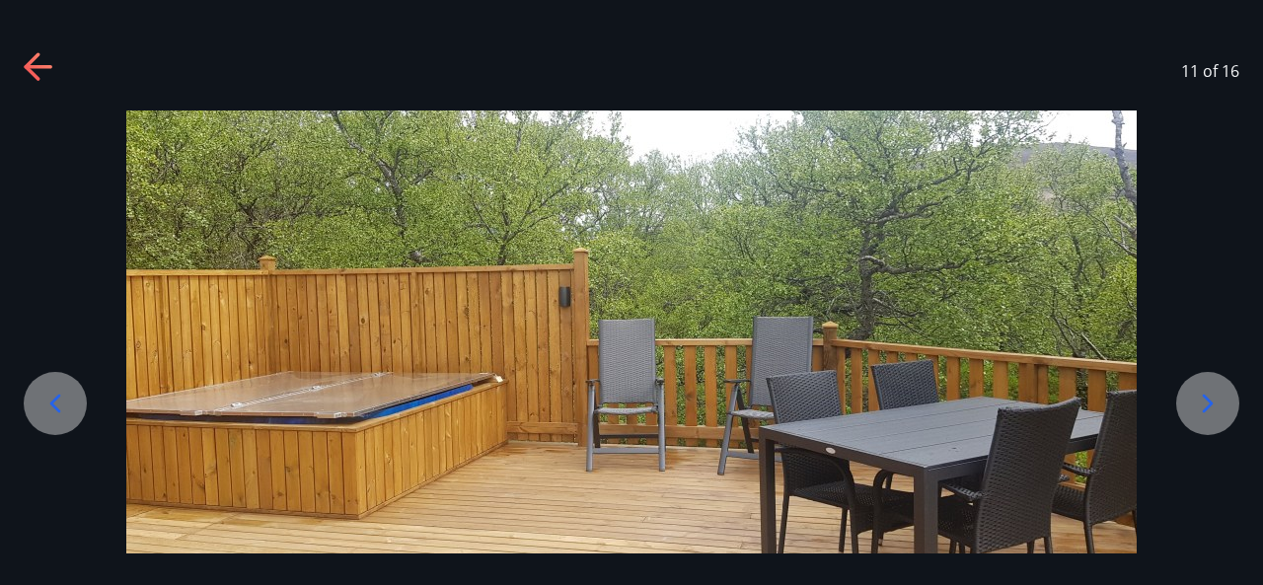
click at [1231, 399] on div at bounding box center [1207, 403] width 63 height 63
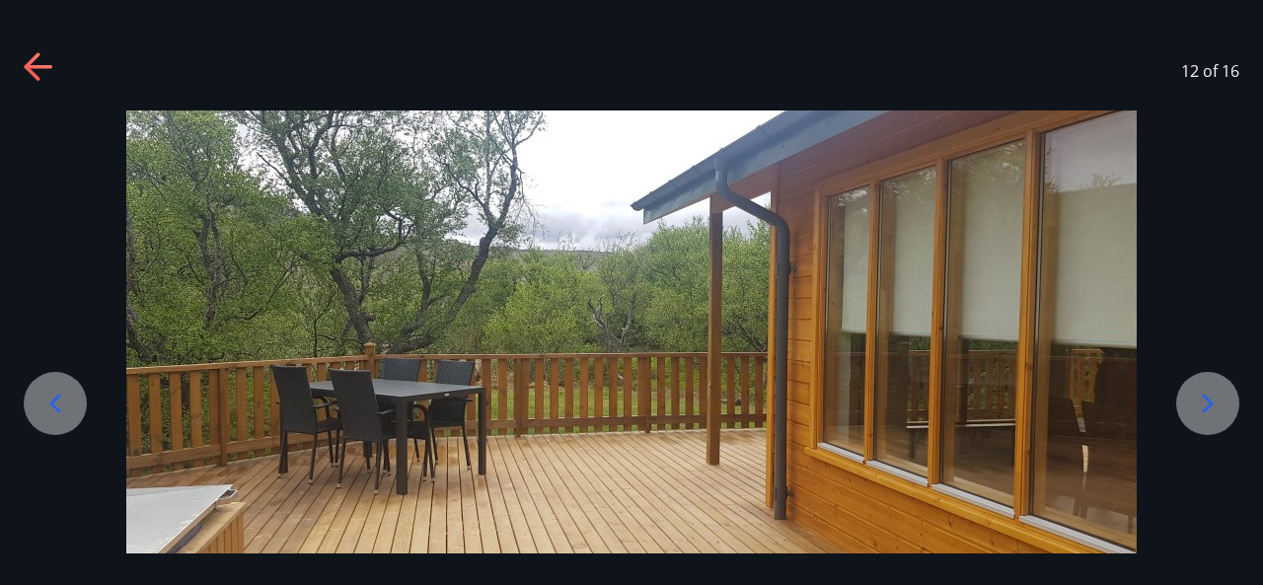
click at [1231, 399] on div at bounding box center [1207, 403] width 63 height 63
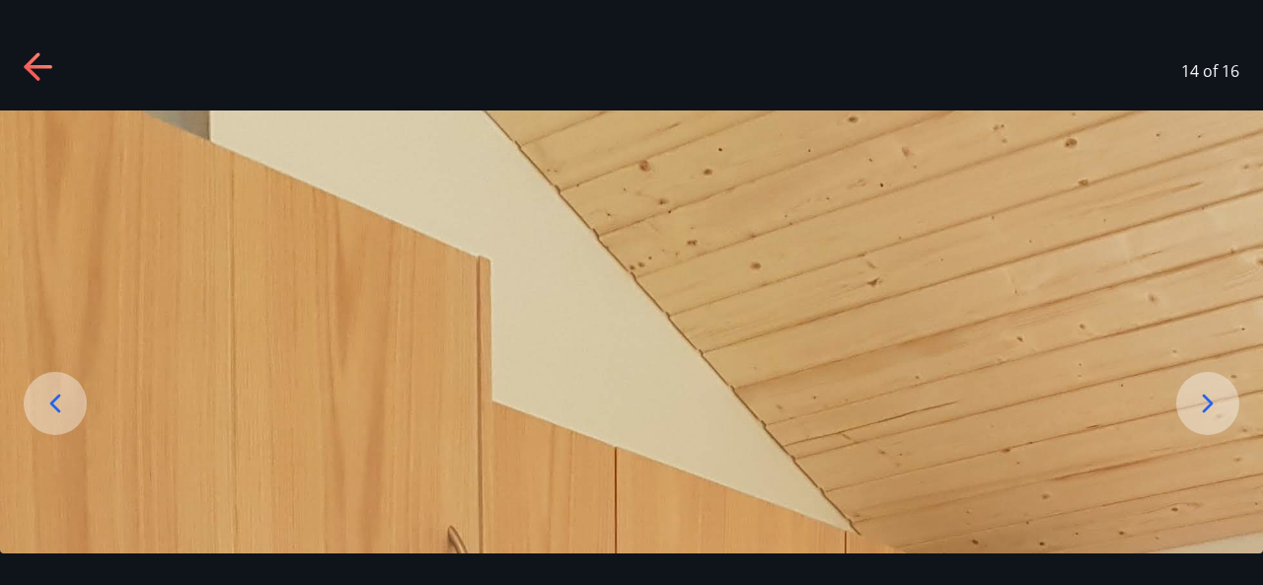
click at [1231, 399] on div at bounding box center [1207, 403] width 63 height 63
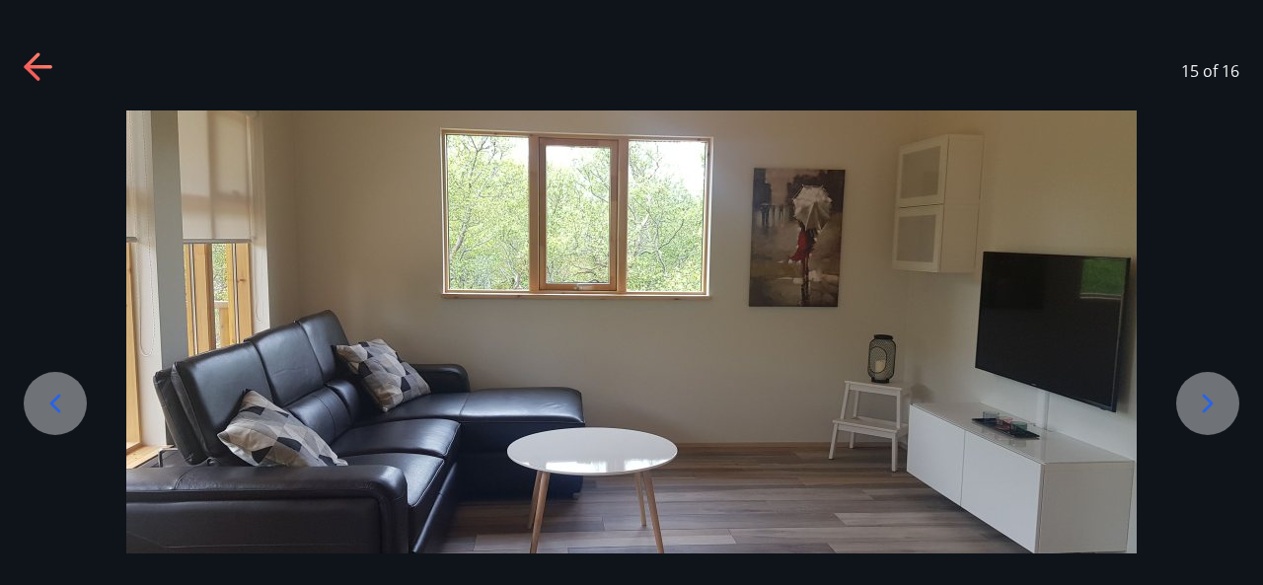
click at [1231, 399] on div at bounding box center [1207, 403] width 63 height 63
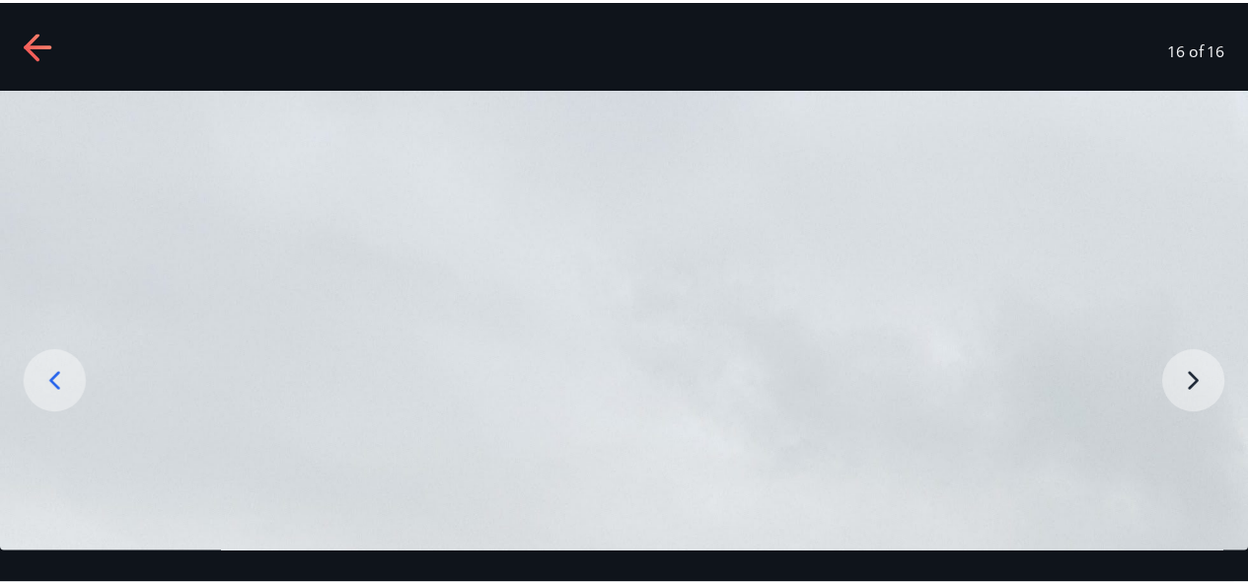
scroll to position [0, 0]
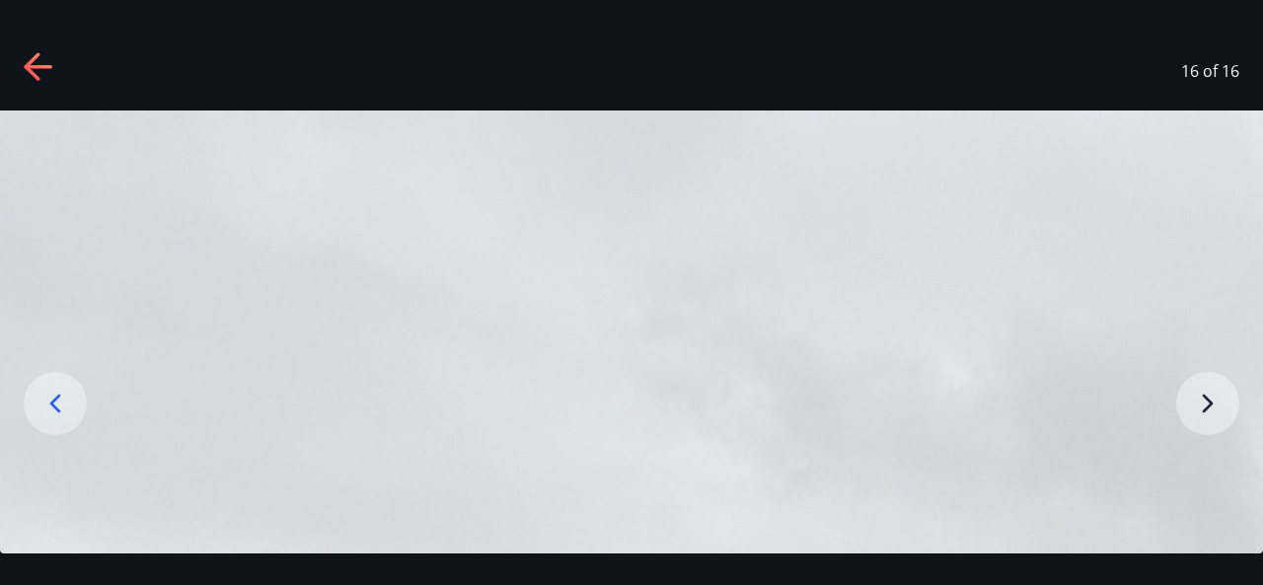
click at [26, 62] on icon at bounding box center [40, 68] width 32 height 32
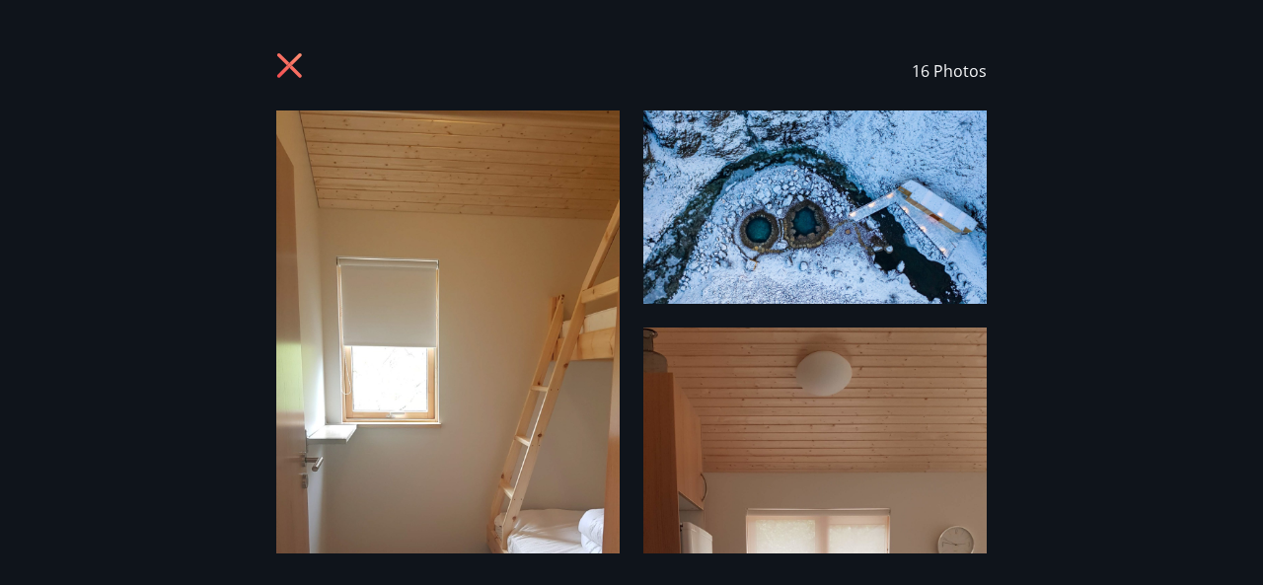
click at [298, 59] on icon at bounding box center [292, 68] width 32 height 32
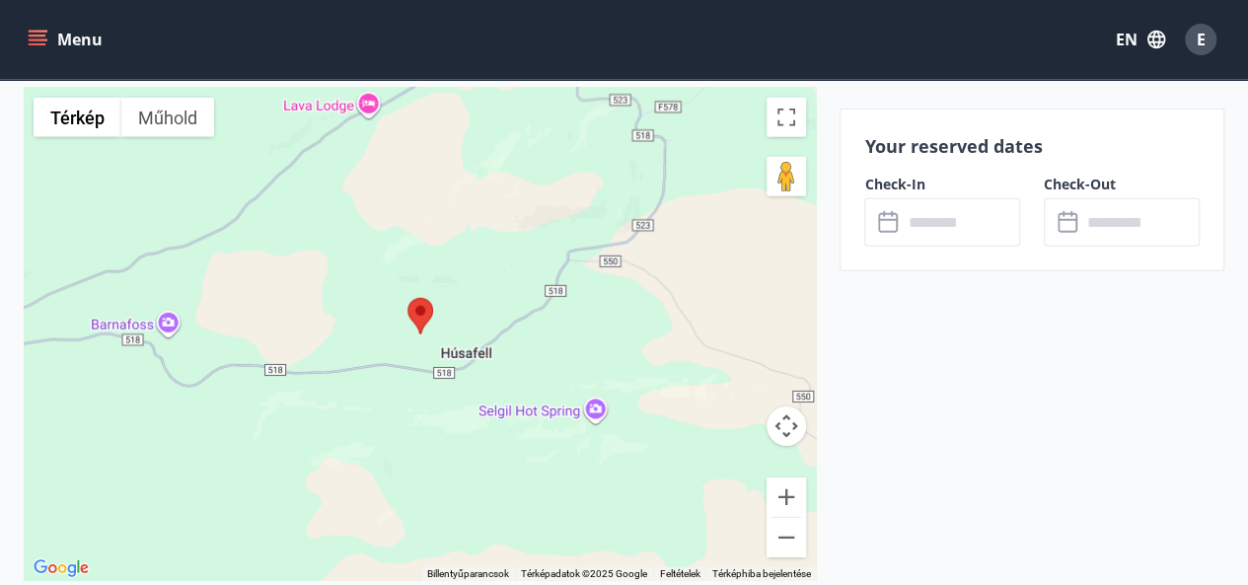
scroll to position [2929, 0]
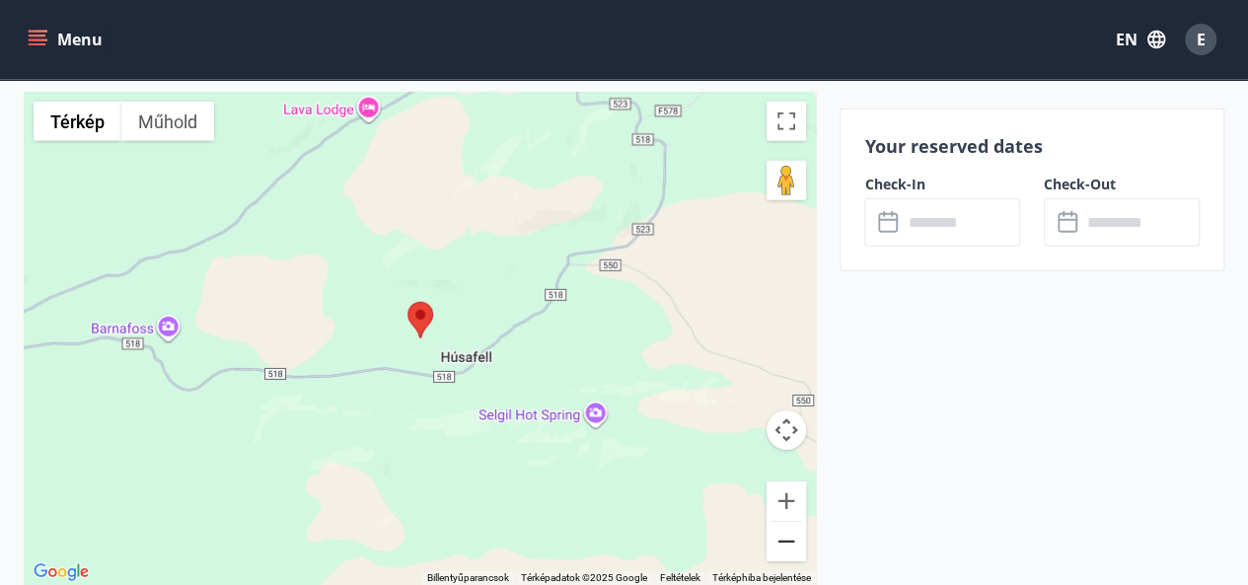
click at [783, 522] on button "Kicsinyítés" at bounding box center [786, 541] width 39 height 39
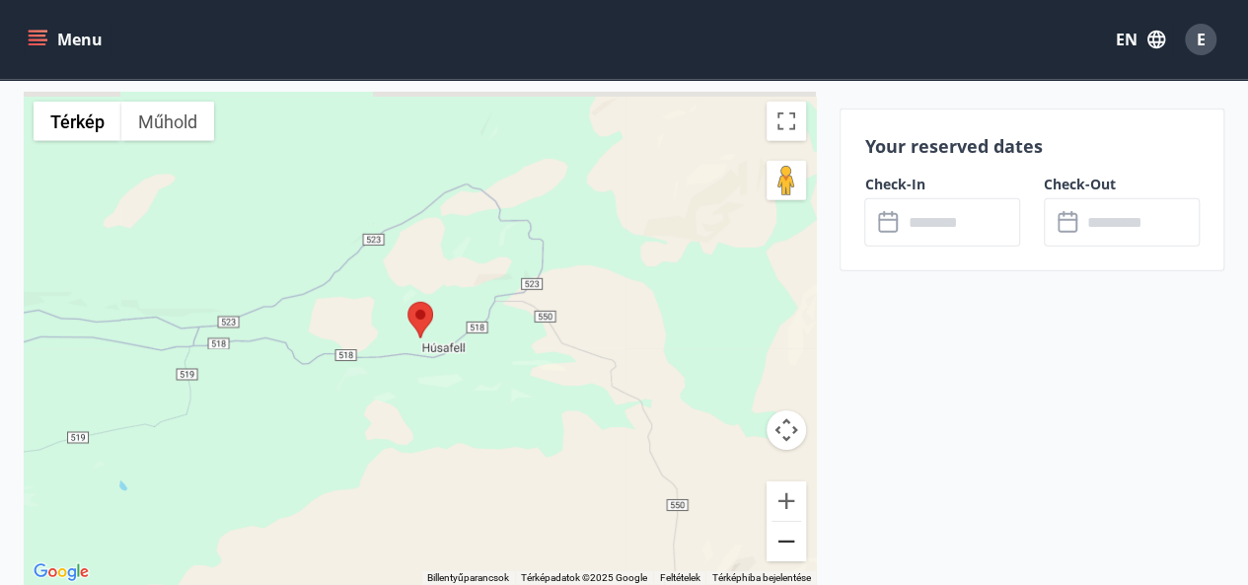
click at [783, 522] on button "Kicsinyítés" at bounding box center [786, 541] width 39 height 39
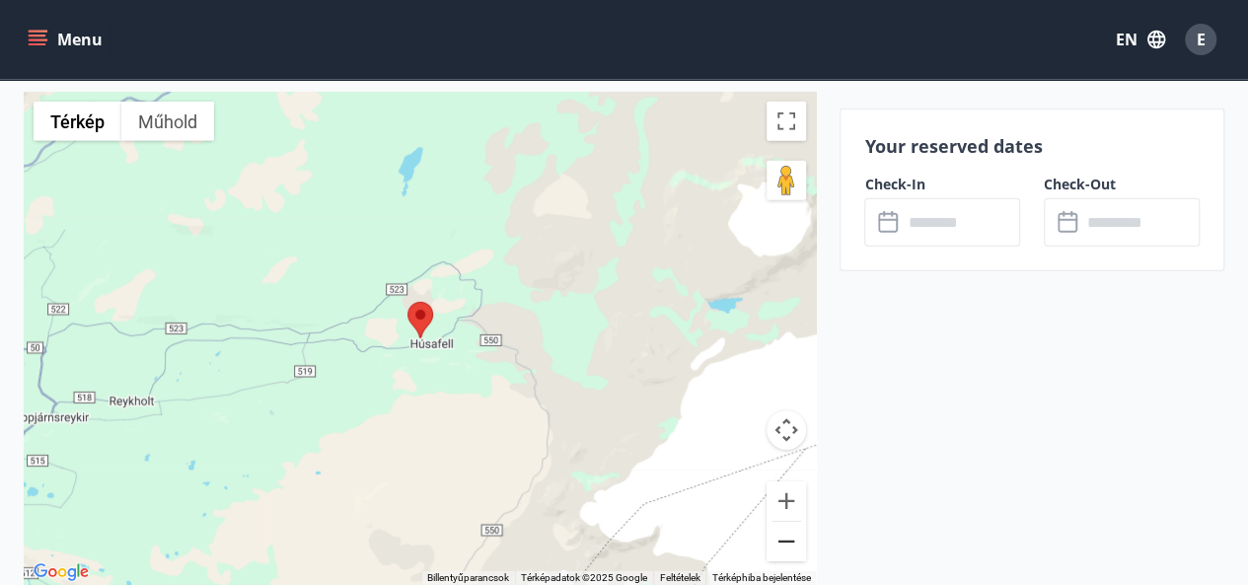
click at [783, 522] on button "Kicsinyítés" at bounding box center [786, 541] width 39 height 39
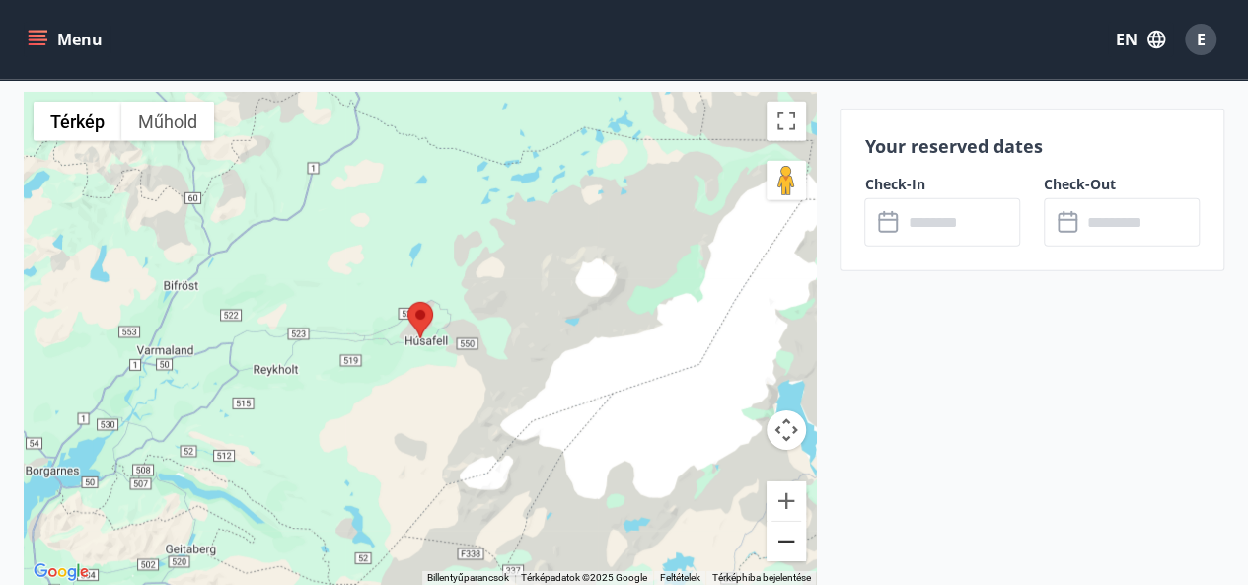
click at [783, 522] on button "Kicsinyítés" at bounding box center [786, 541] width 39 height 39
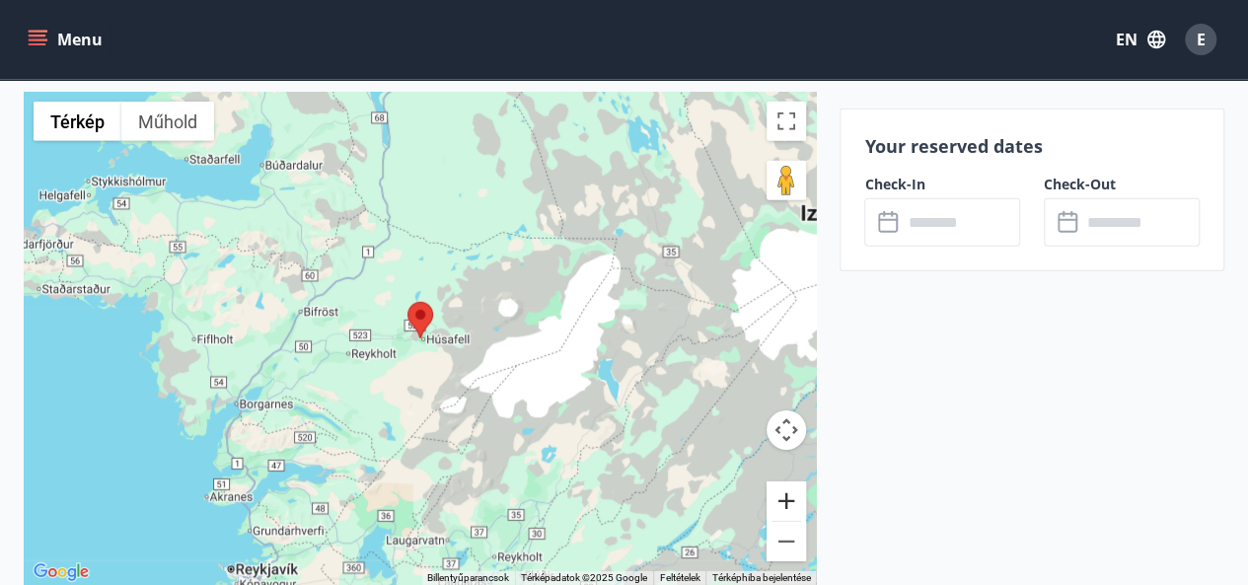
click at [796, 482] on button "Nagyítás" at bounding box center [786, 501] width 39 height 39
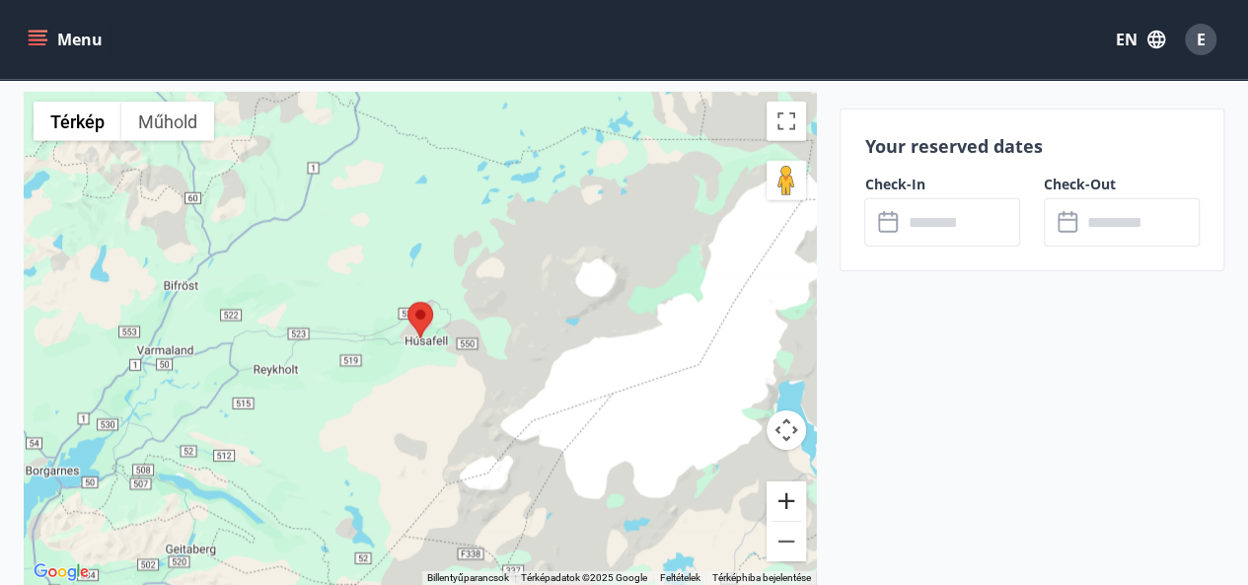
click at [796, 482] on button "Nagyítás" at bounding box center [786, 501] width 39 height 39
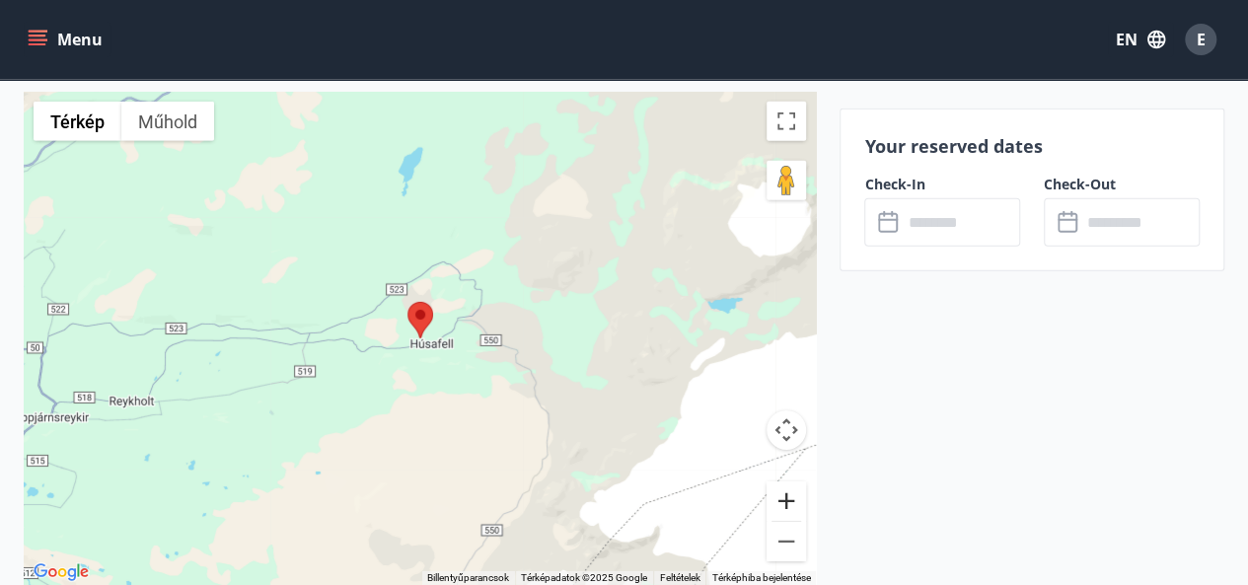
click at [796, 482] on button "Nagyítás" at bounding box center [786, 501] width 39 height 39
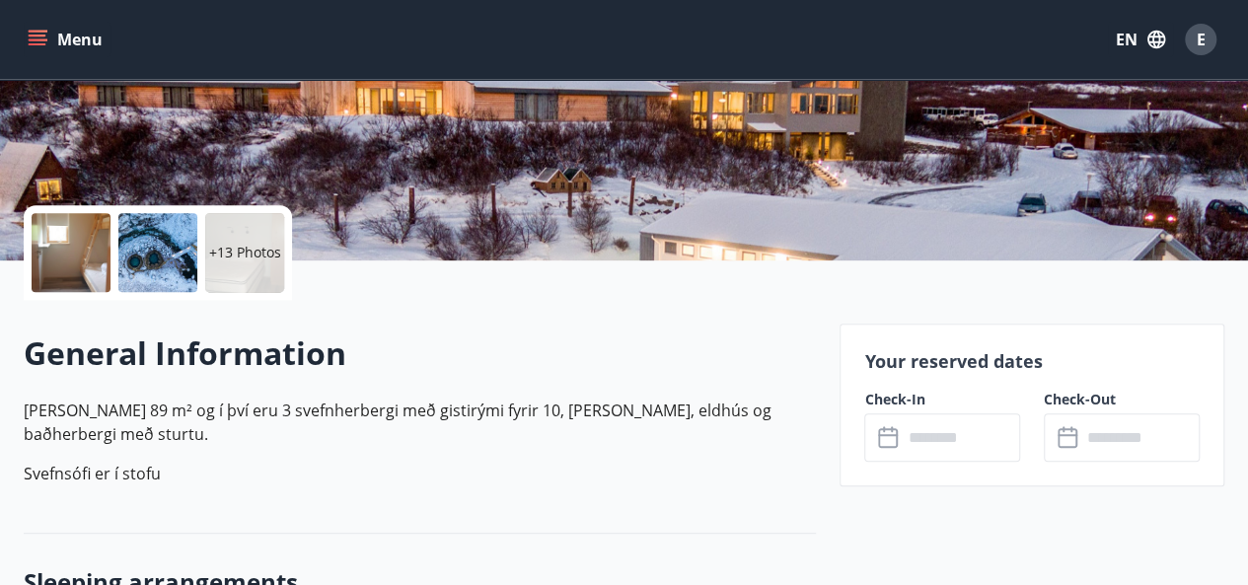
scroll to position [324, 0]
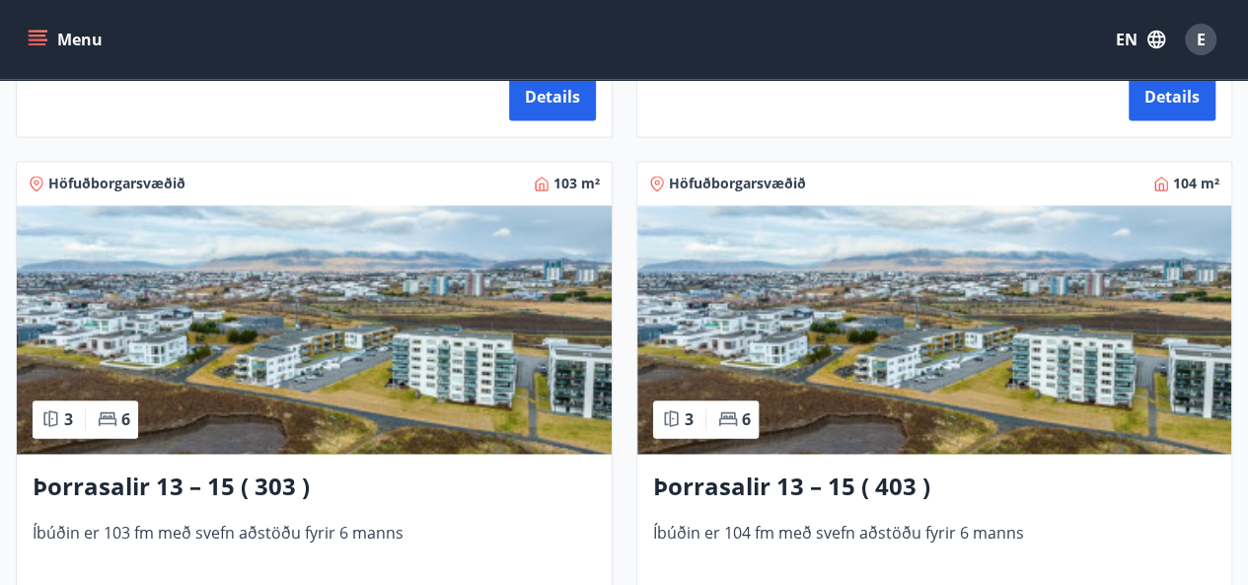
scroll to position [1342, 0]
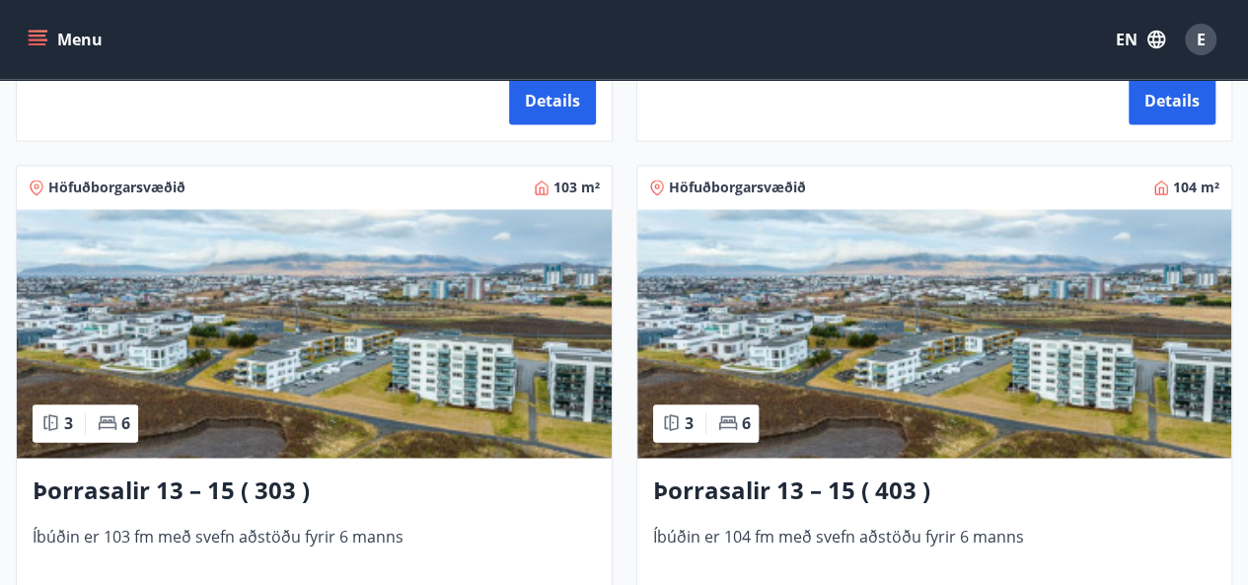
click at [242, 254] on img at bounding box center [314, 333] width 595 height 249
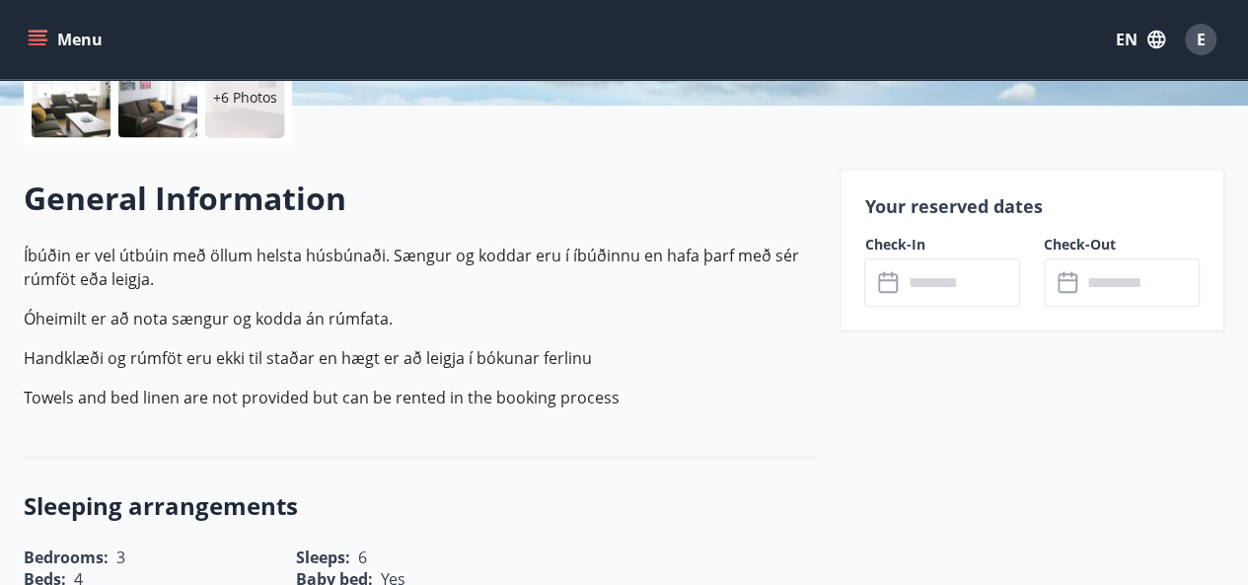
scroll to position [559, 0]
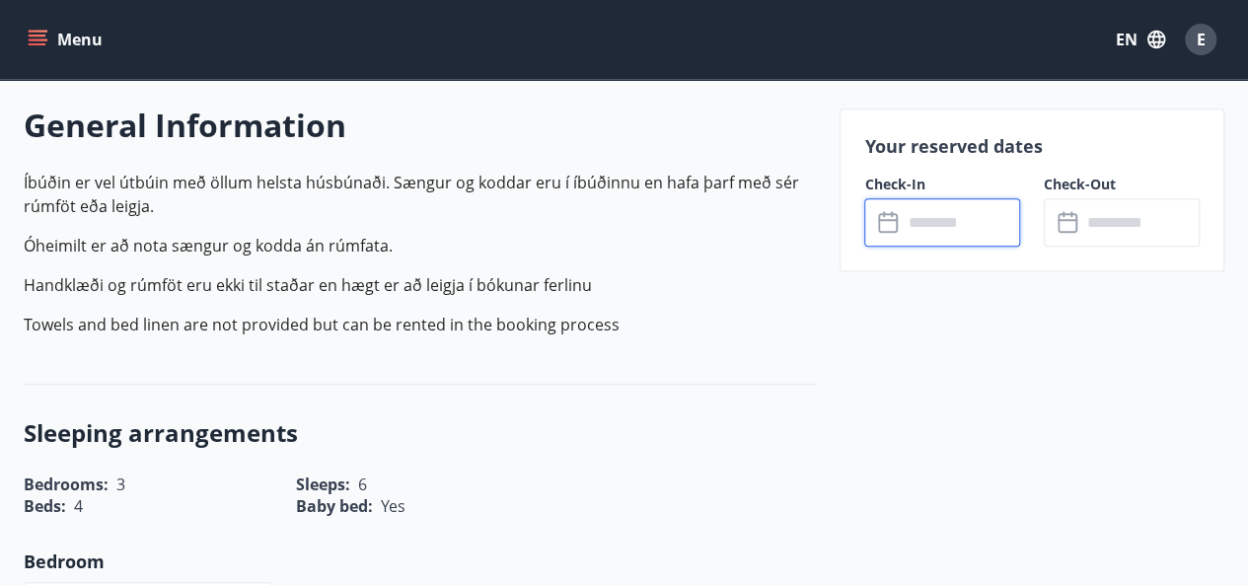
click at [969, 240] on input "text" at bounding box center [961, 222] width 118 height 48
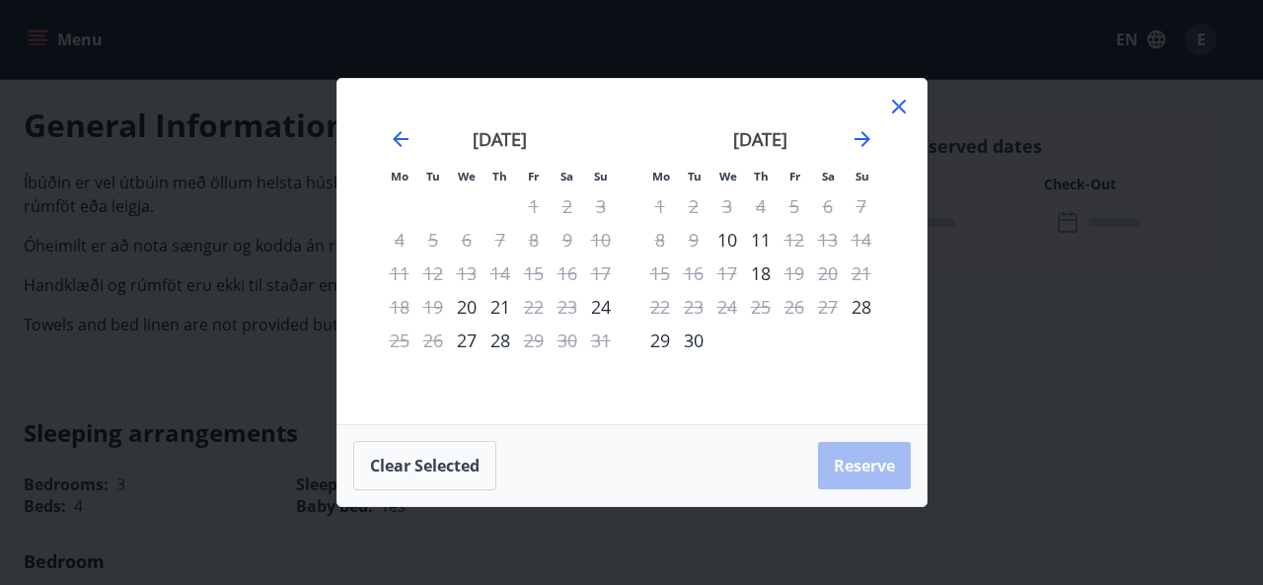
click at [969, 240] on div "Mo Tu We Th Fr Sa Su Mo Tu We Th Fr Sa Su July 2025 1 2 3 4 5 6 7 8 9 10 11 12 …" at bounding box center [631, 292] width 1263 height 585
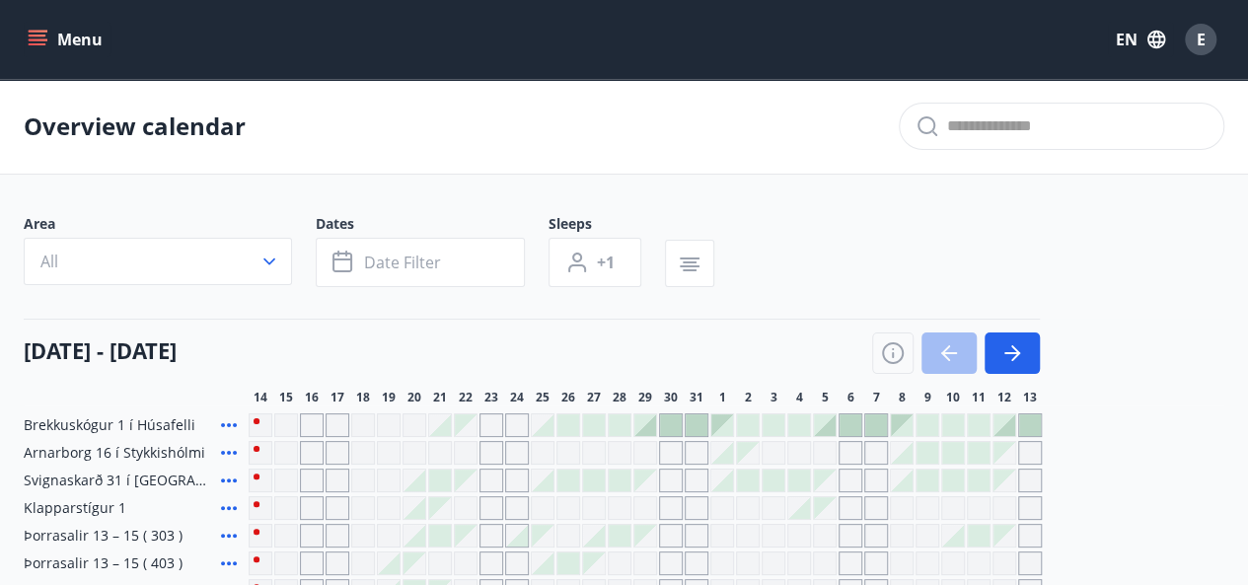
click at [33, 19] on div "Menu EN E" at bounding box center [624, 39] width 1201 height 47
click at [36, 27] on button "Menu" at bounding box center [67, 40] width 87 height 36
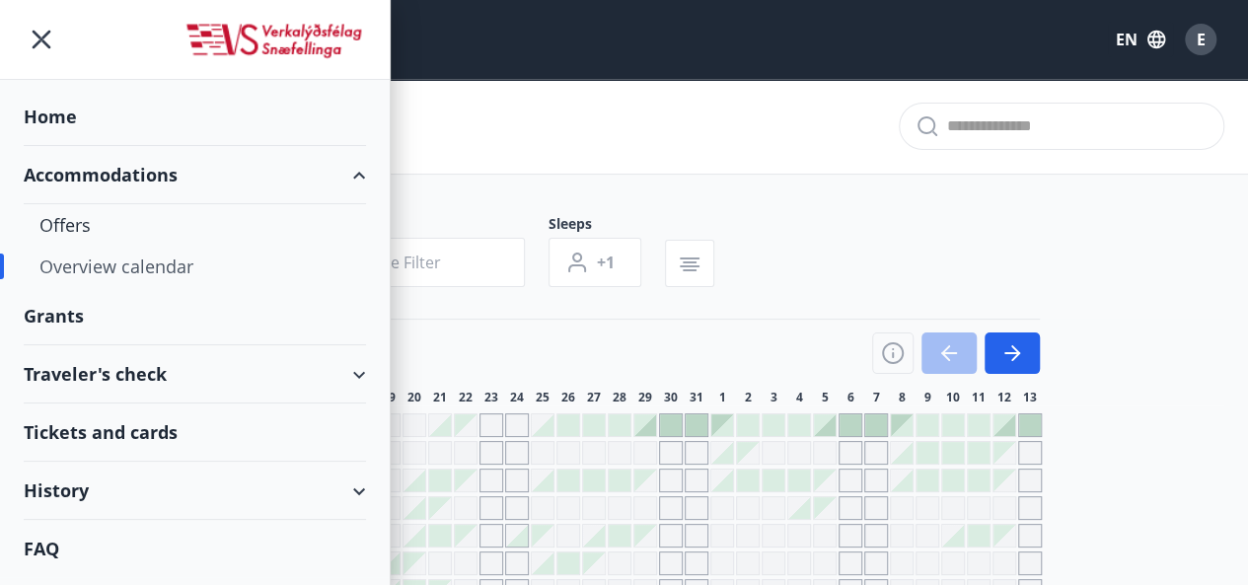
click at [112, 429] on div "Tickets and cards" at bounding box center [195, 433] width 342 height 58
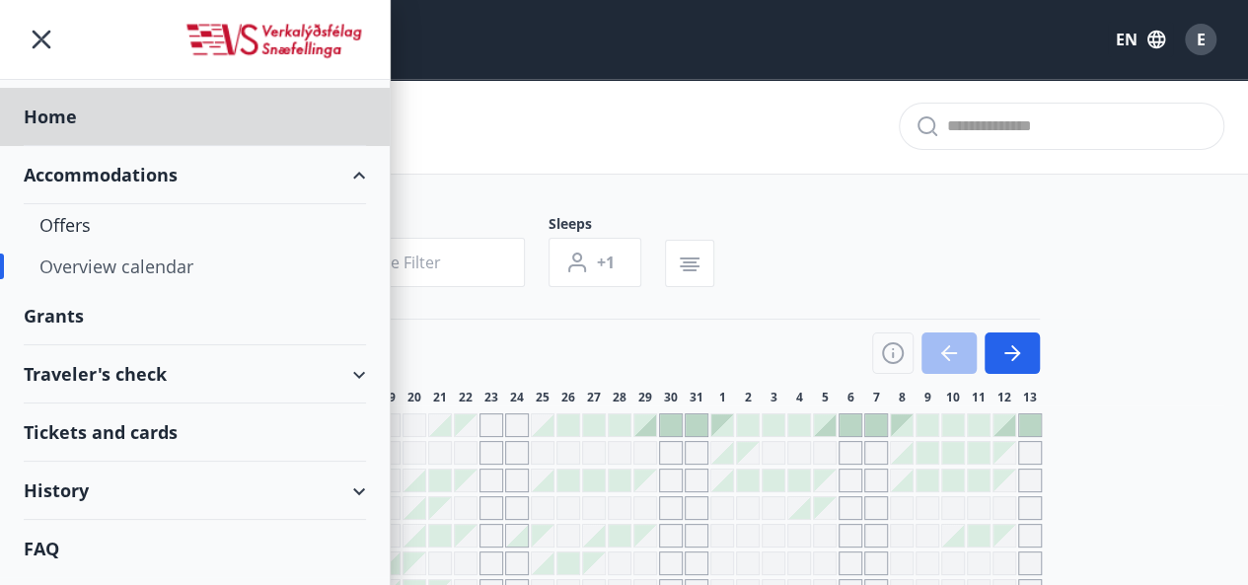
click at [53, 146] on div "Grants" at bounding box center [195, 117] width 342 height 58
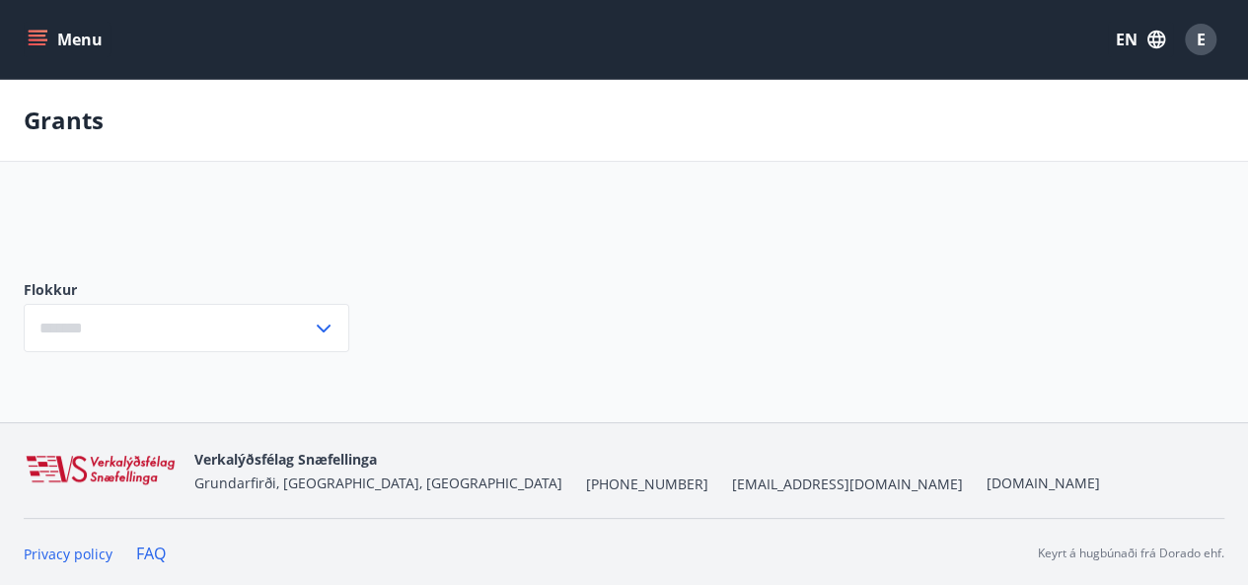
type input "***"
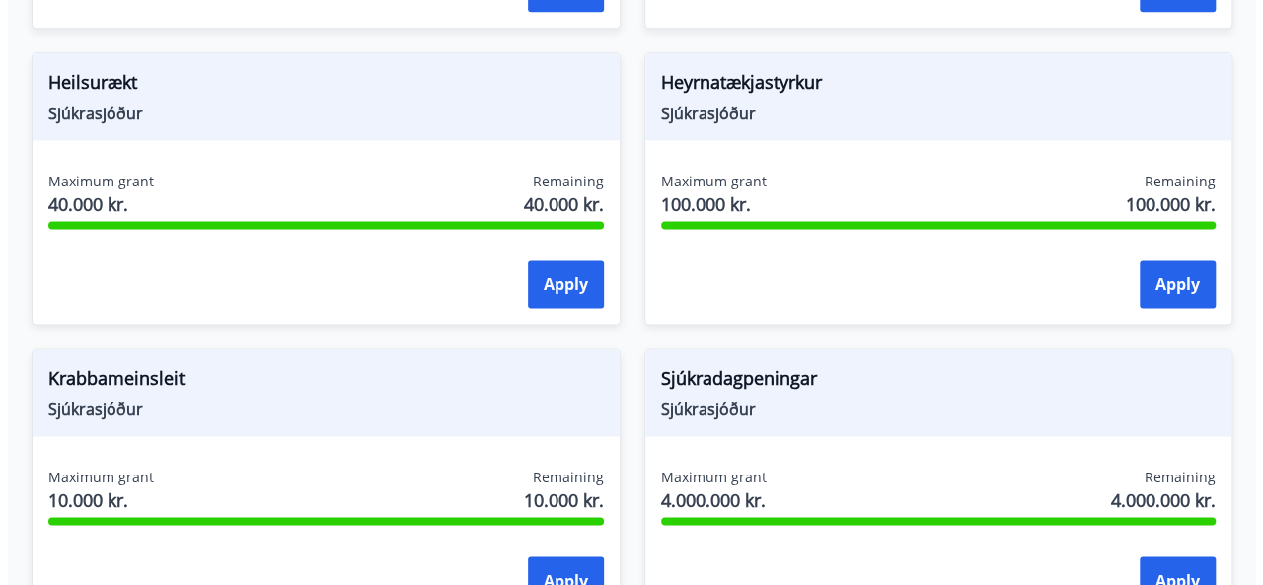
scroll to position [1326, 0]
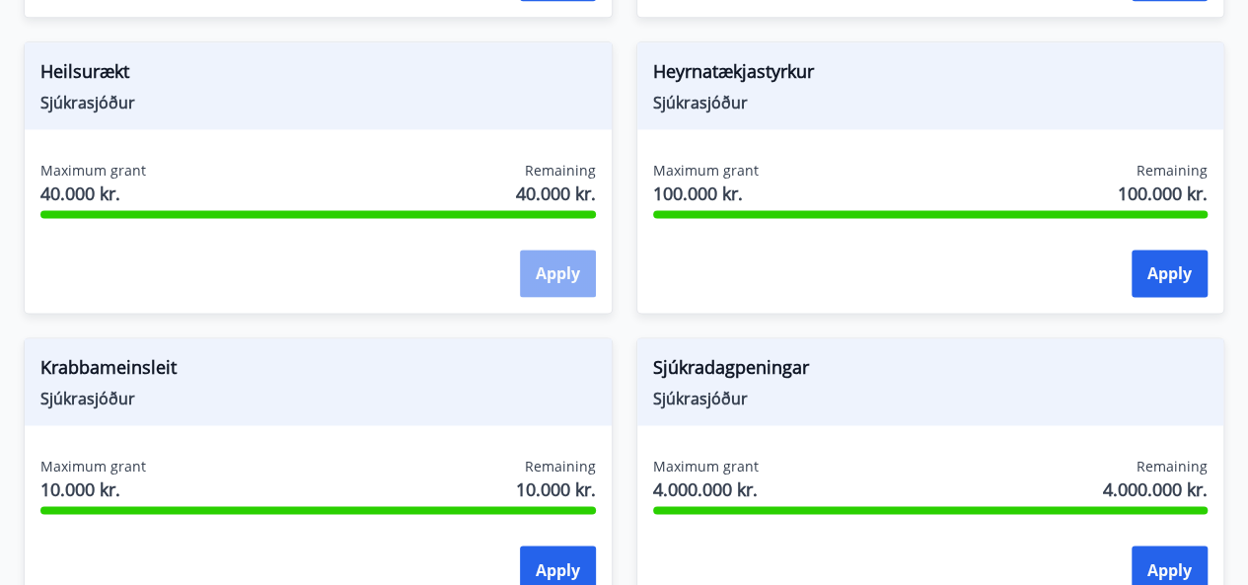
click at [572, 279] on button "Apply" at bounding box center [558, 273] width 76 height 47
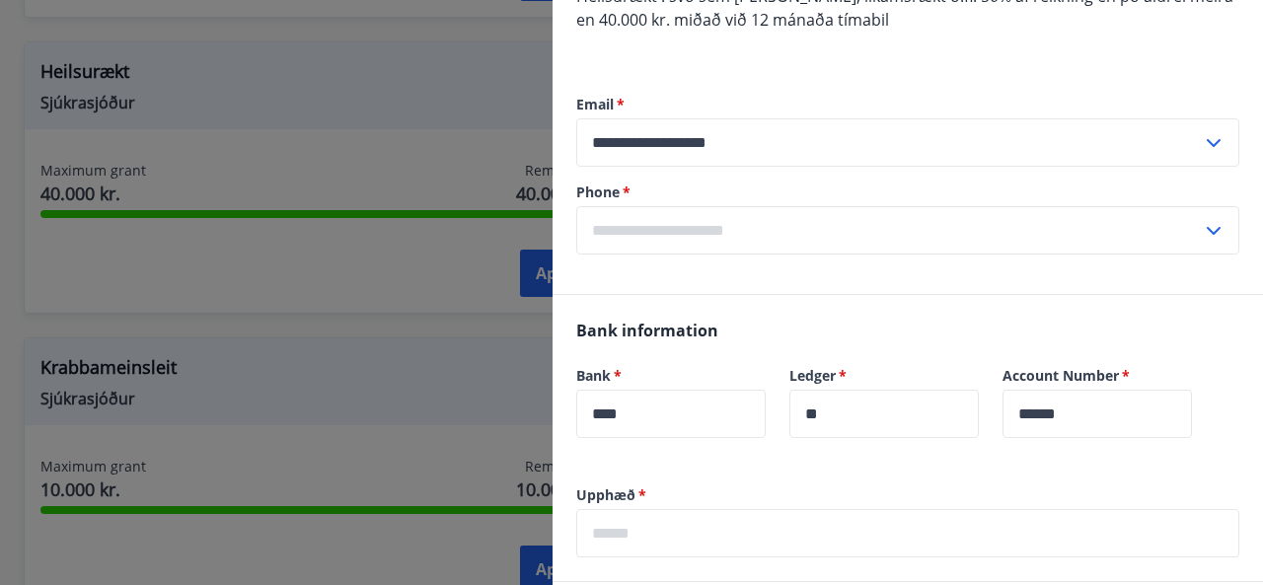
scroll to position [0, 0]
